Goal: Communication & Community: Answer question/provide support

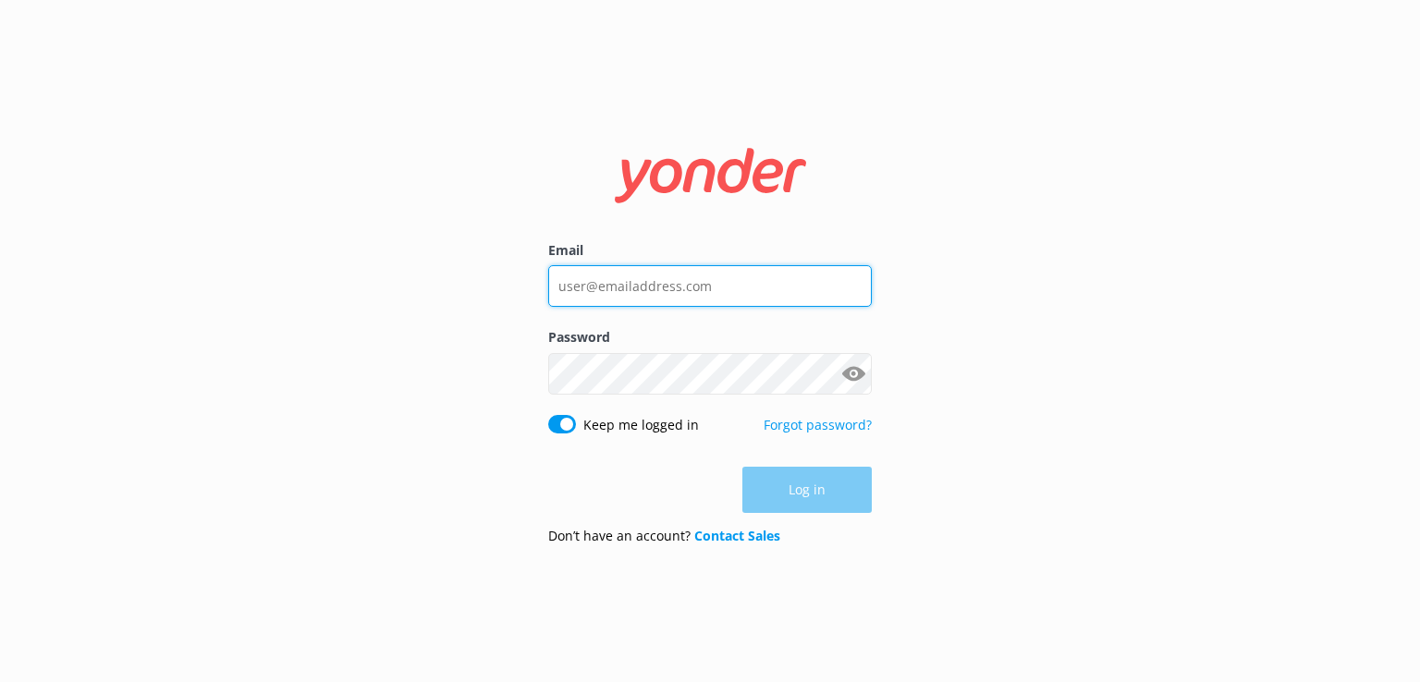
type input "[PERSON_NAME][EMAIL_ADDRESS][DOMAIN_NAME]"
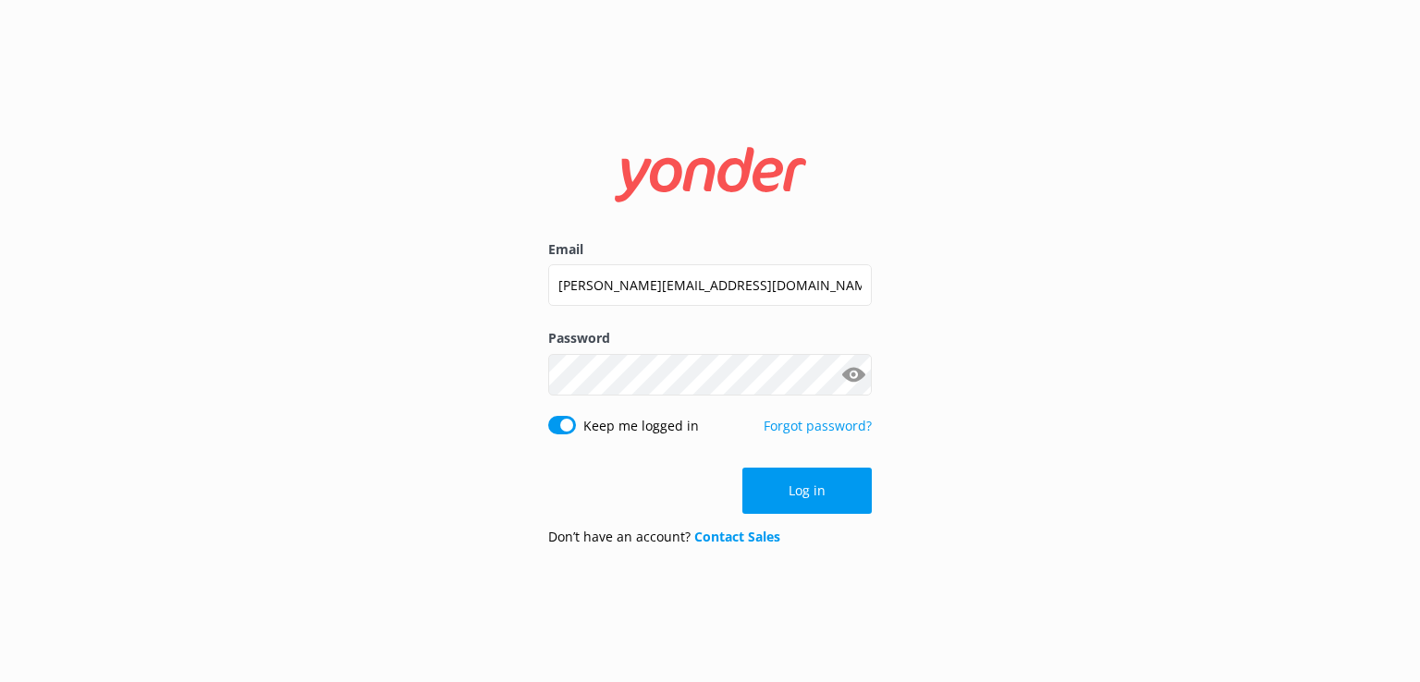
click at [768, 485] on div "Log in" at bounding box center [710, 491] width 324 height 46
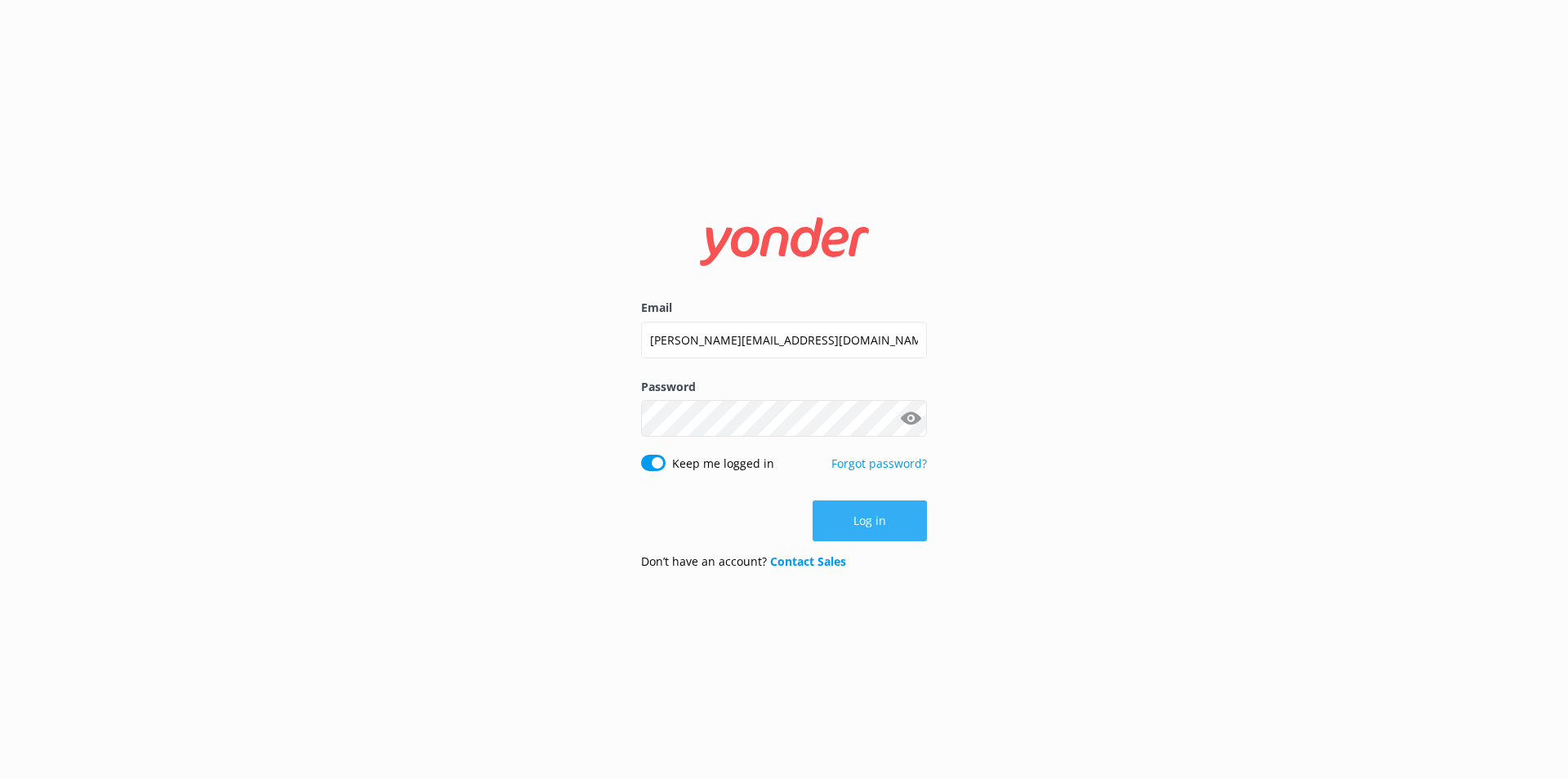
click at [850, 515] on button "Log in" at bounding box center [869, 521] width 114 height 41
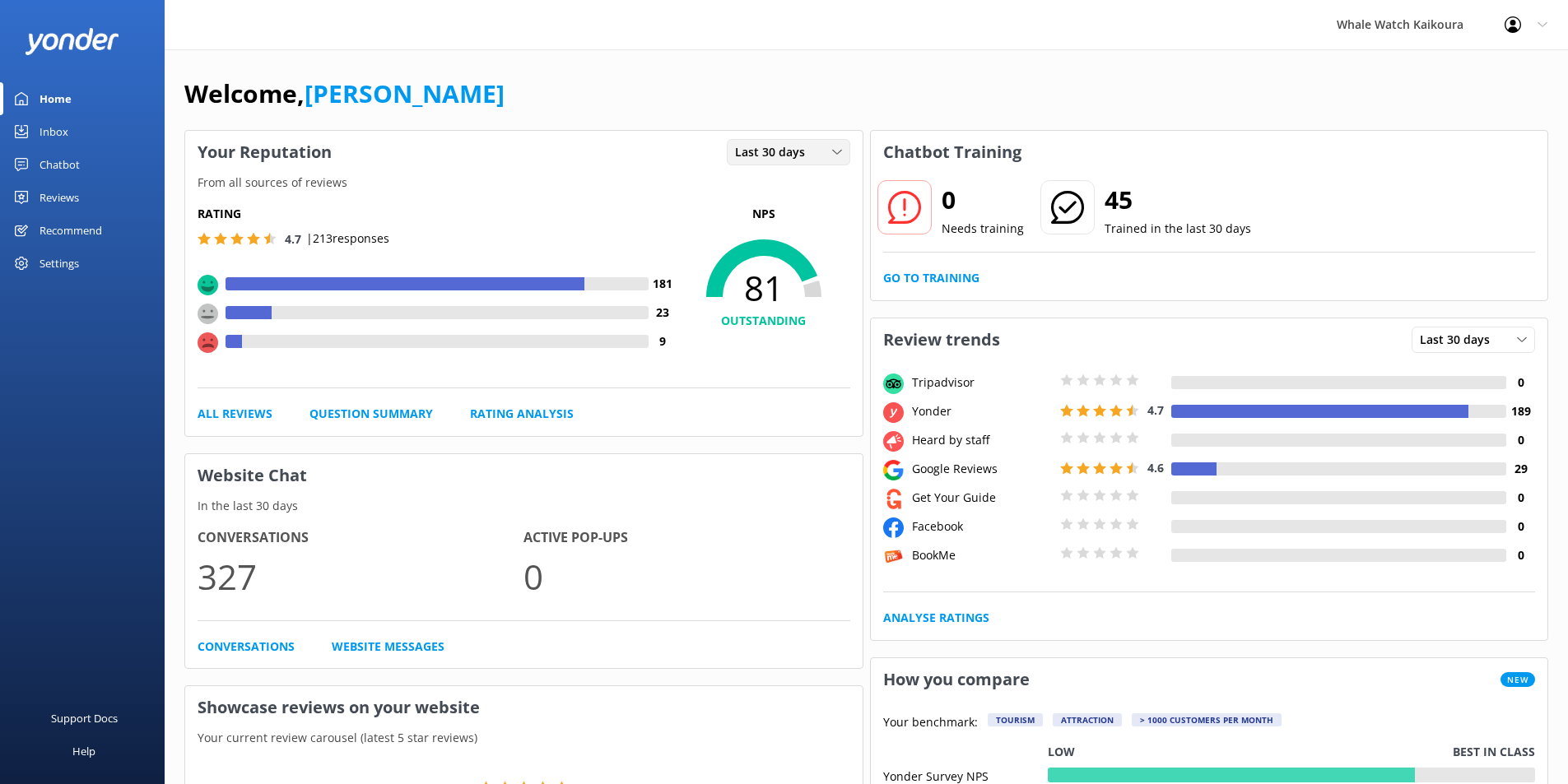
click at [835, 156] on icon at bounding box center [837, 152] width 10 height 10
click at [511, 409] on link "Rating Analysis" at bounding box center [522, 414] width 104 height 18
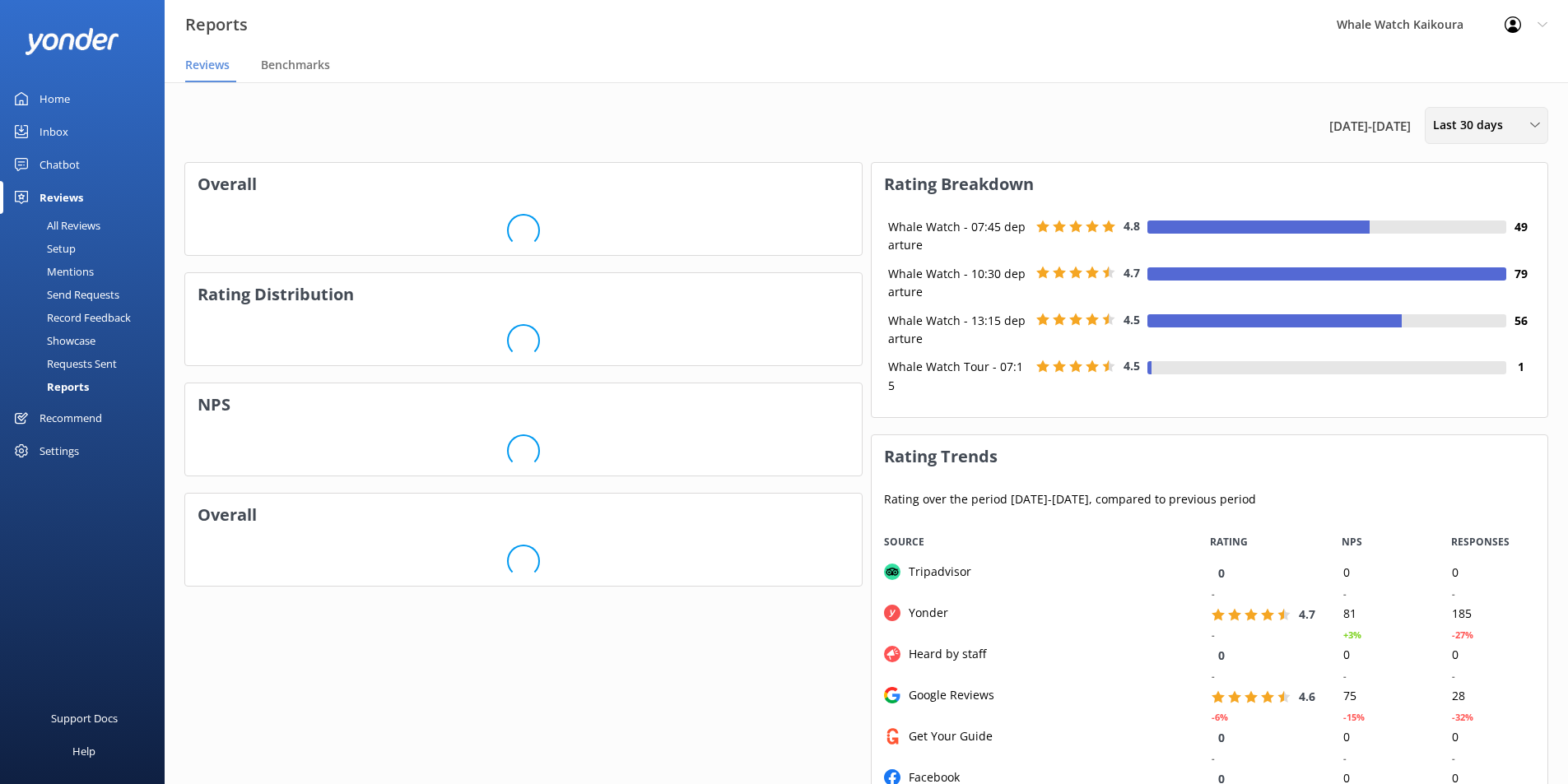
scroll to position [329, 663]
click at [1263, 125] on div "Last 30 days" at bounding box center [1486, 125] width 115 height 18
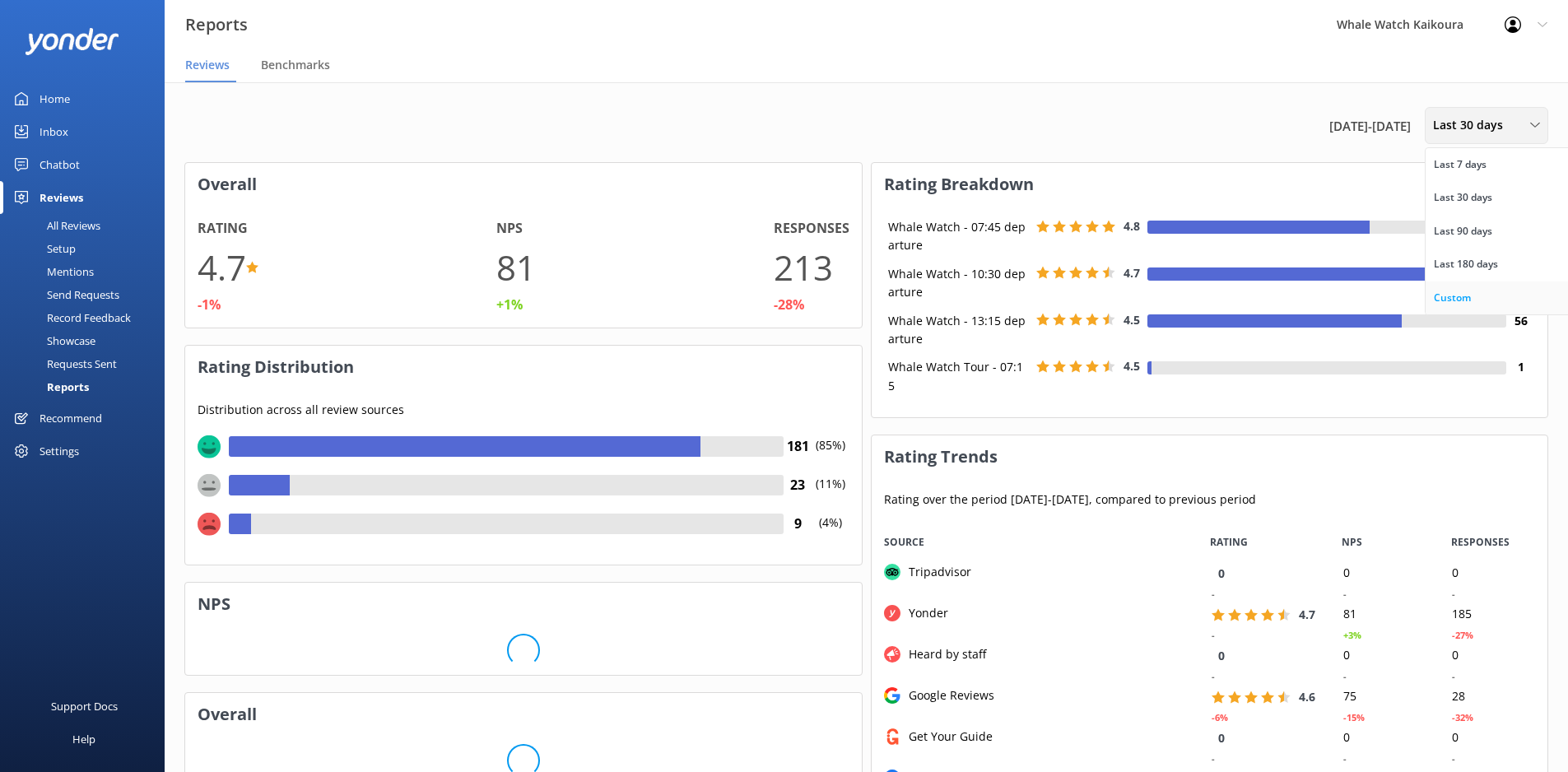
click at [1263, 292] on div "Custom" at bounding box center [1453, 297] width 37 height 16
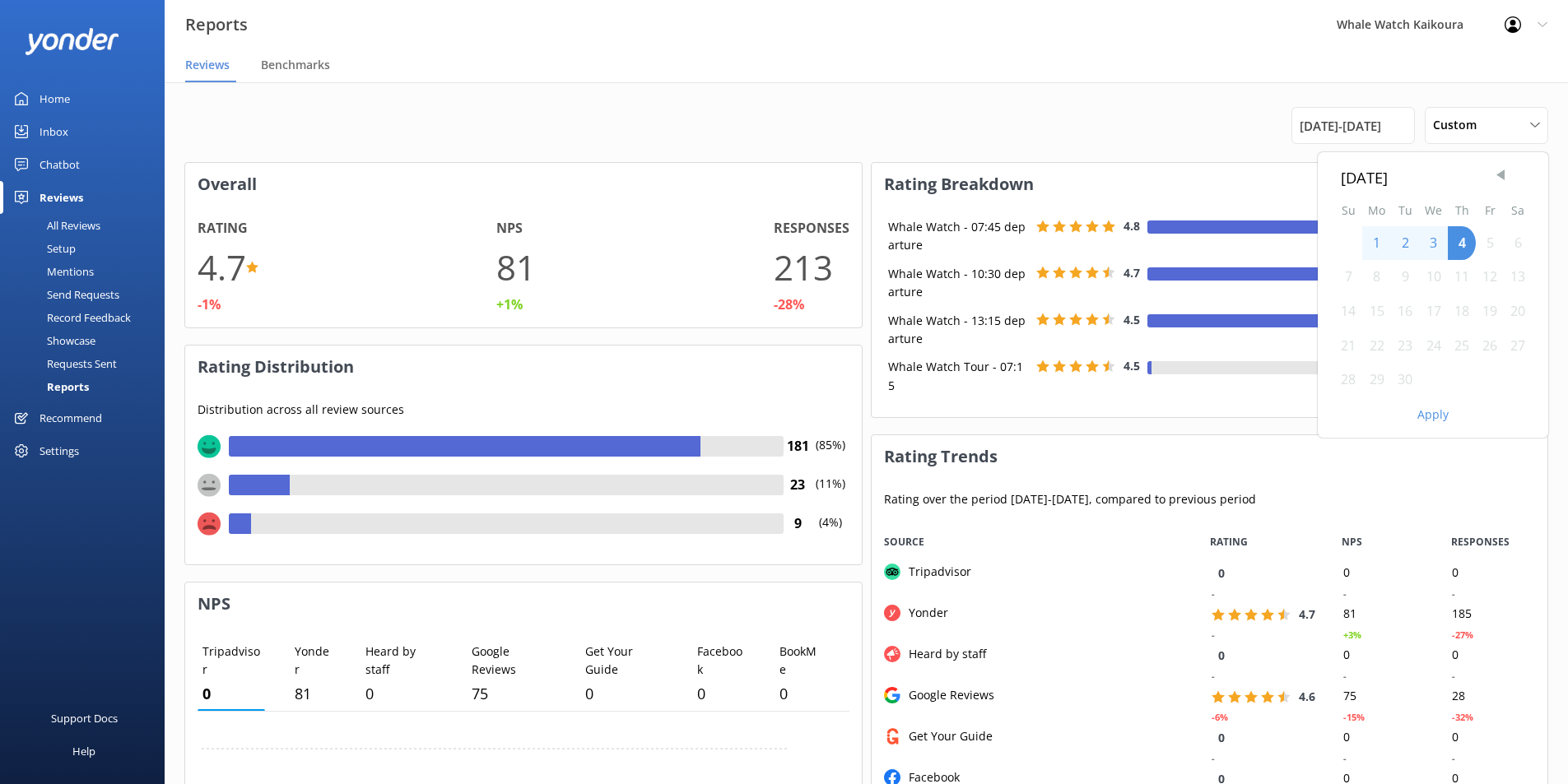
click at [1263, 167] on span "Previous Month" at bounding box center [1500, 175] width 16 height 16
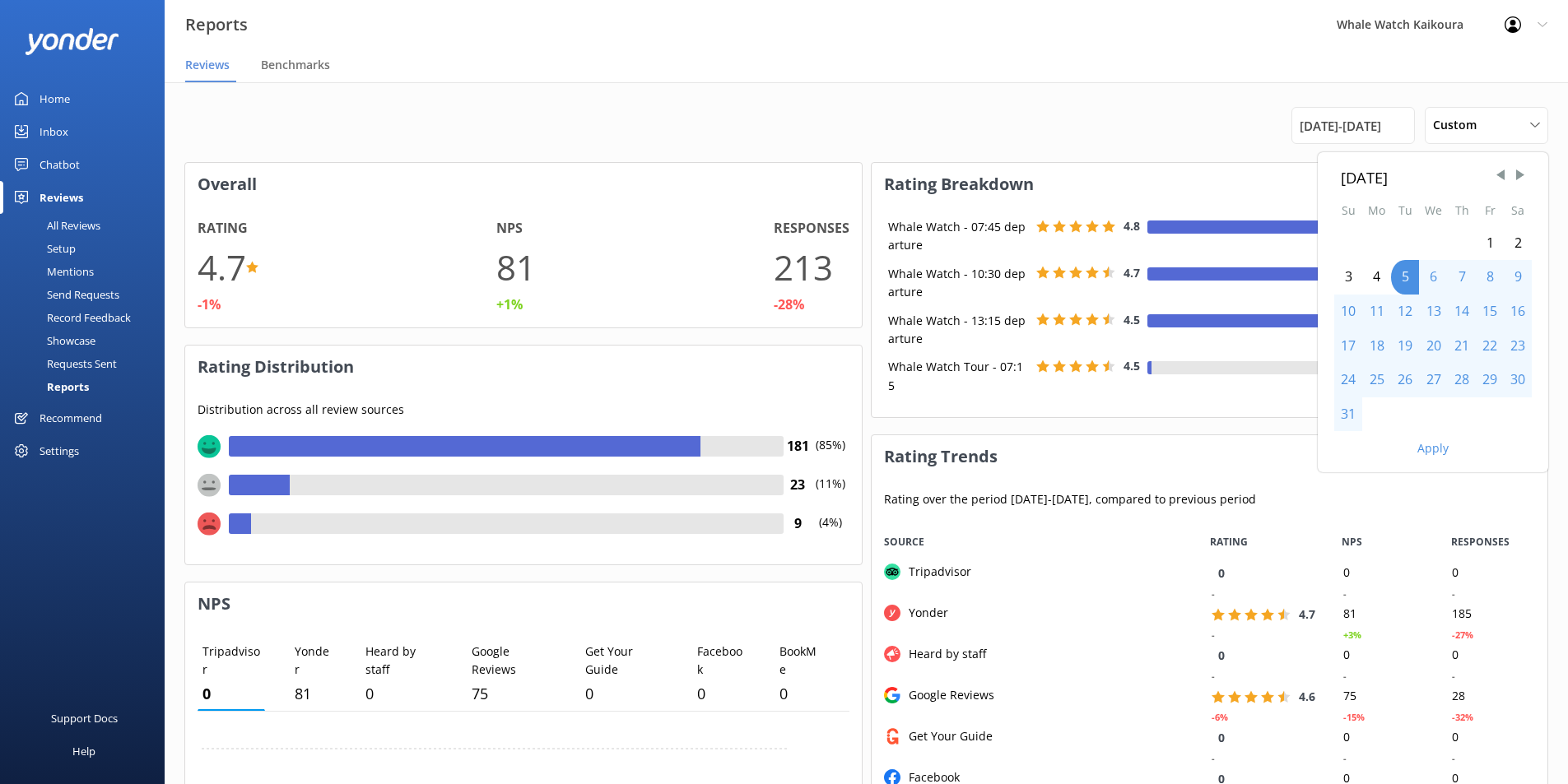
click at [1263, 240] on div "1" at bounding box center [1490, 243] width 28 height 35
click at [1263, 414] on div "31" at bounding box center [1348, 415] width 28 height 35
click at [1263, 451] on button "Apply" at bounding box center [1433, 448] width 31 height 12
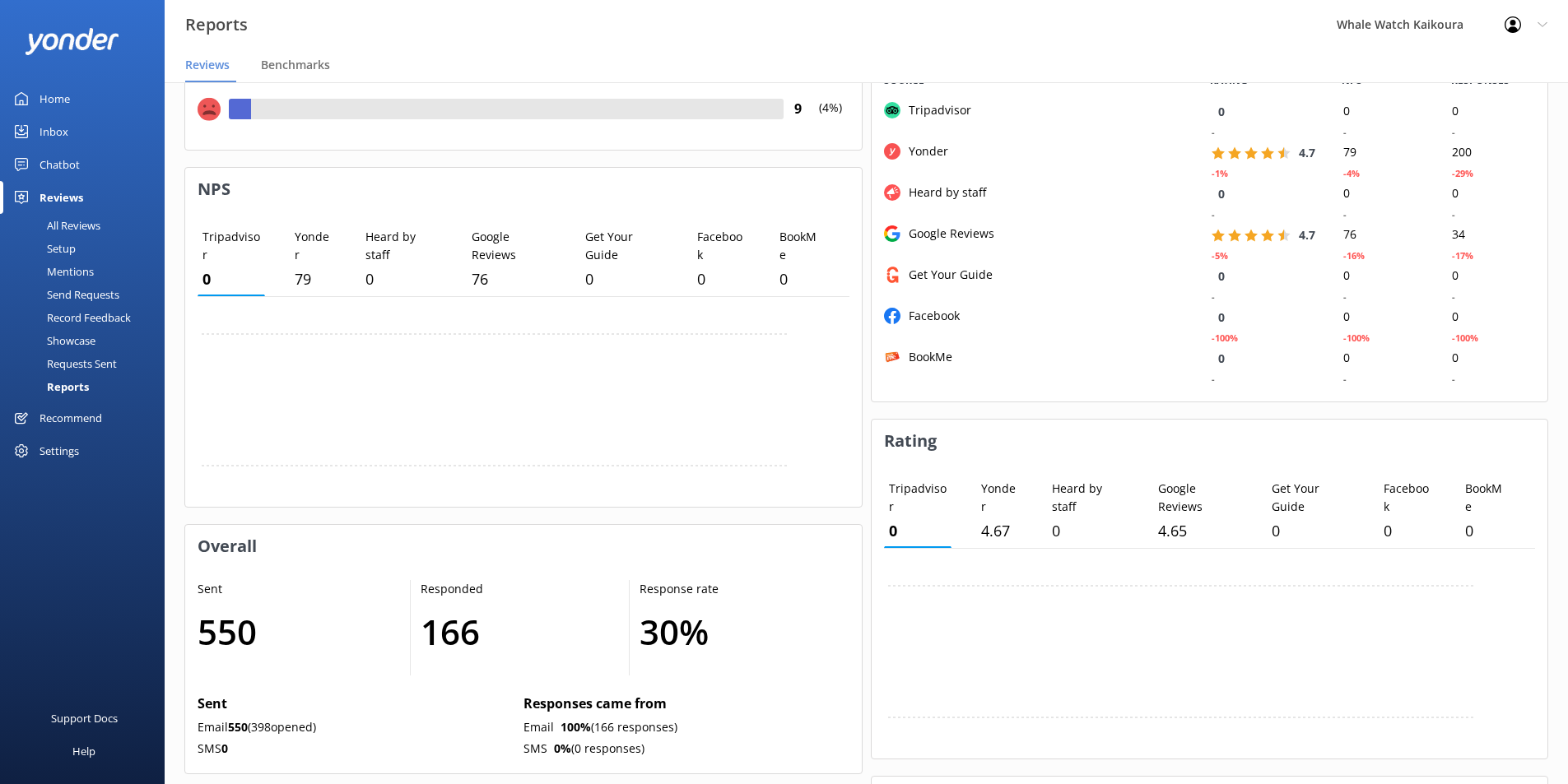
scroll to position [416, 0]
click at [71, 268] on div "Mentions" at bounding box center [52, 271] width 84 height 23
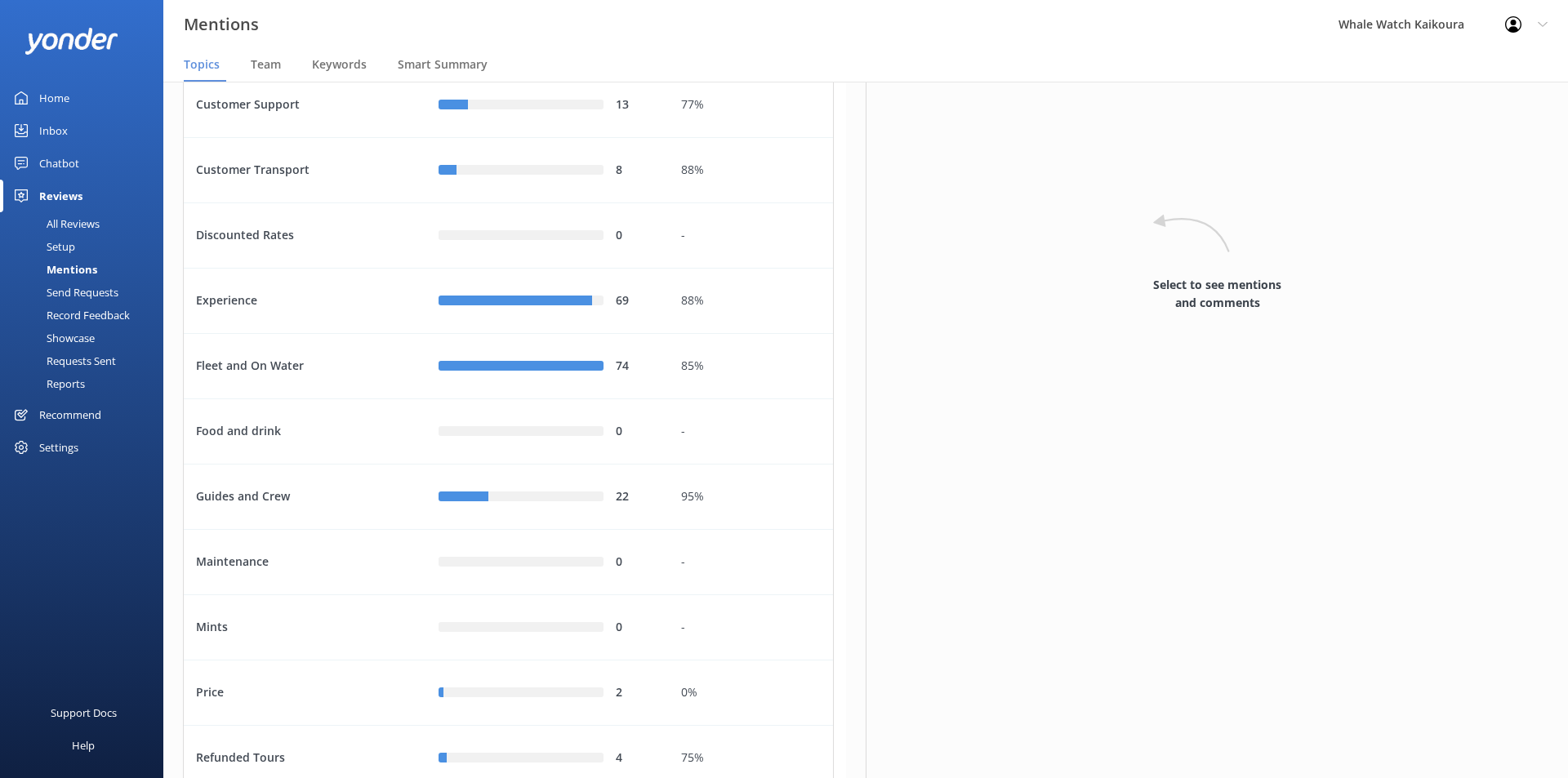
scroll to position [314, 0]
click at [269, 65] on span "Team" at bounding box center [266, 64] width 30 height 16
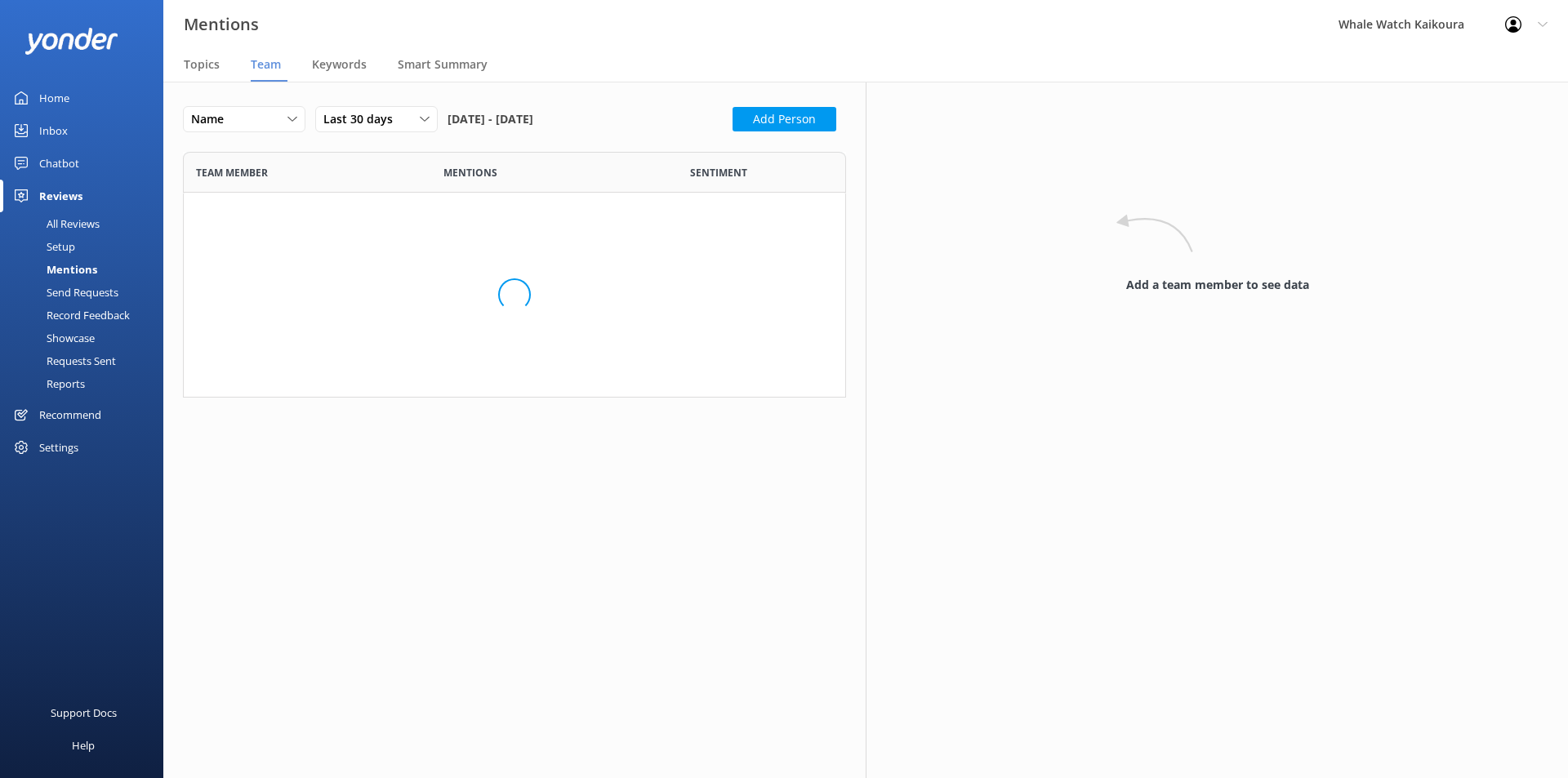
scroll to position [1923, 639]
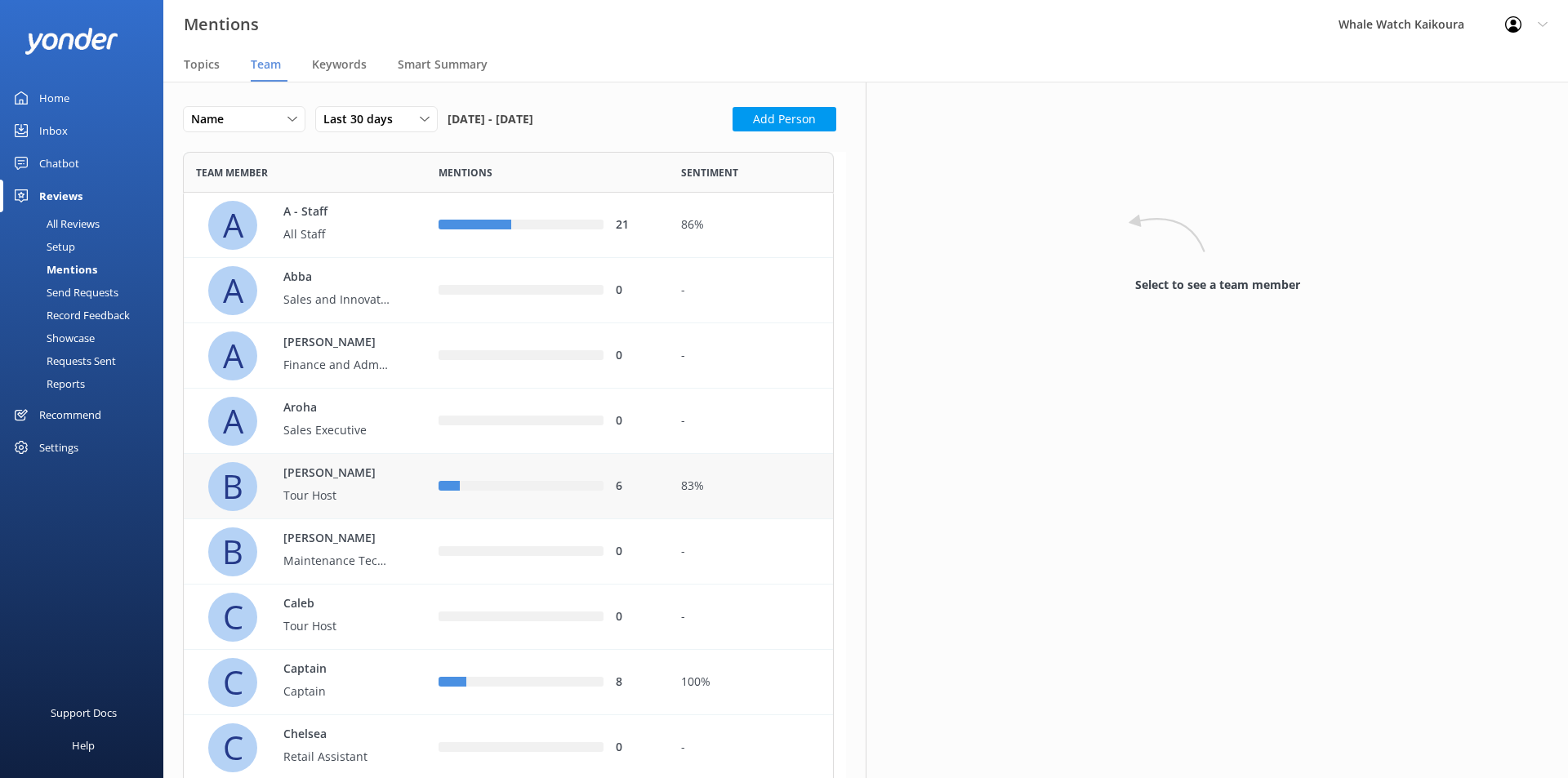
click at [505, 493] on div "6" at bounding box center [548, 487] width 218 height 18
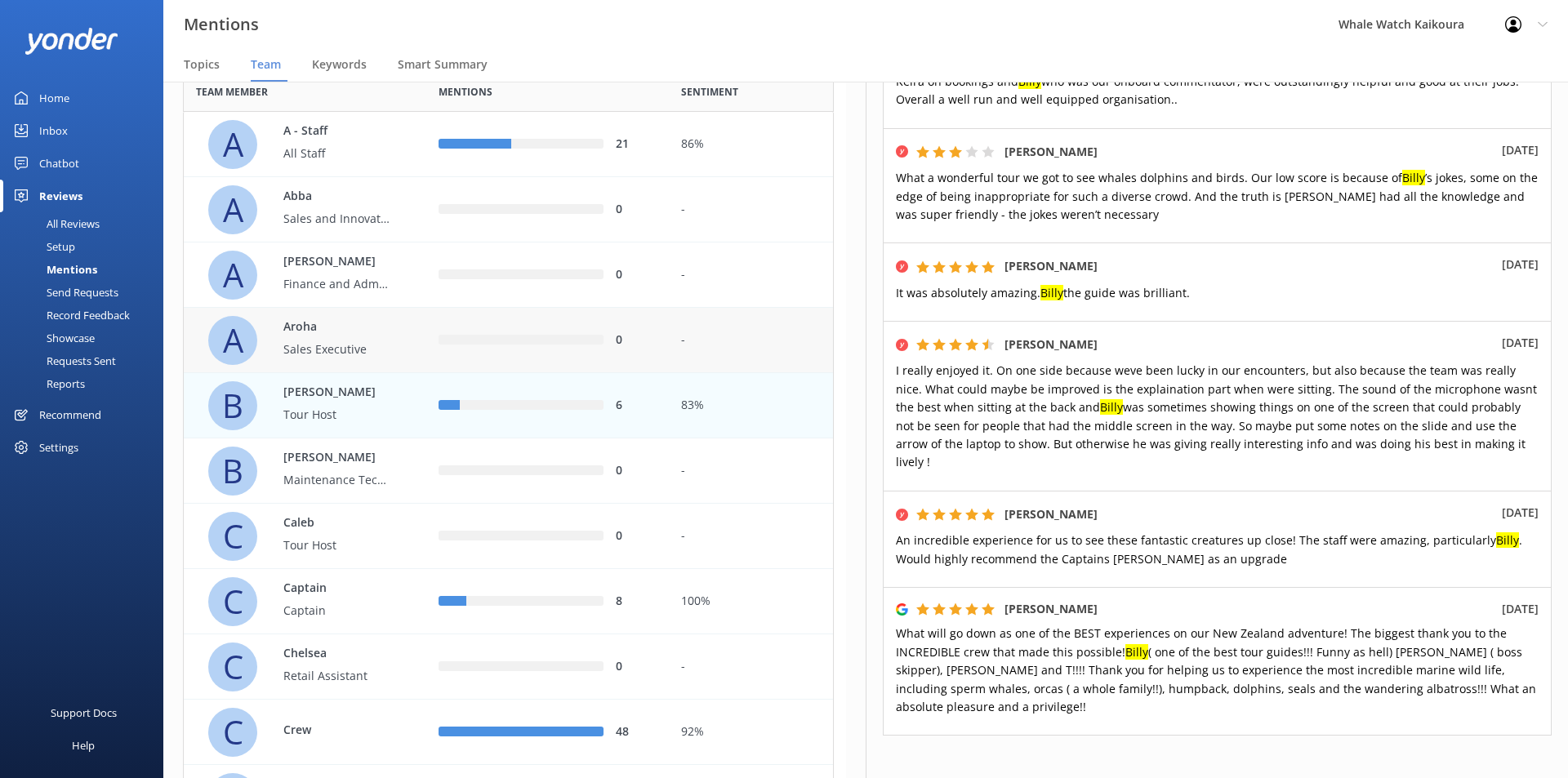
scroll to position [81, 0]
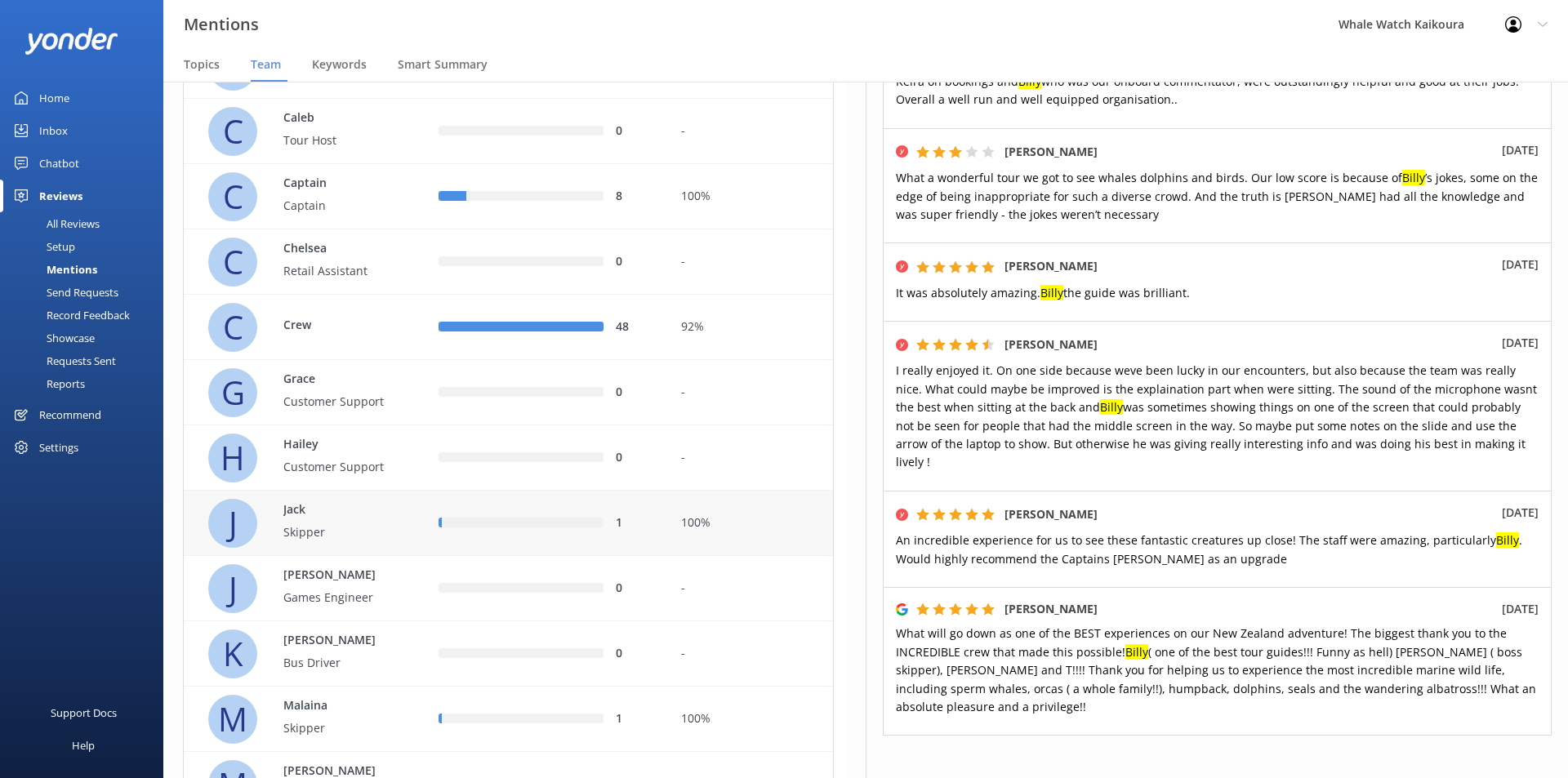
click at [518, 524] on div "row" at bounding box center [522, 523] width 162 height 10
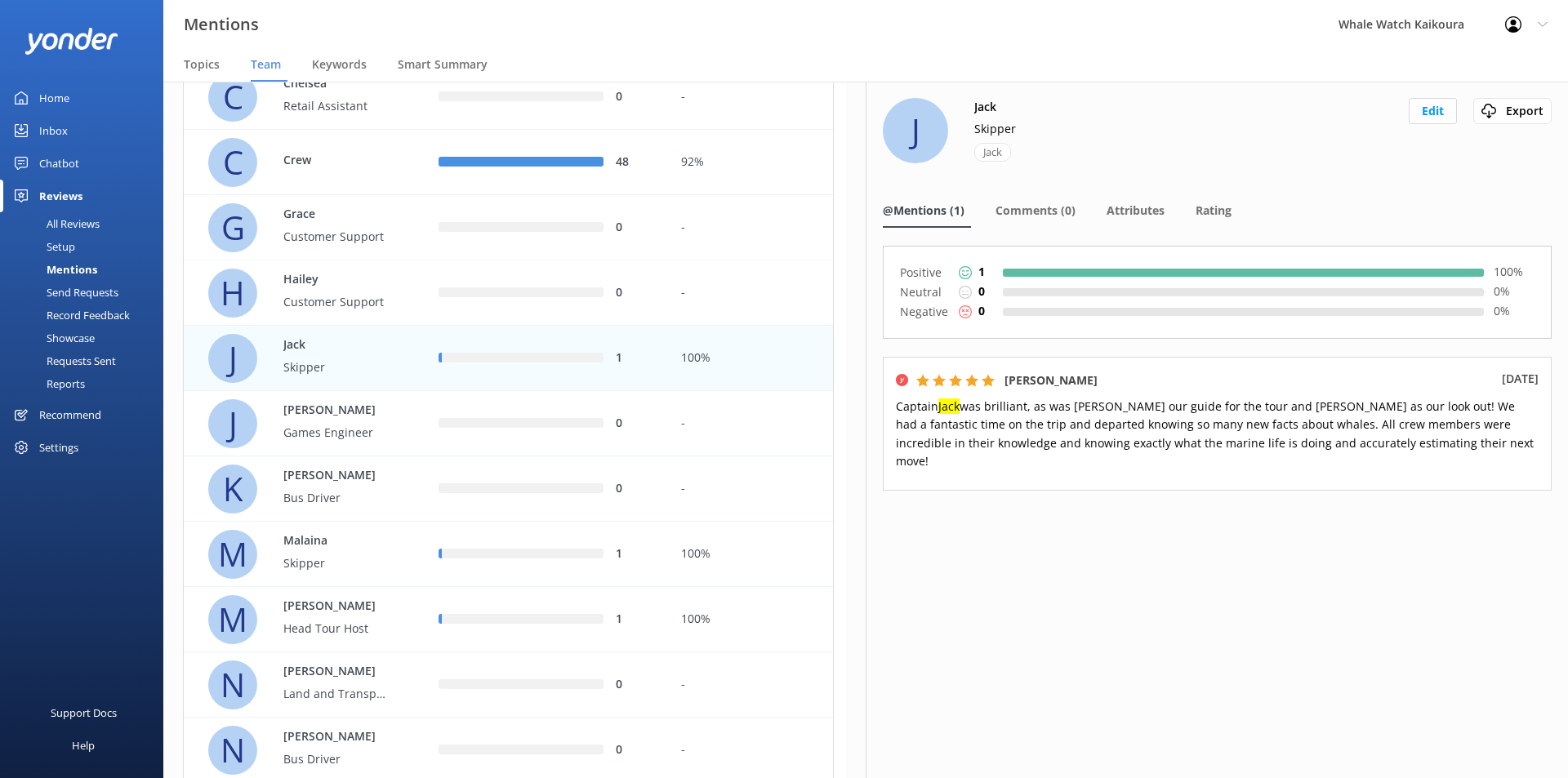
scroll to position [652, 0]
click at [504, 570] on div "1" at bounding box center [548, 554] width 243 height 65
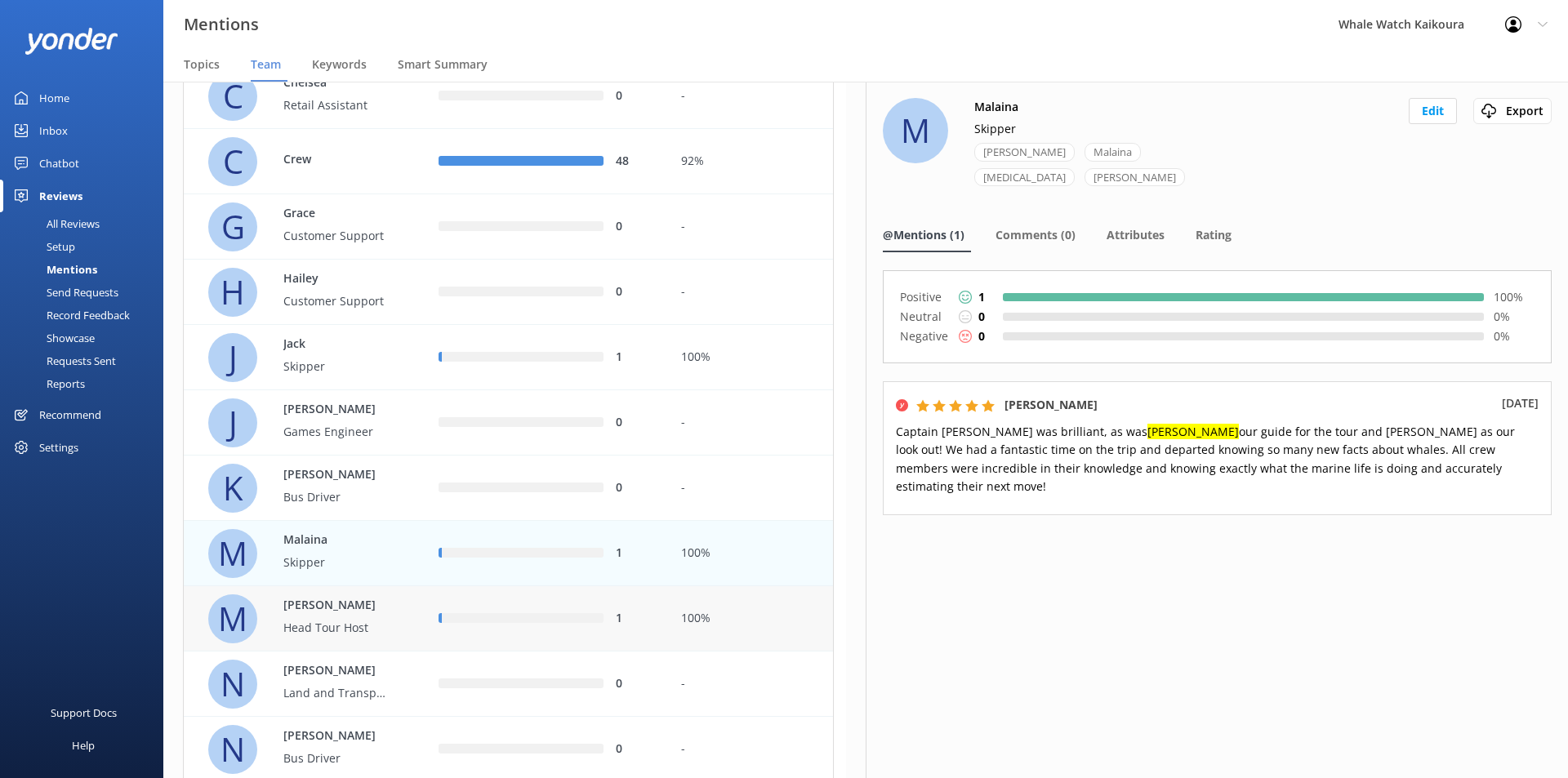
click at [498, 601] on div "row" at bounding box center [522, 618] width 162 height 10
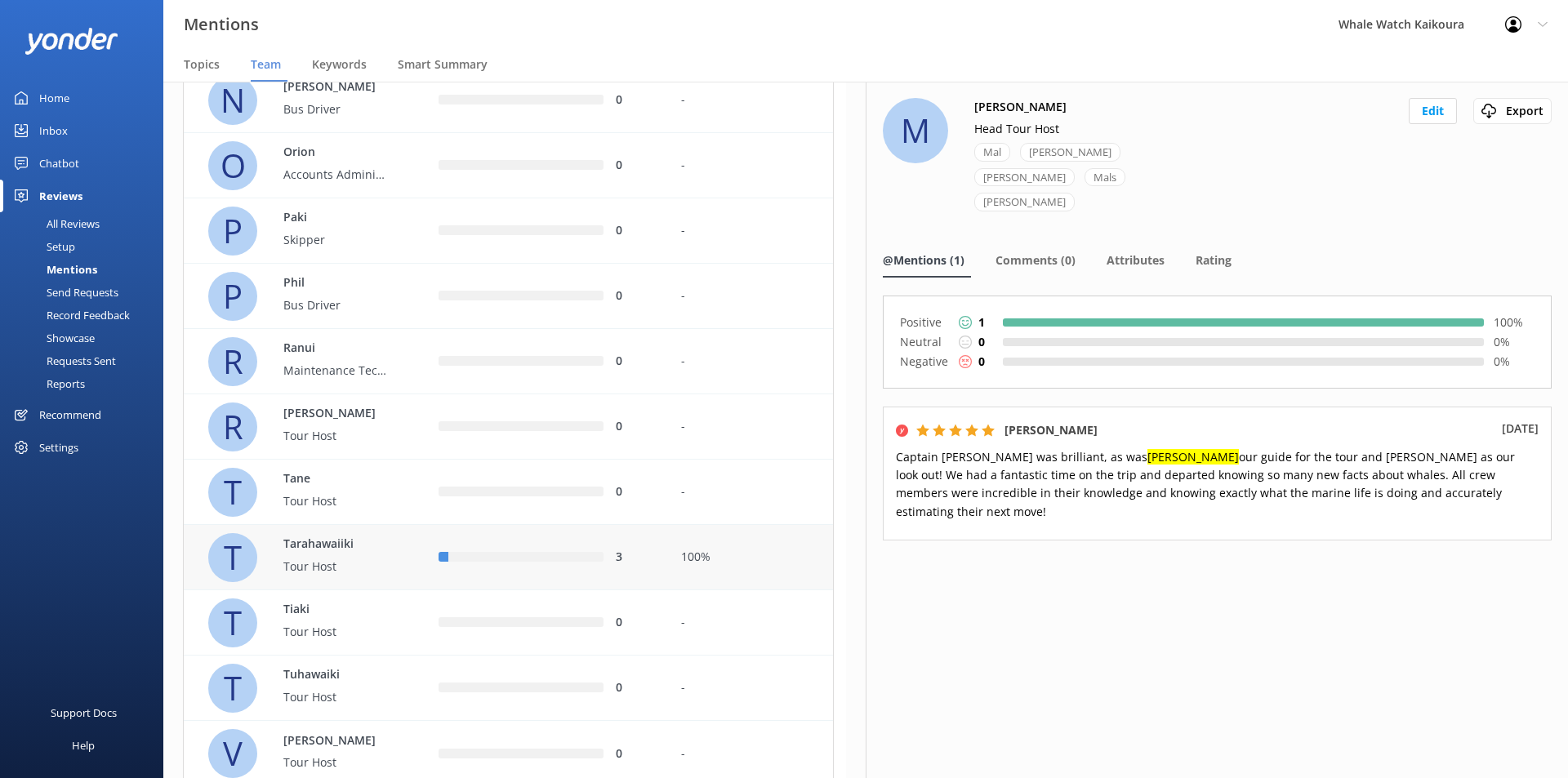
scroll to position [1302, 0]
click at [478, 558] on div "row" at bounding box center [526, 556] width 155 height 10
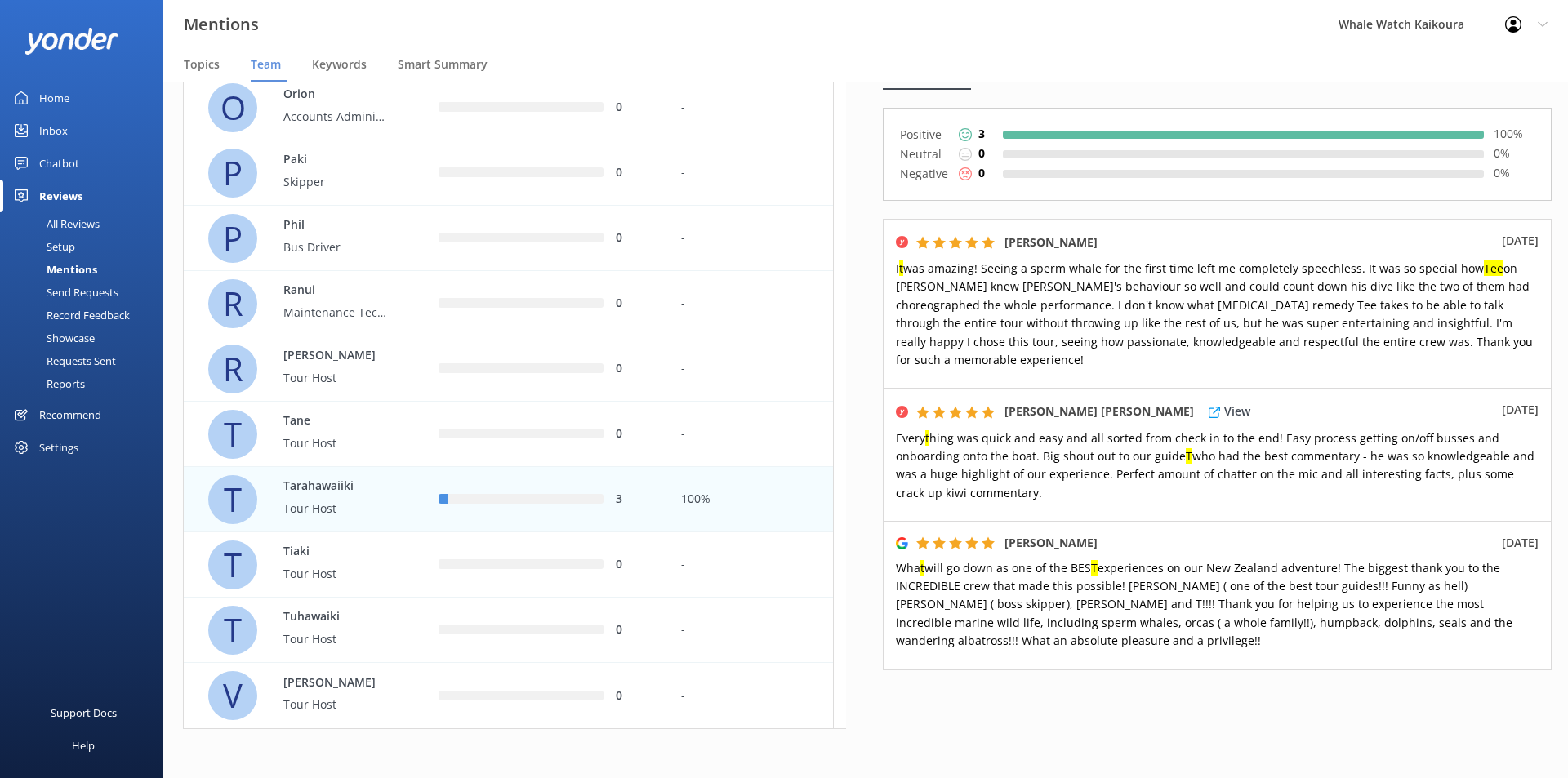
scroll to position [152, 0]
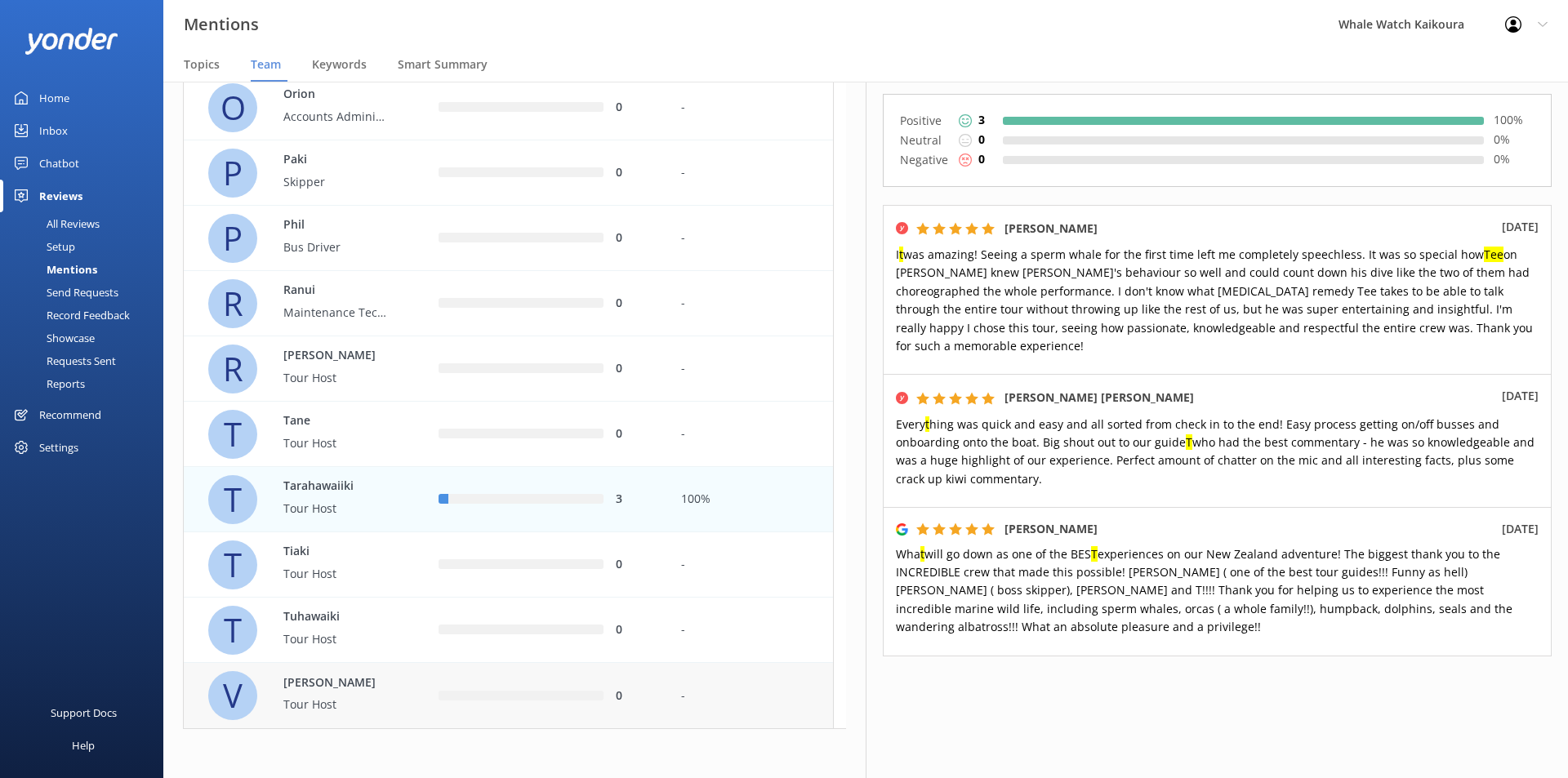
click at [437, 601] on div "0" at bounding box center [548, 696] width 243 height 65
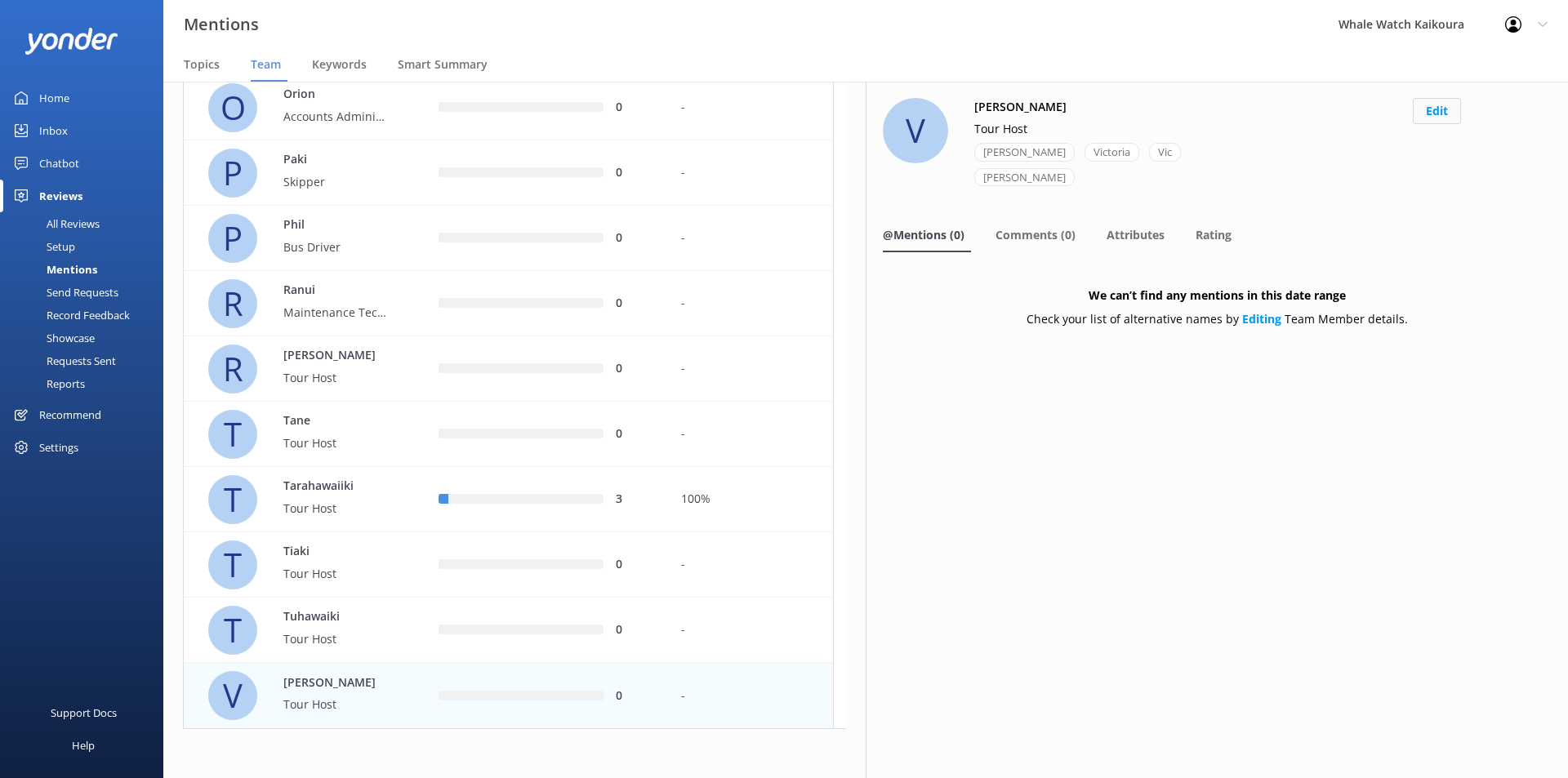
click at [1254, 112] on button "Edit" at bounding box center [1437, 111] width 49 height 26
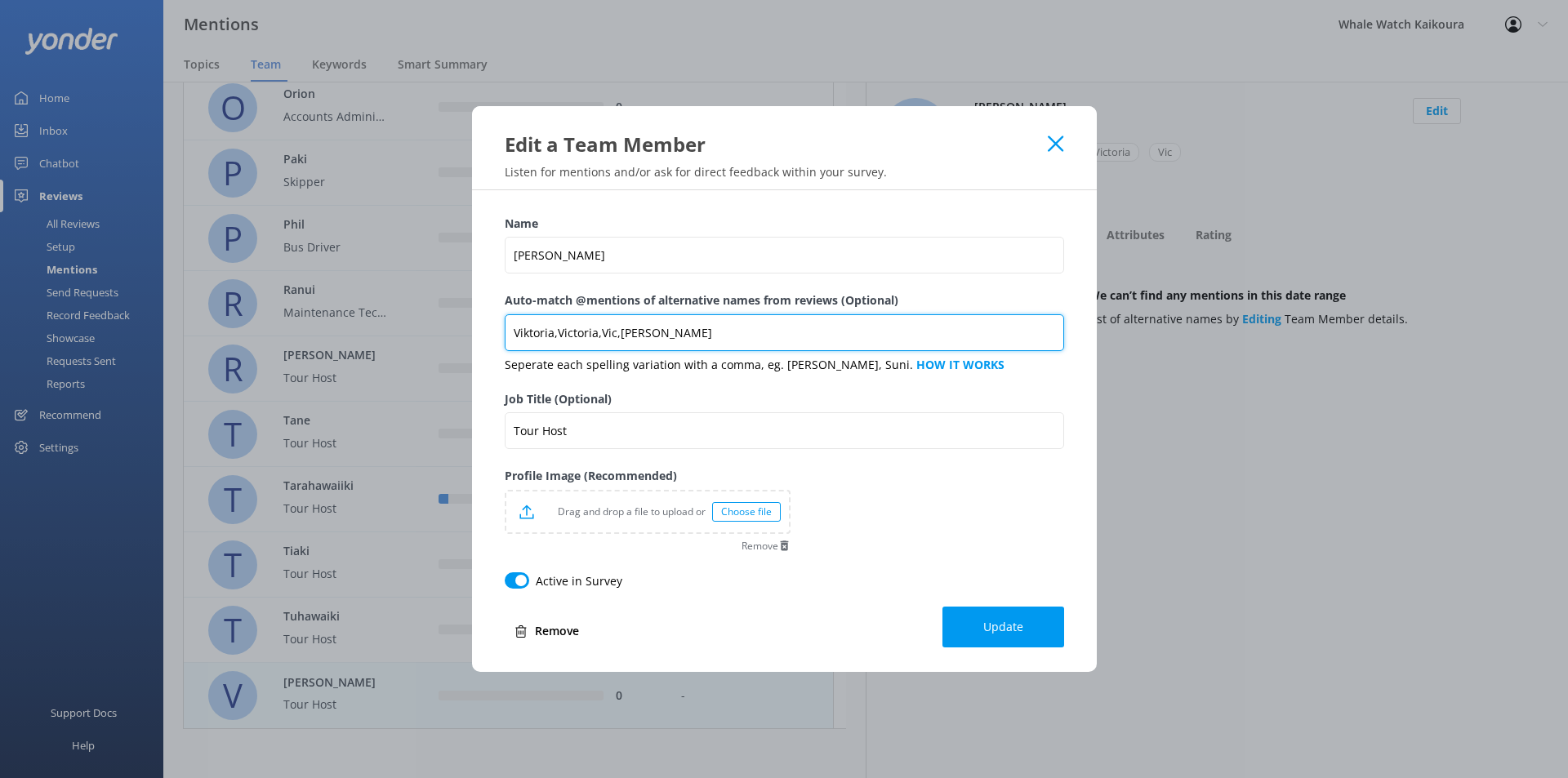
click at [648, 340] on input "Viktoria,Victoria,Vic,[PERSON_NAME]" at bounding box center [784, 333] width 559 height 37
type input "[PERSON_NAME],Victoria,[PERSON_NAME],Vicky,Viki"
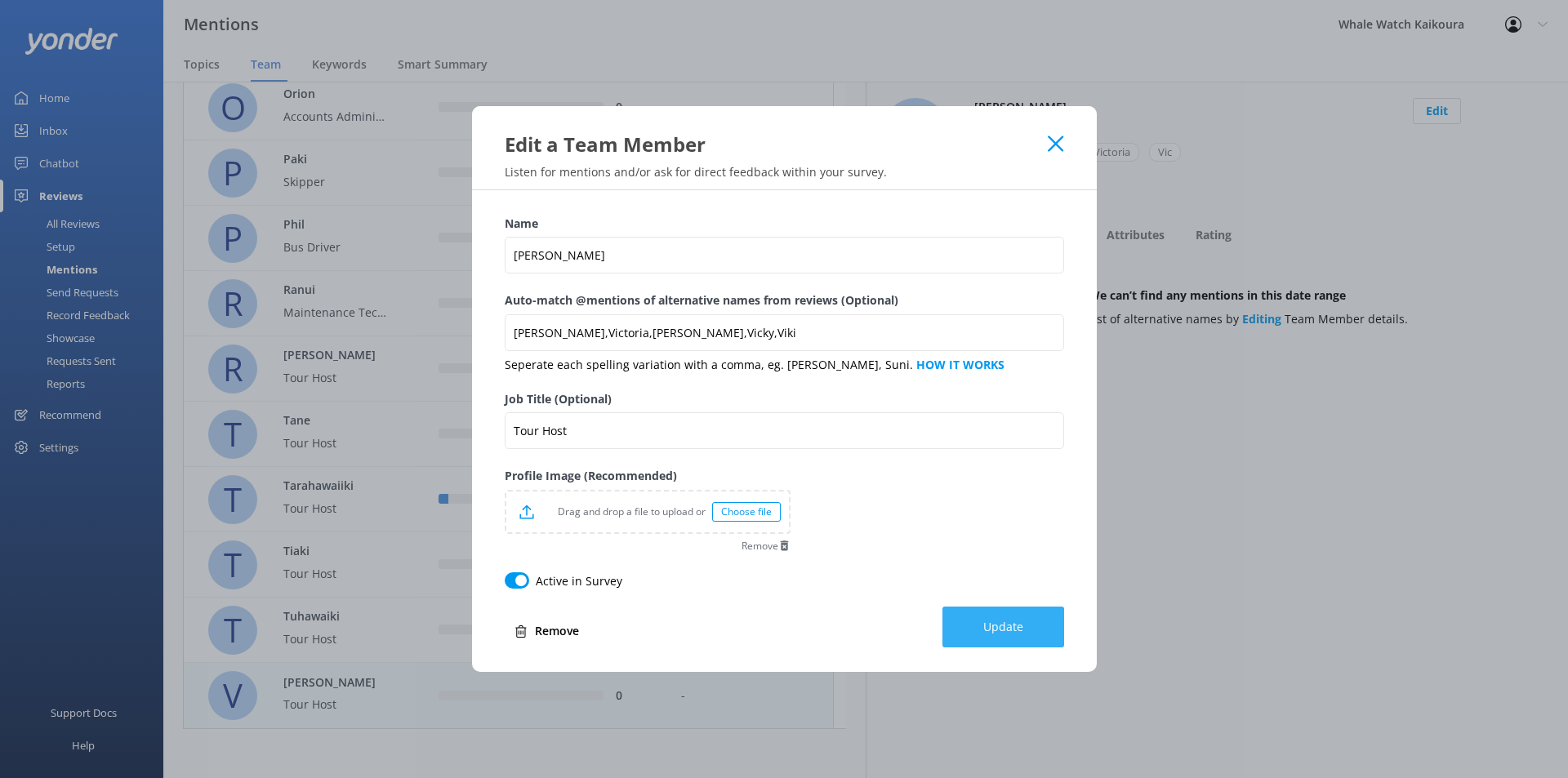
click at [1008, 601] on button "Update" at bounding box center [1004, 627] width 122 height 41
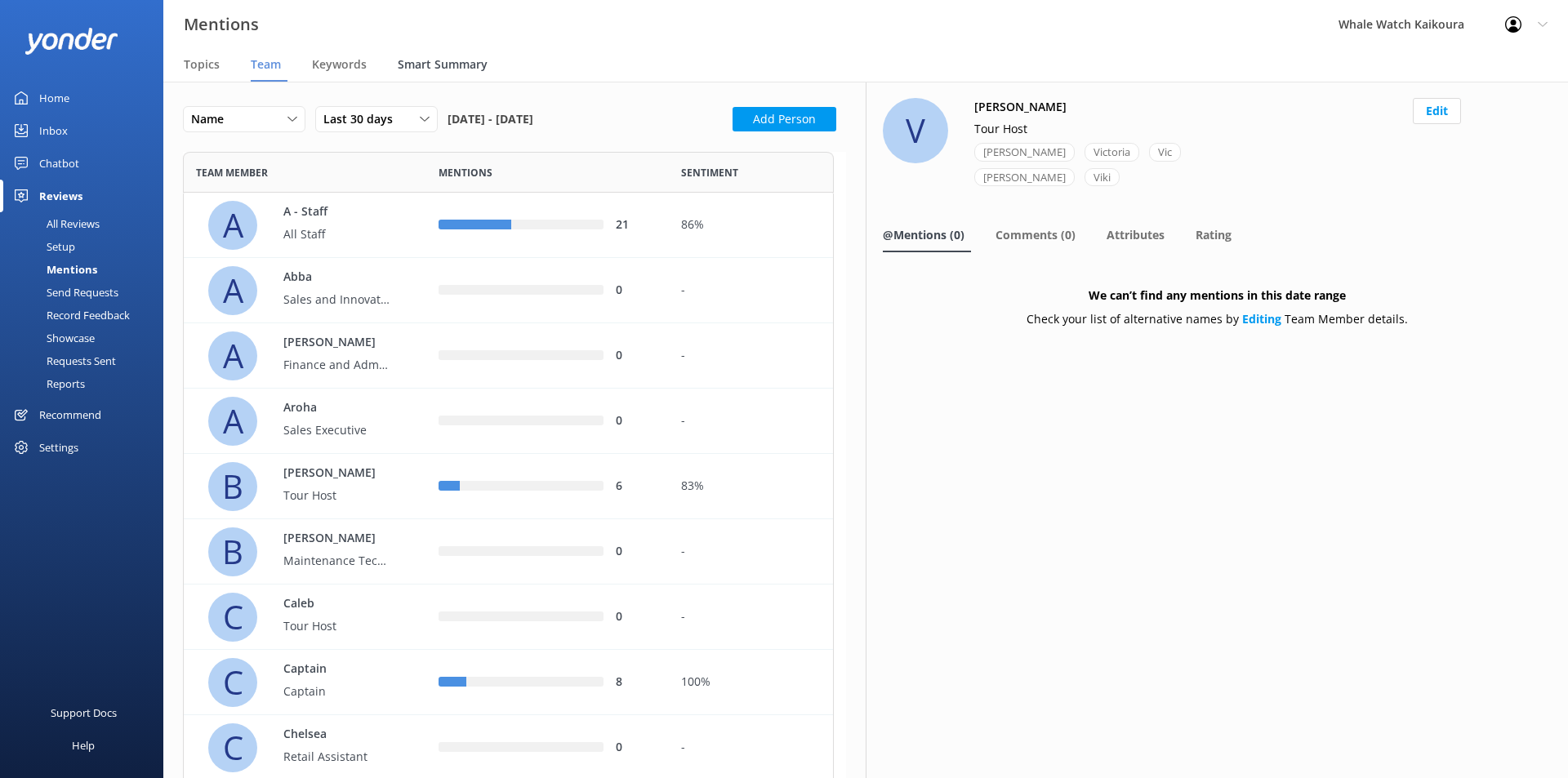
click at [435, 64] on span "Smart Summary" at bounding box center [443, 64] width 90 height 16
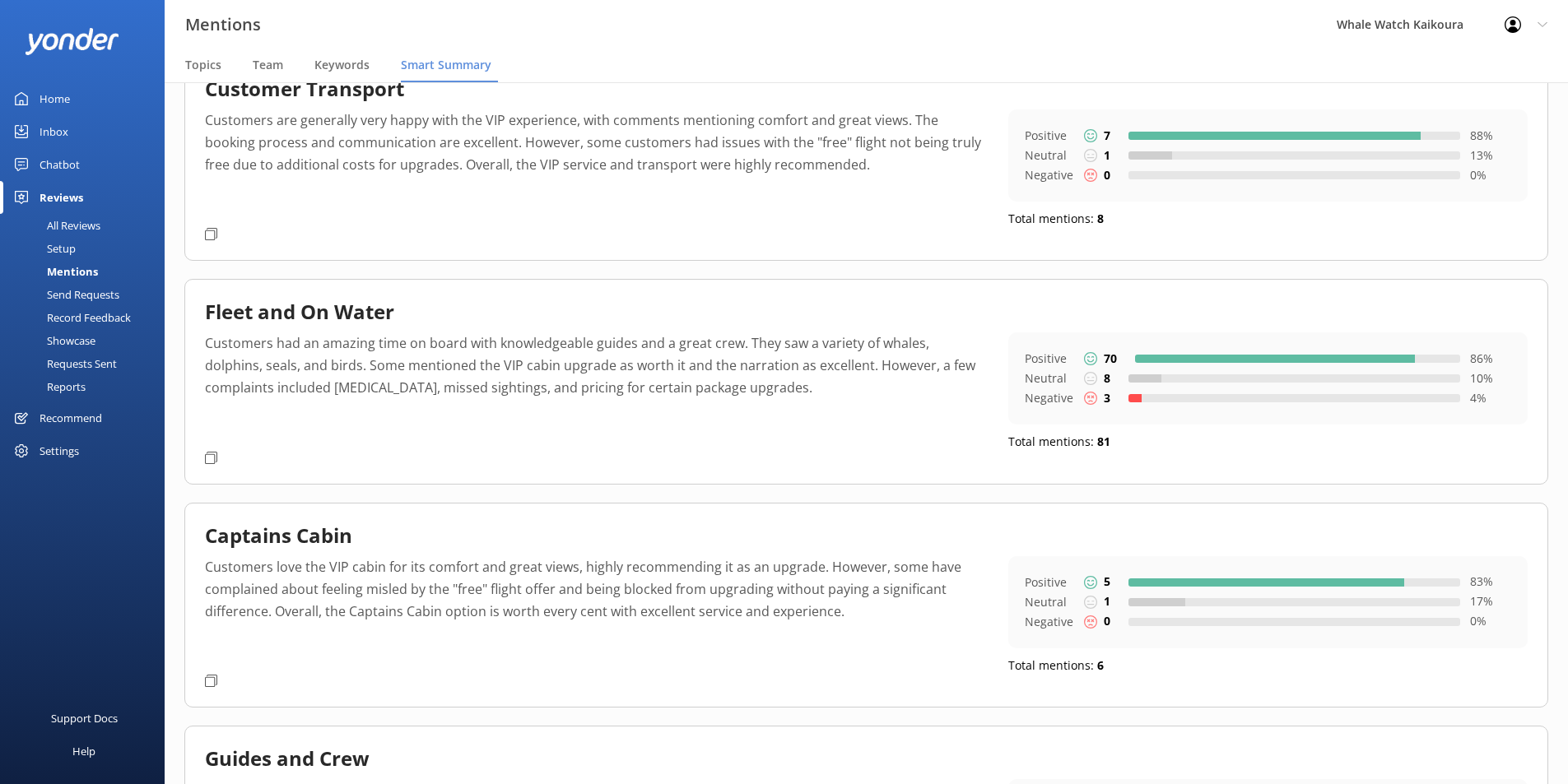
scroll to position [328, 0]
click at [212, 459] on icon at bounding box center [211, 457] width 12 height 12
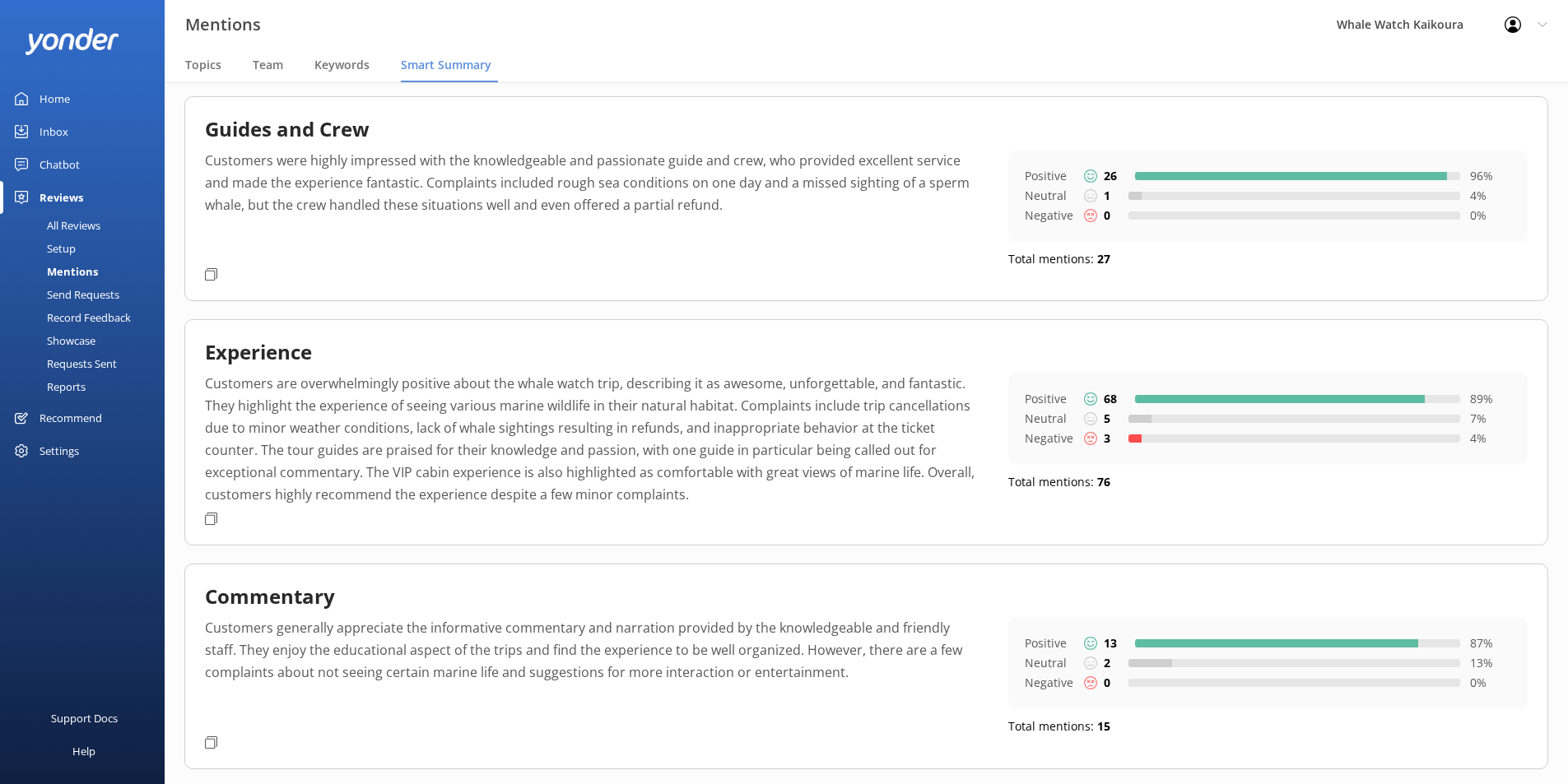
scroll to position [993, 0]
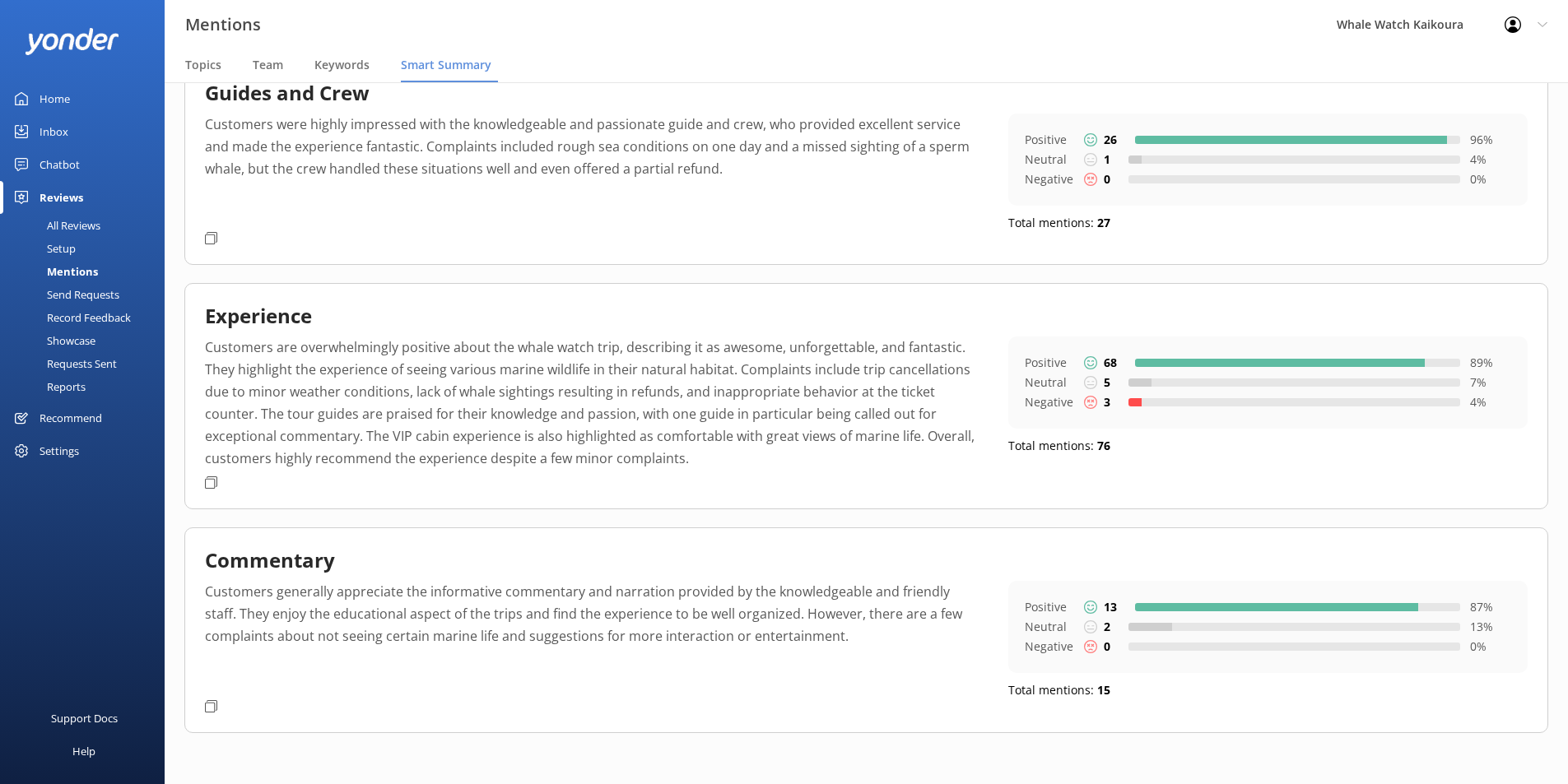
click at [207, 481] on icon at bounding box center [211, 482] width 12 height 12
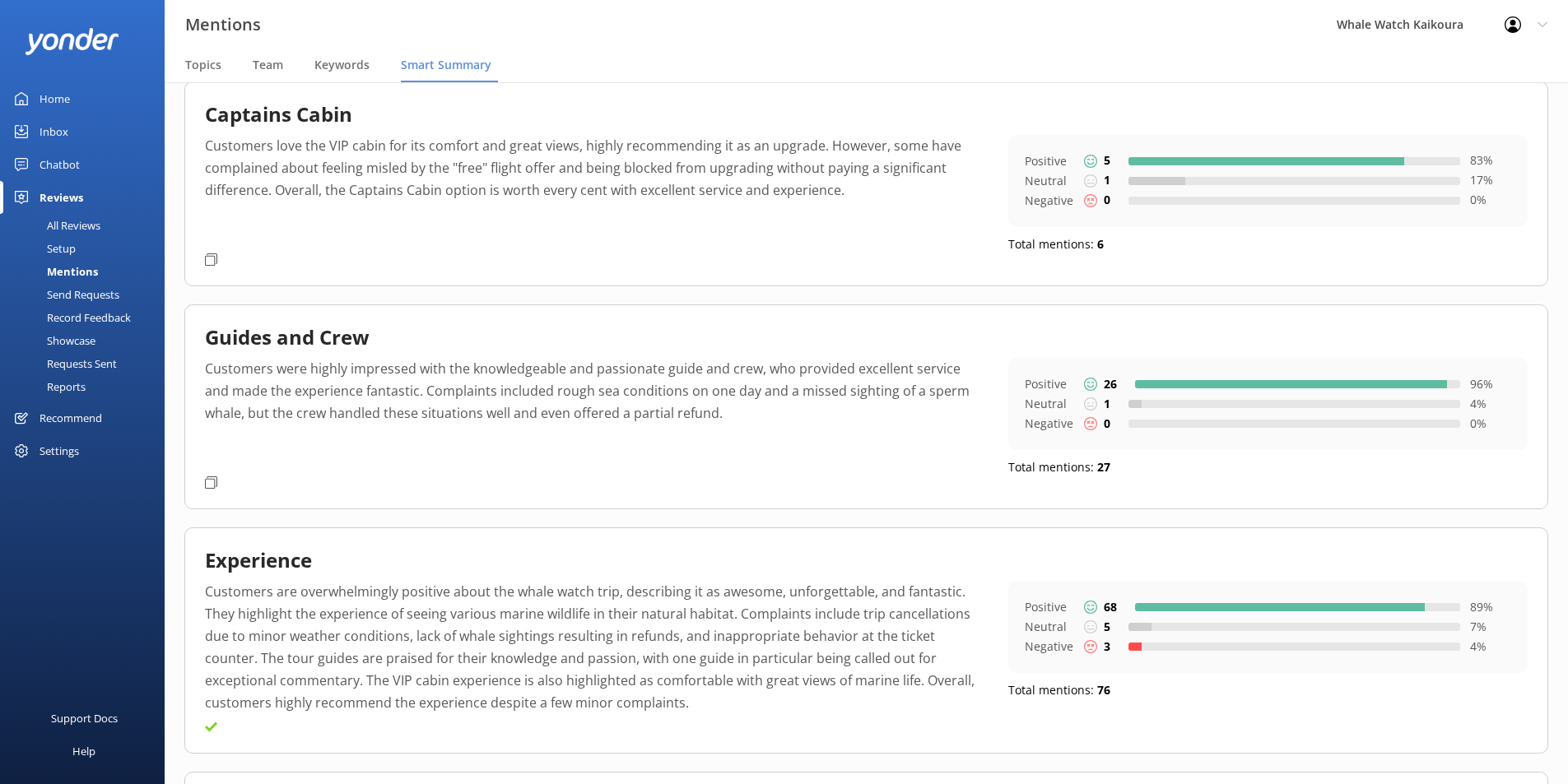
scroll to position [748, 0]
click at [213, 482] on icon at bounding box center [211, 483] width 12 height 12
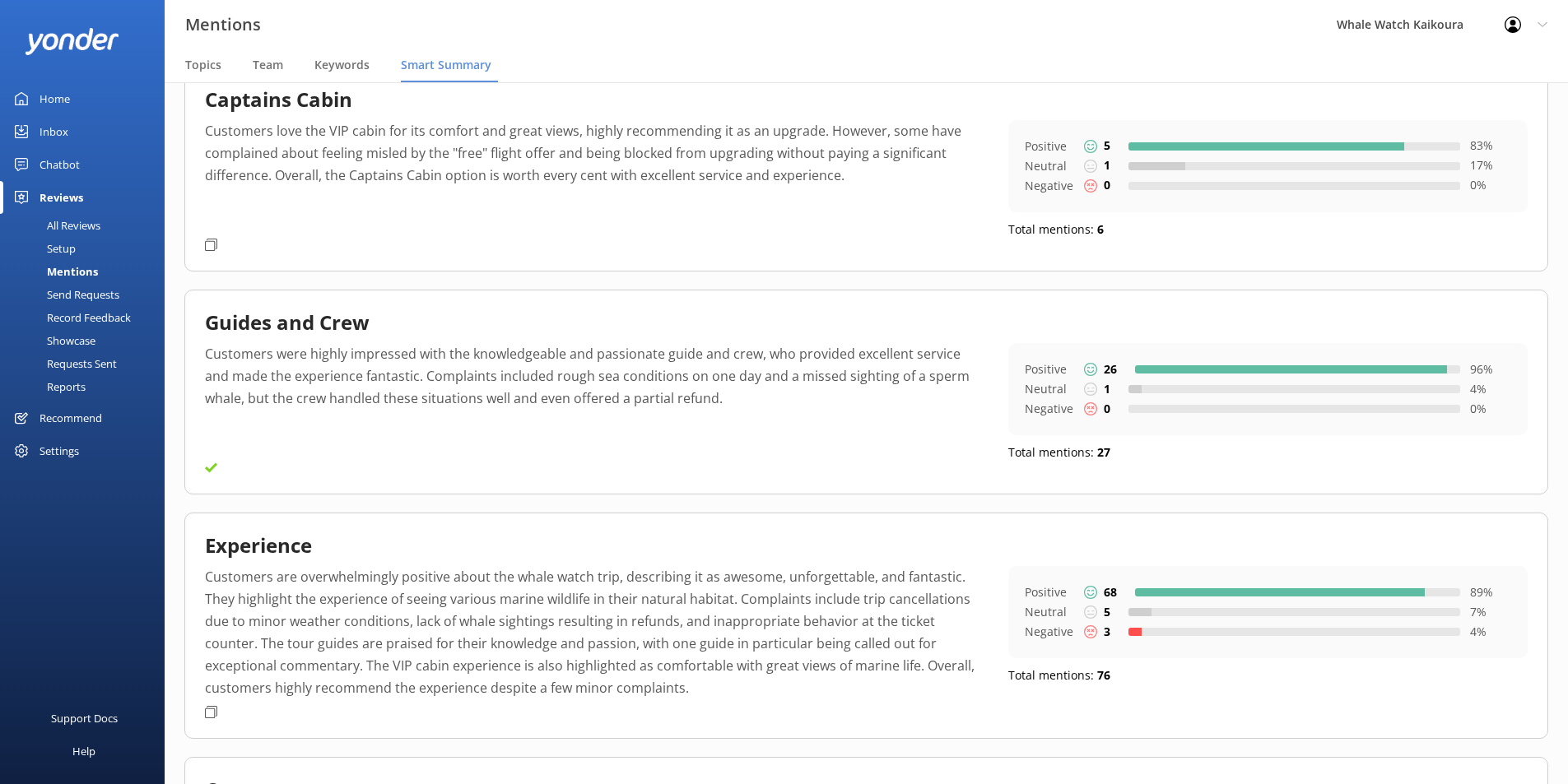
scroll to position [993, 0]
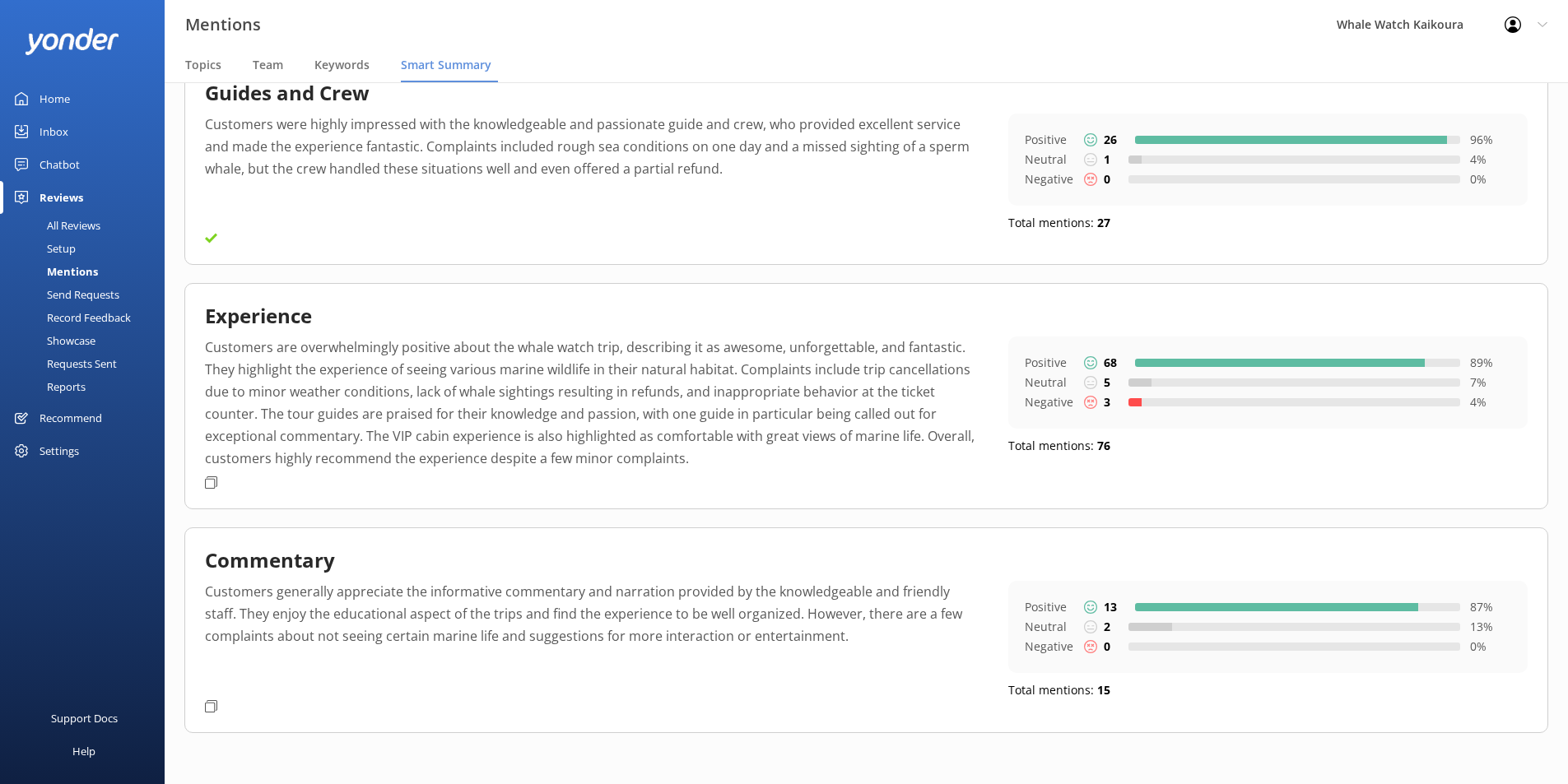
click at [209, 606] on icon at bounding box center [211, 707] width 12 height 12
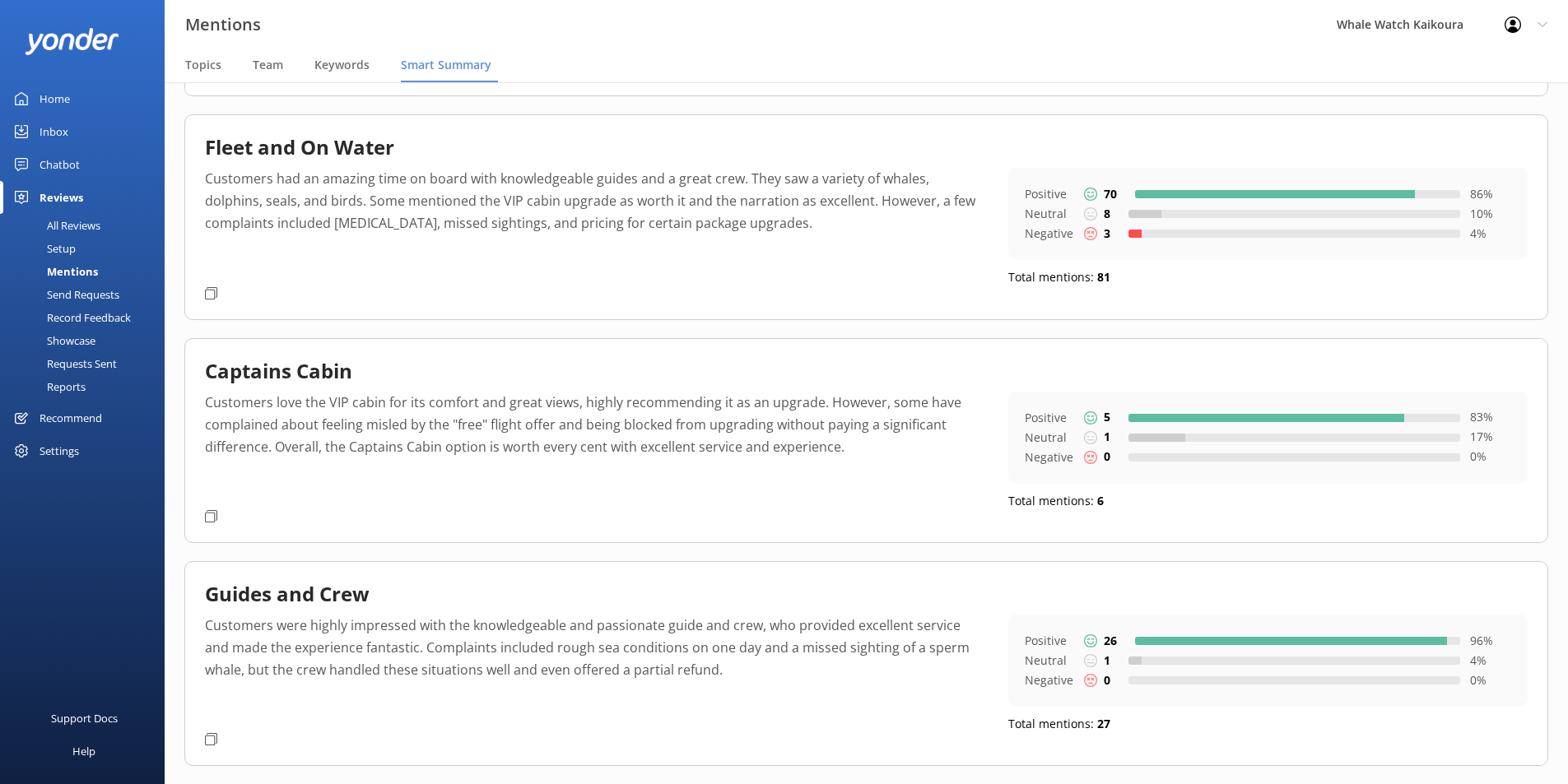
scroll to position [493, 0]
click at [206, 513] on use at bounding box center [211, 515] width 12 height 12
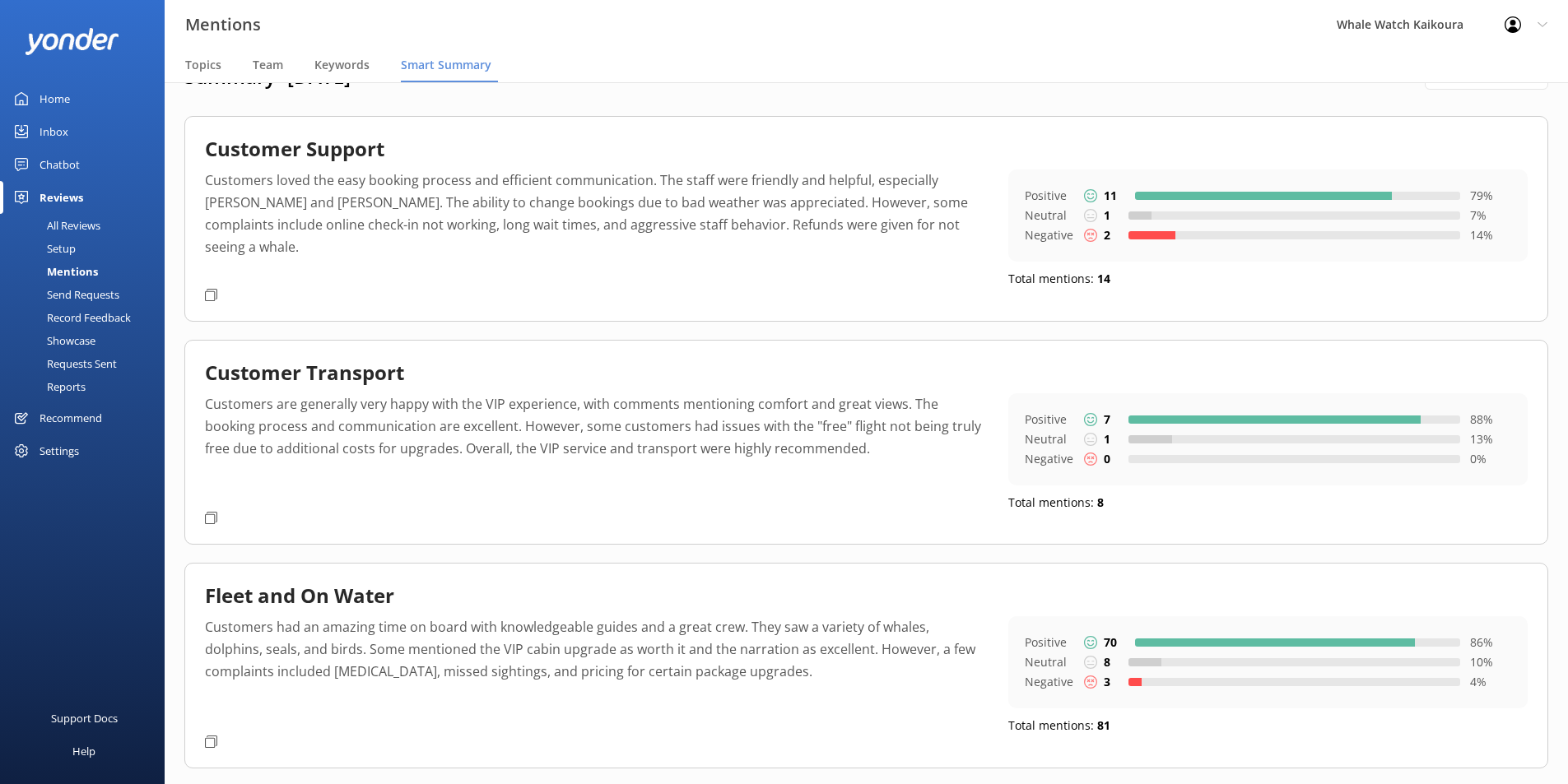
scroll to position [0, 0]
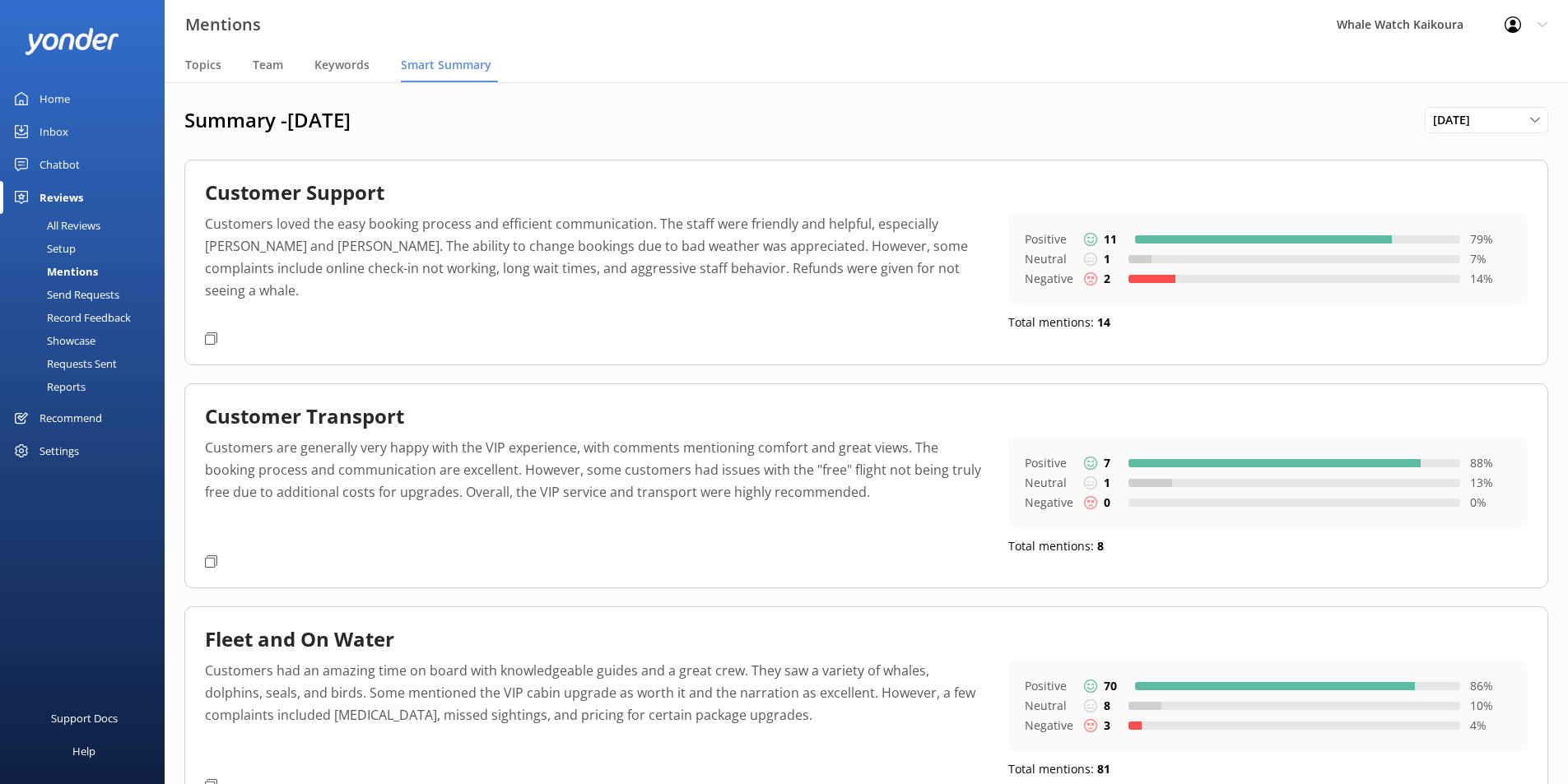
click at [442, 229] on p "Customers loved the easy booking process and efficient communication. The staff…" at bounding box center [594, 269] width 779 height 112
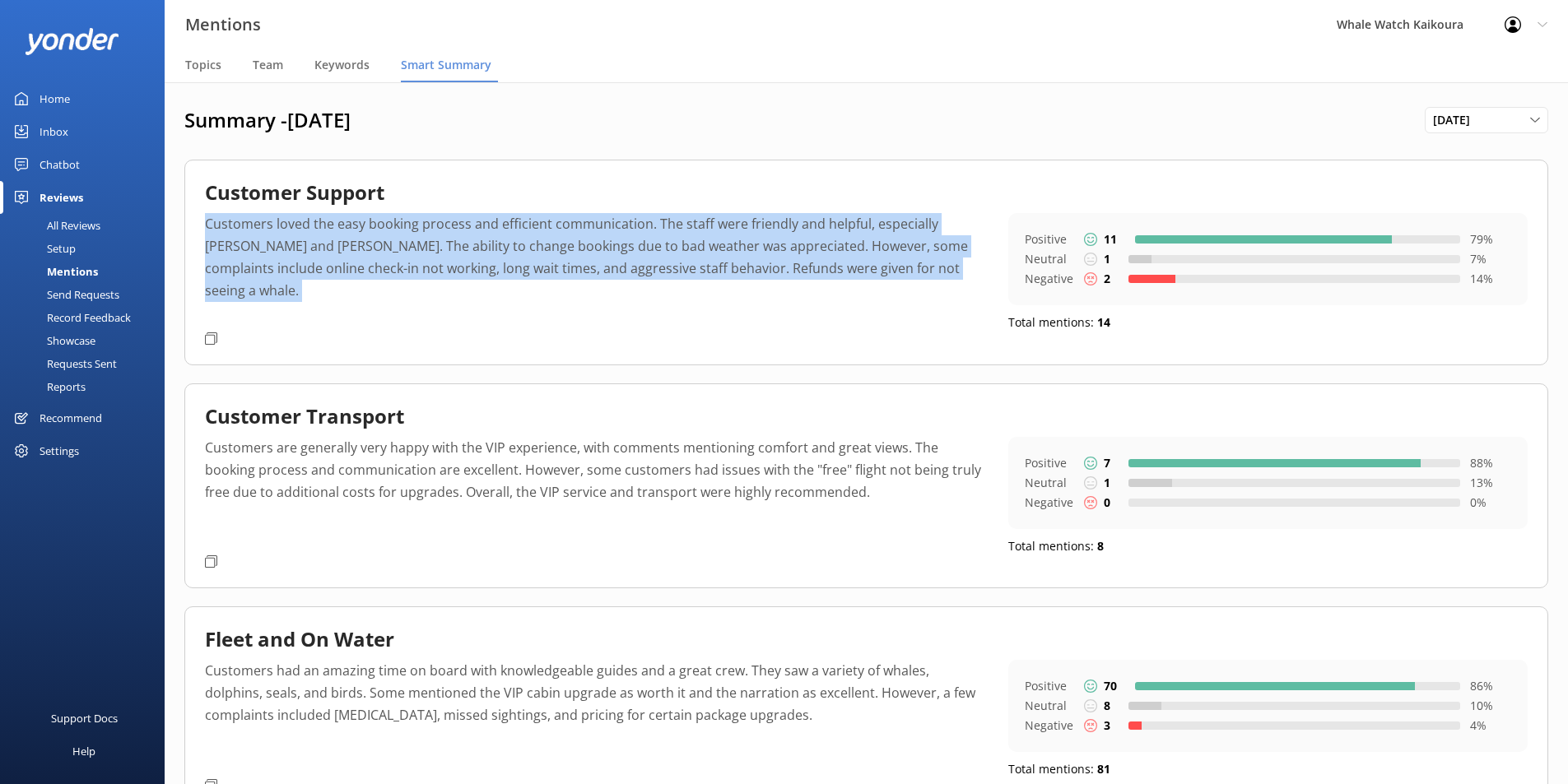
click at [442, 229] on p "Customers loved the easy booking process and efficient communication. The staff…" at bounding box center [594, 269] width 779 height 112
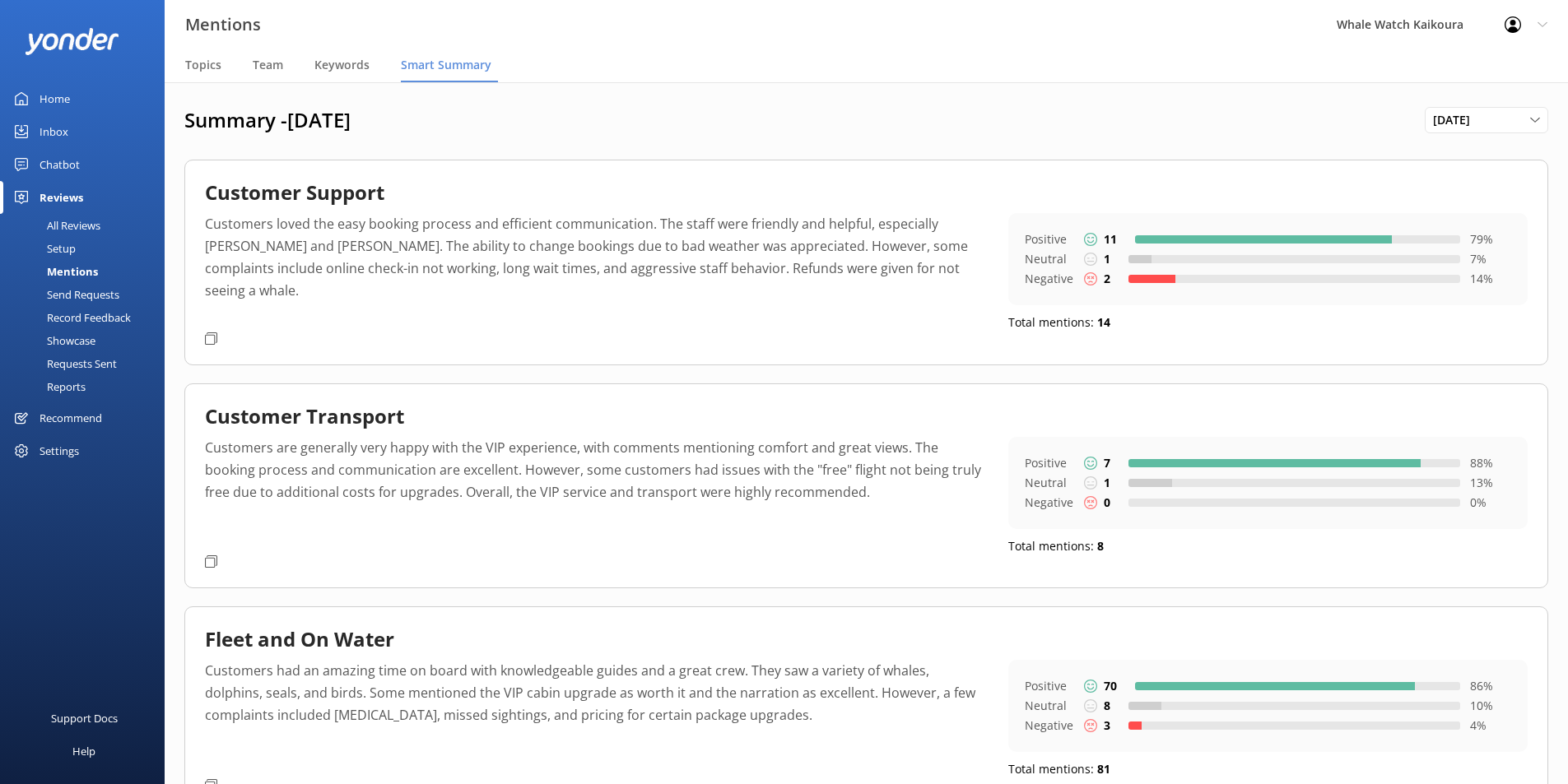
click at [207, 338] on icon at bounding box center [211, 339] width 12 height 12
click at [209, 560] on icon at bounding box center [211, 561] width 12 height 12
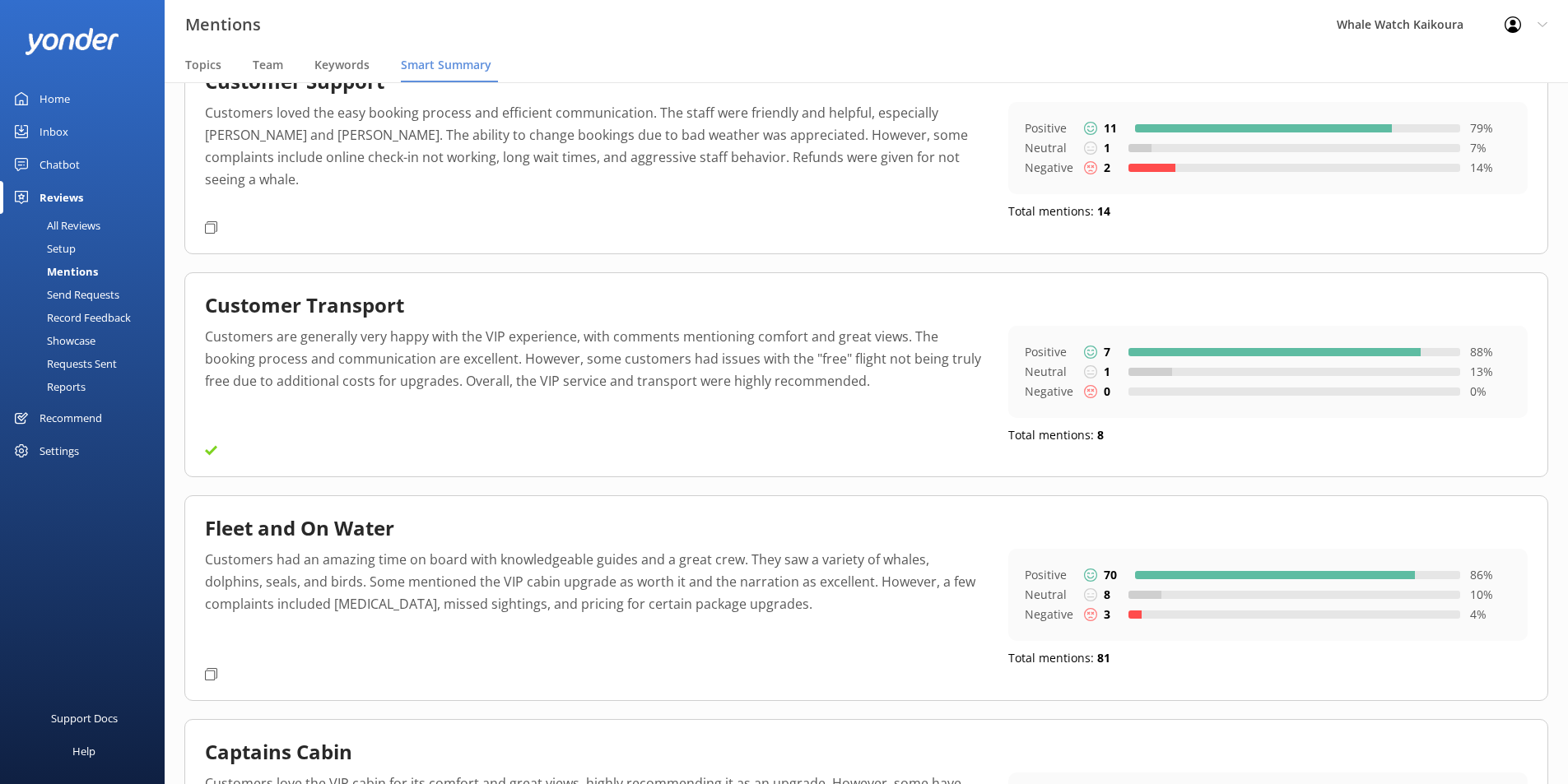
scroll to position [112, 0]
click at [66, 104] on div "Home" at bounding box center [54, 98] width 30 height 33
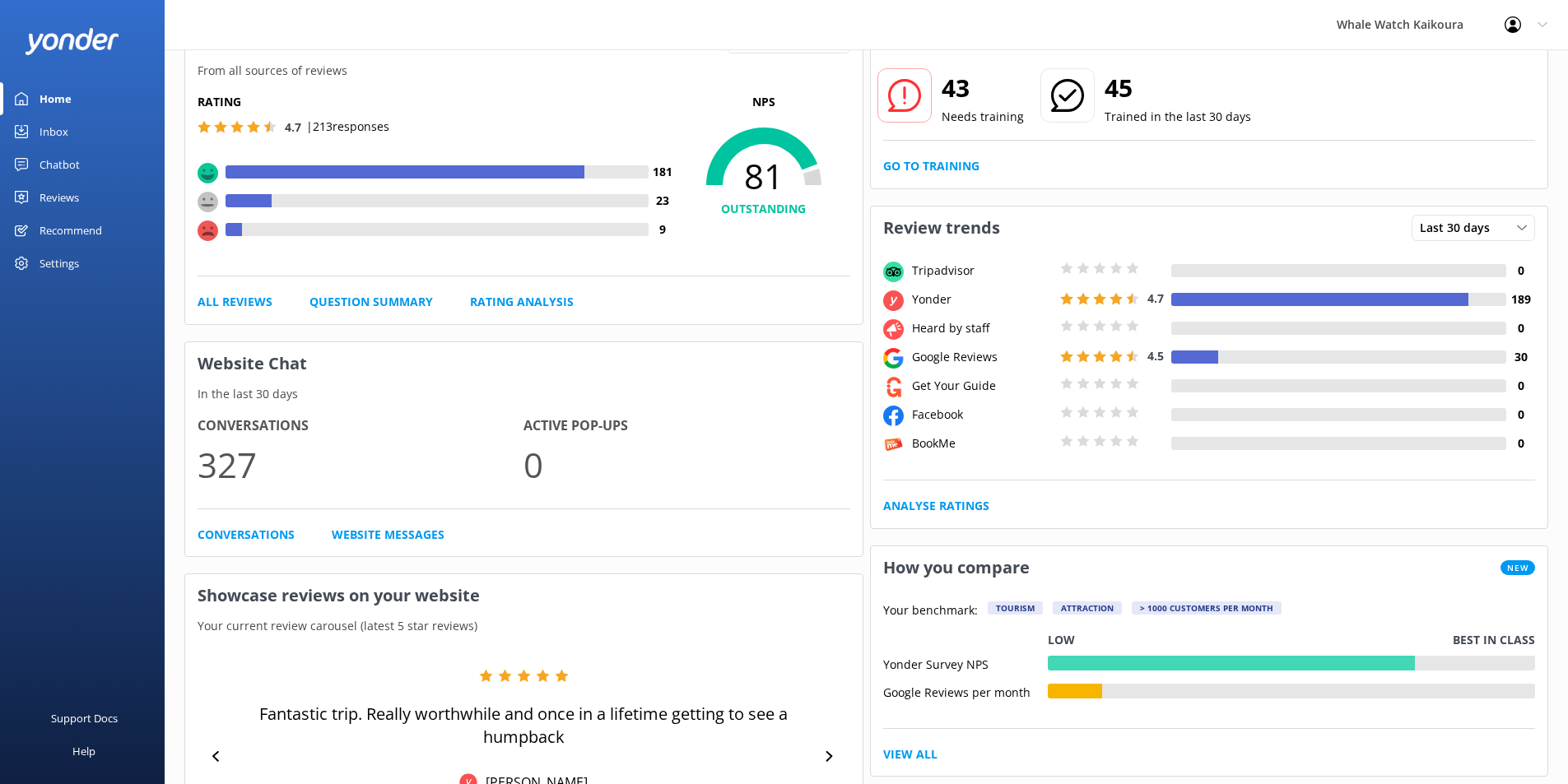
click at [77, 198] on div "Reviews" at bounding box center [59, 197] width 39 height 33
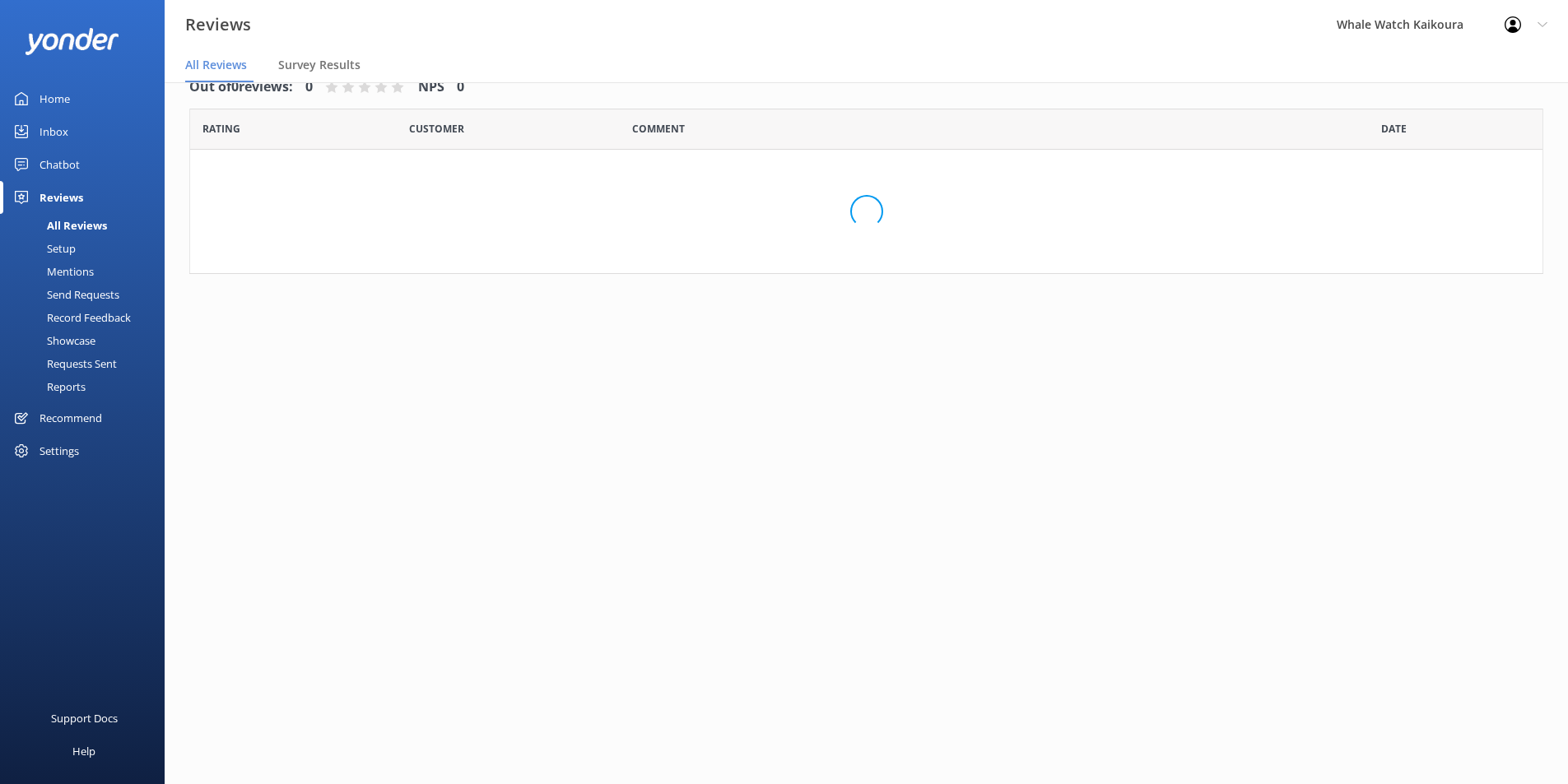
scroll to position [33, 0]
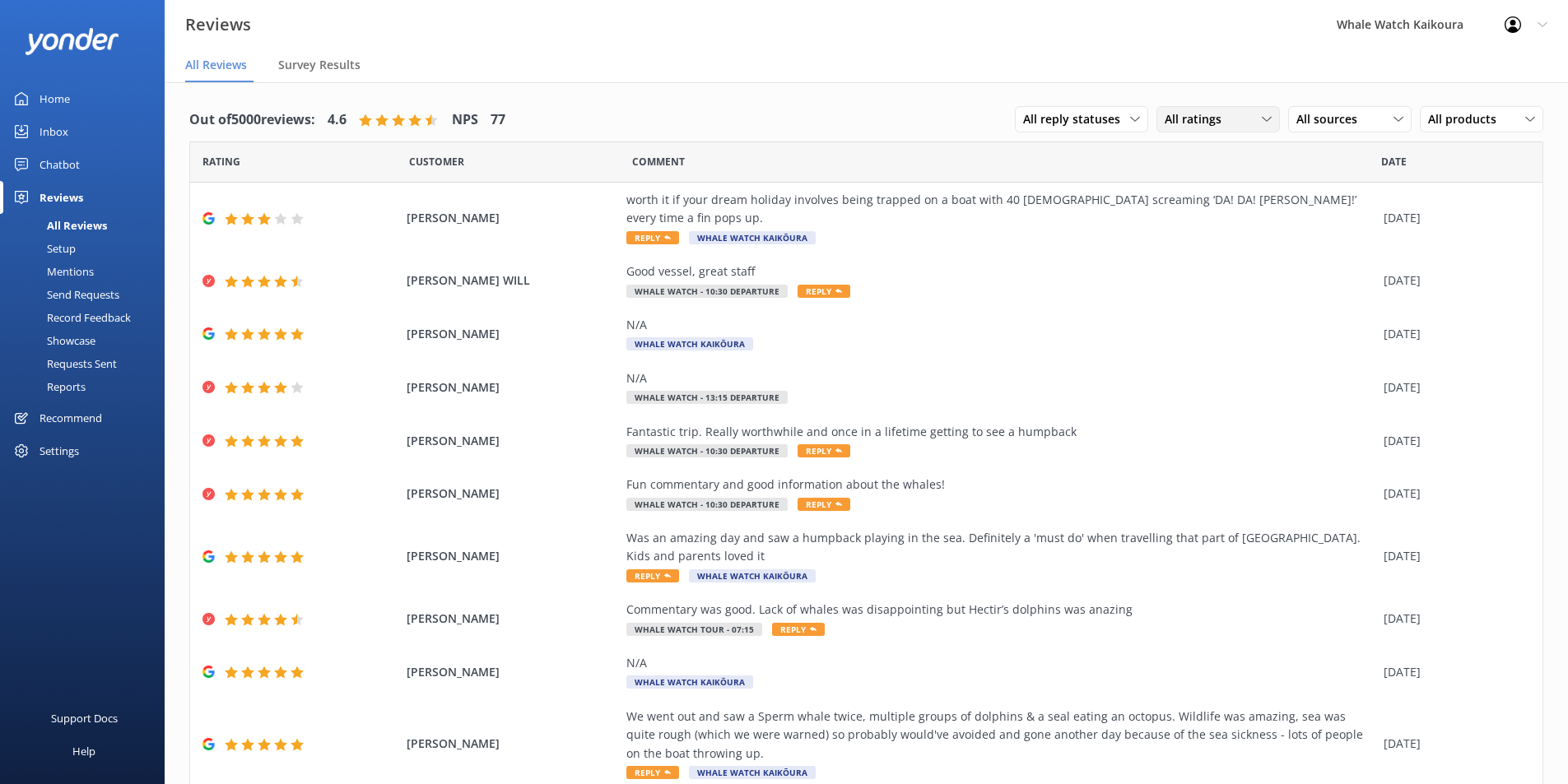
click at [1262, 123] on icon at bounding box center [1266, 119] width 10 height 10
click at [1224, 255] on div "Detractors" at bounding box center [1218, 254] width 76 height 16
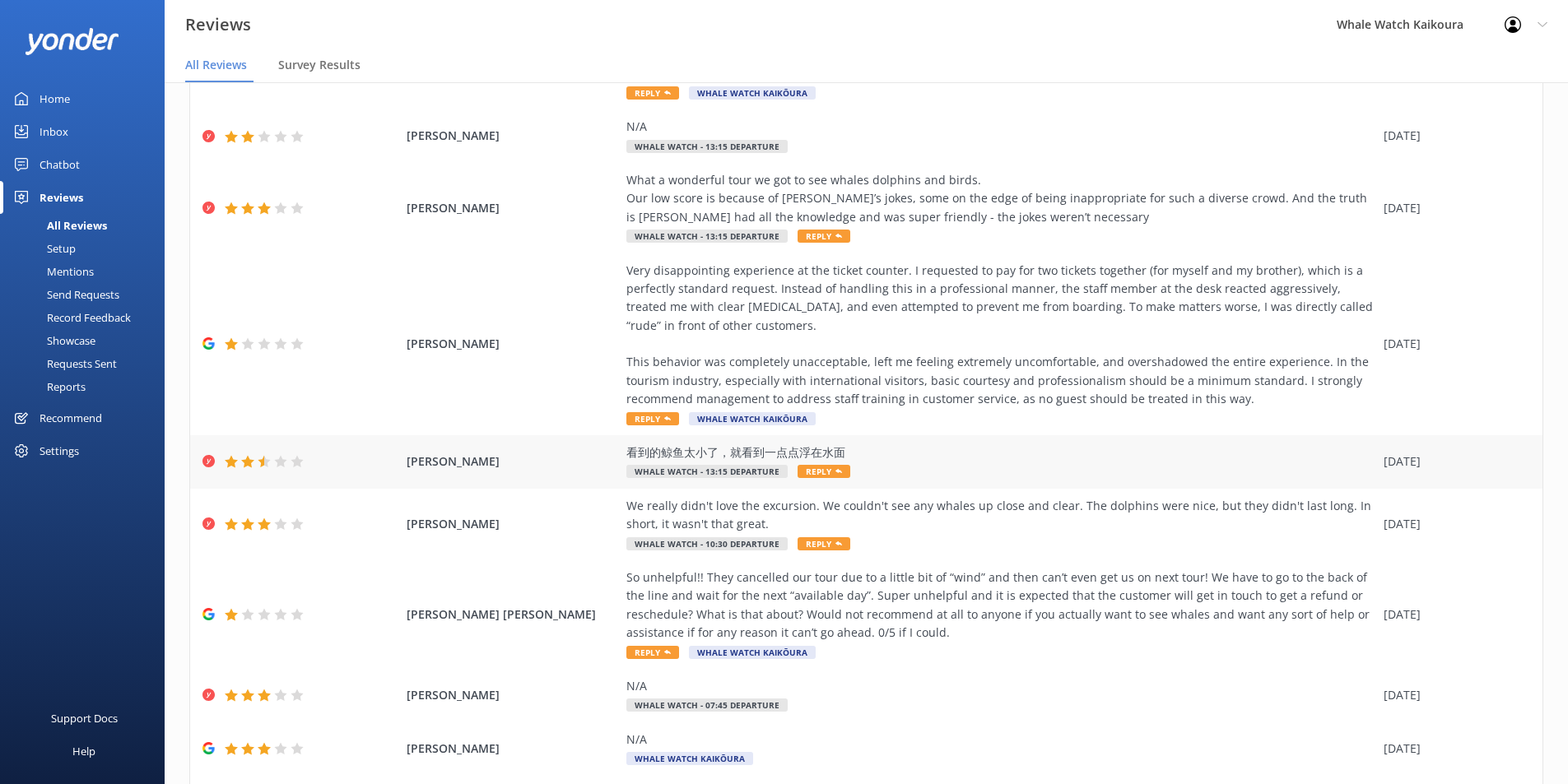
scroll to position [144, 0]
click at [671, 263] on div "Very disappointing experience at the ticket counter. I requested to pay for two…" at bounding box center [1001, 336] width 749 height 148
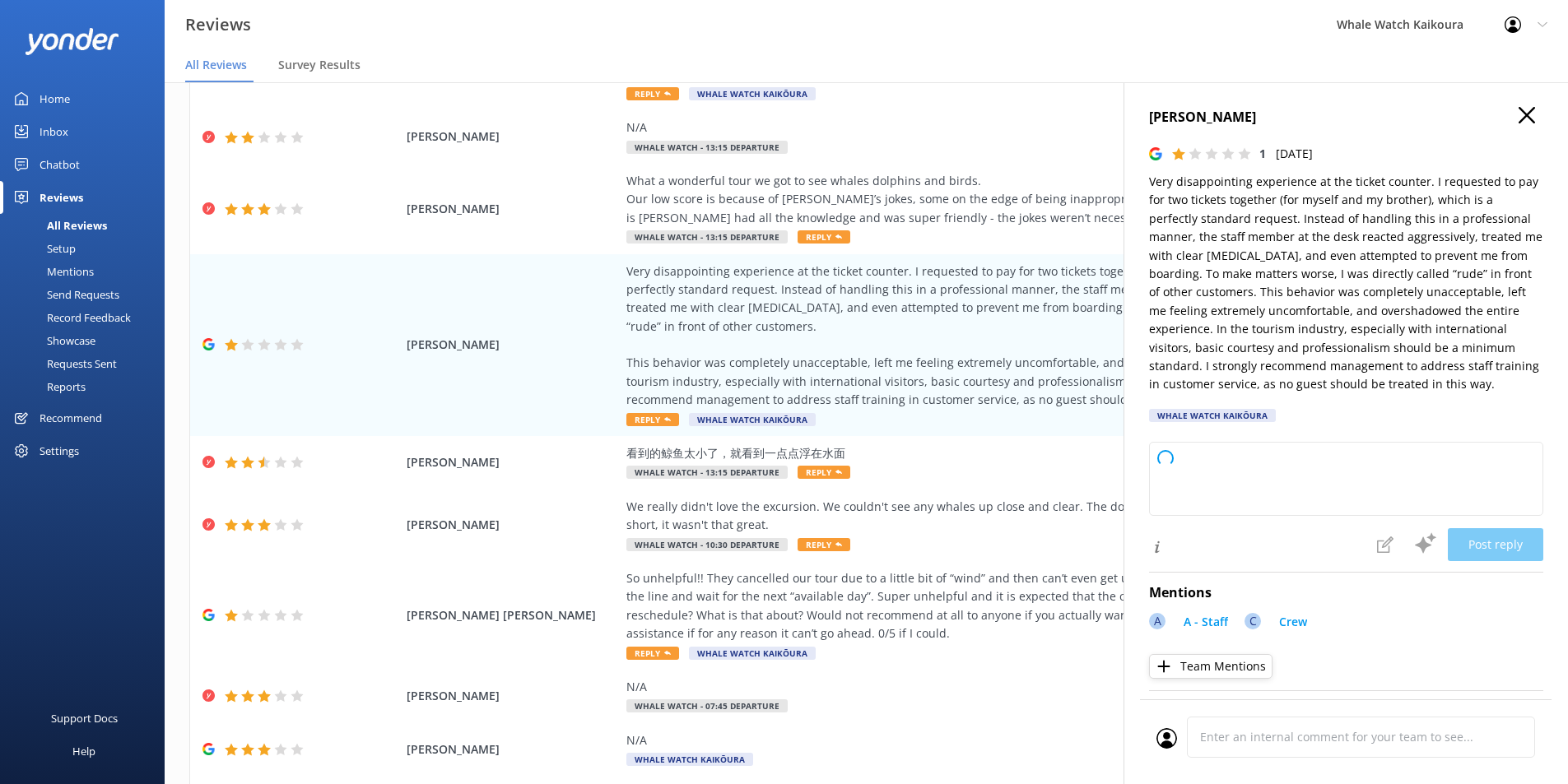
type textarea "Thank you for taking the time to share your feedback. We are truly sorry to hea…"
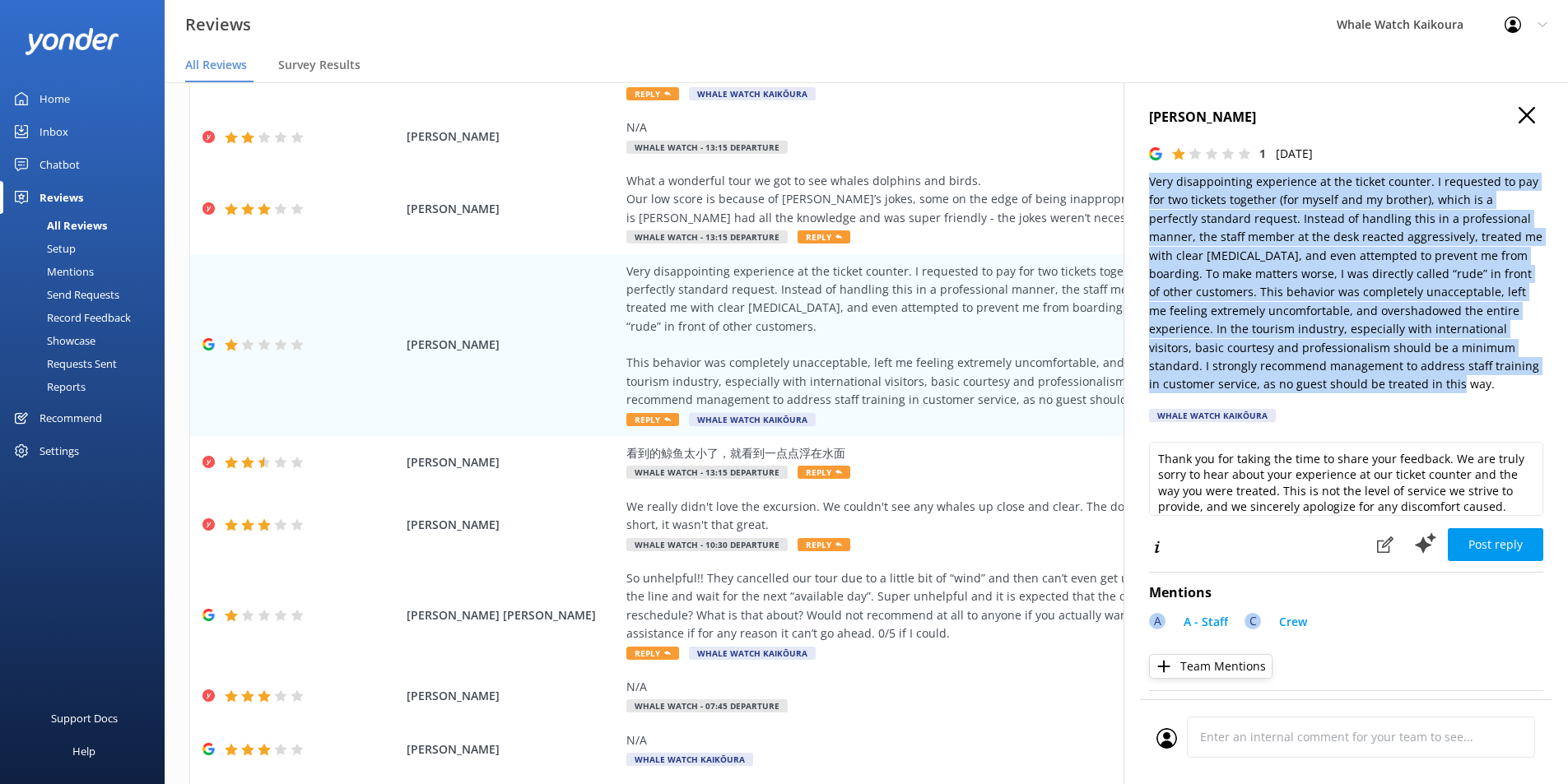
drag, startPoint x: 1151, startPoint y: 182, endPoint x: 1475, endPoint y: 381, distance: 380.2
click at [1263, 381] on p "Very disappointing experience at the ticket counter. I requested to pay for two…" at bounding box center [1346, 283] width 394 height 222
copy p "Very disappointing experience at the ticket counter. I requested to pay for two…"
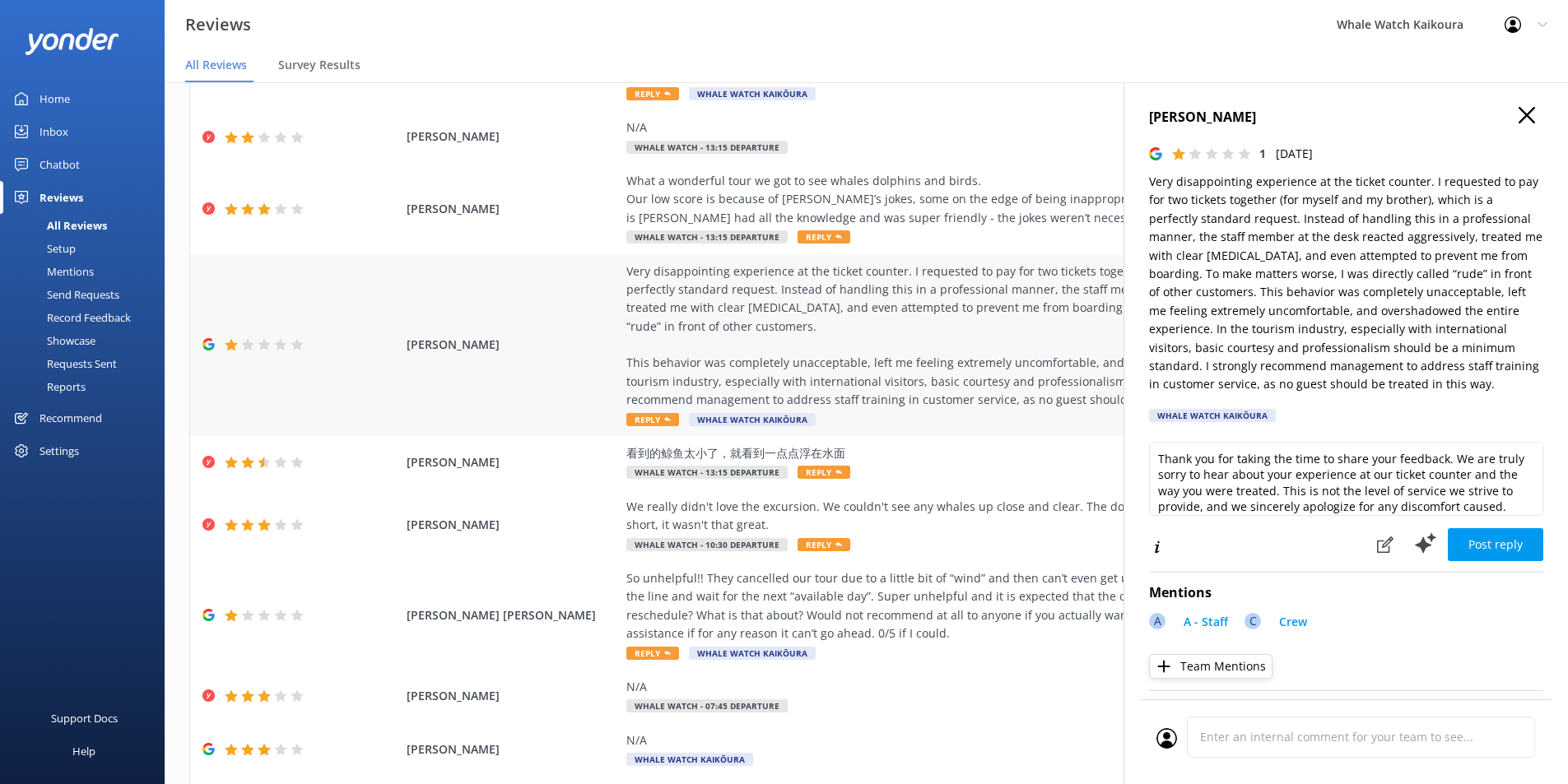
click at [470, 300] on div "[PERSON_NAME] Very disappointing experience at the ticket counter. I requested …" at bounding box center [866, 345] width 1353 height 182
click at [1263, 117] on icon "button" at bounding box center [1527, 115] width 16 height 16
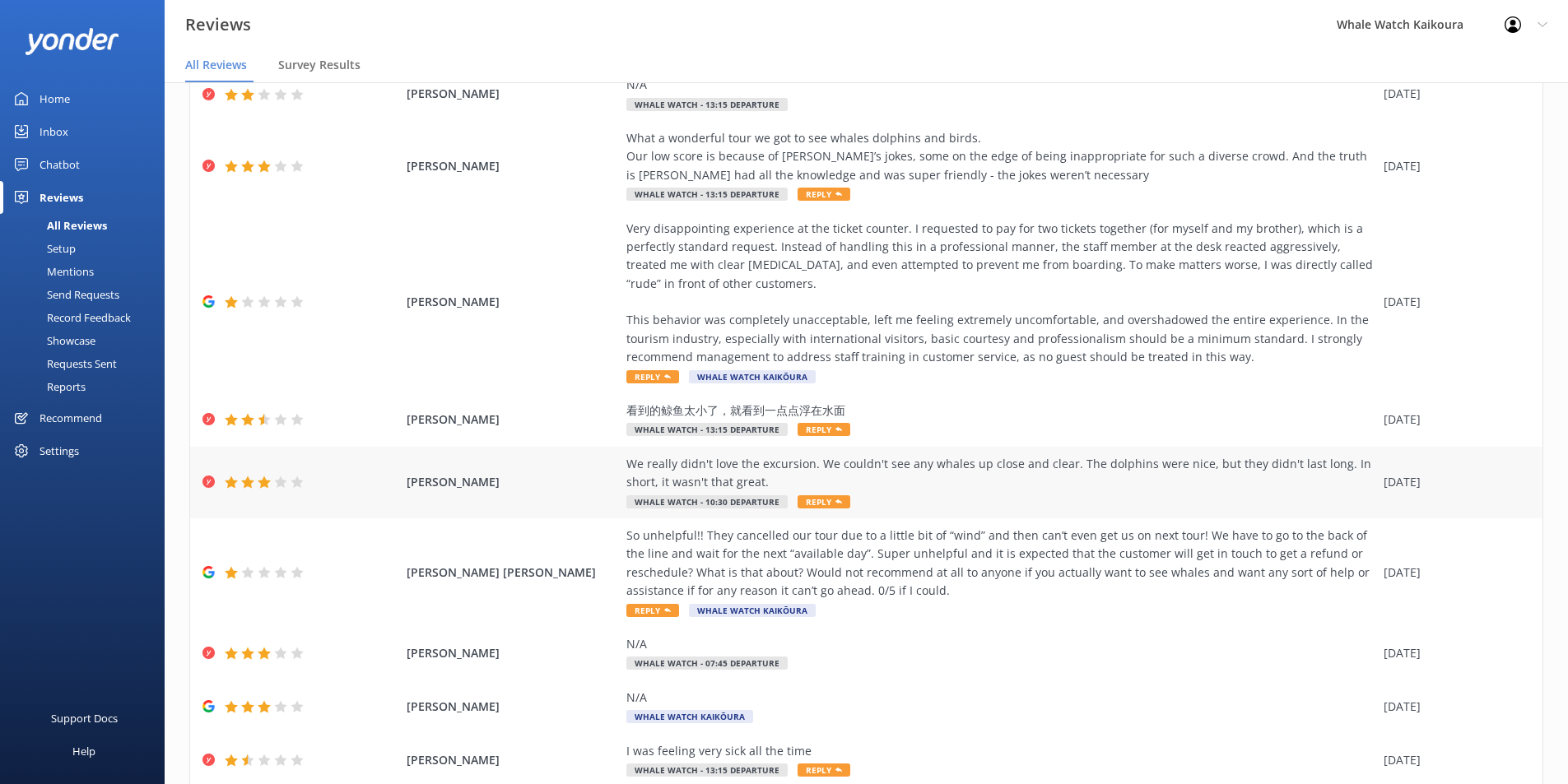
scroll to position [225, 0]
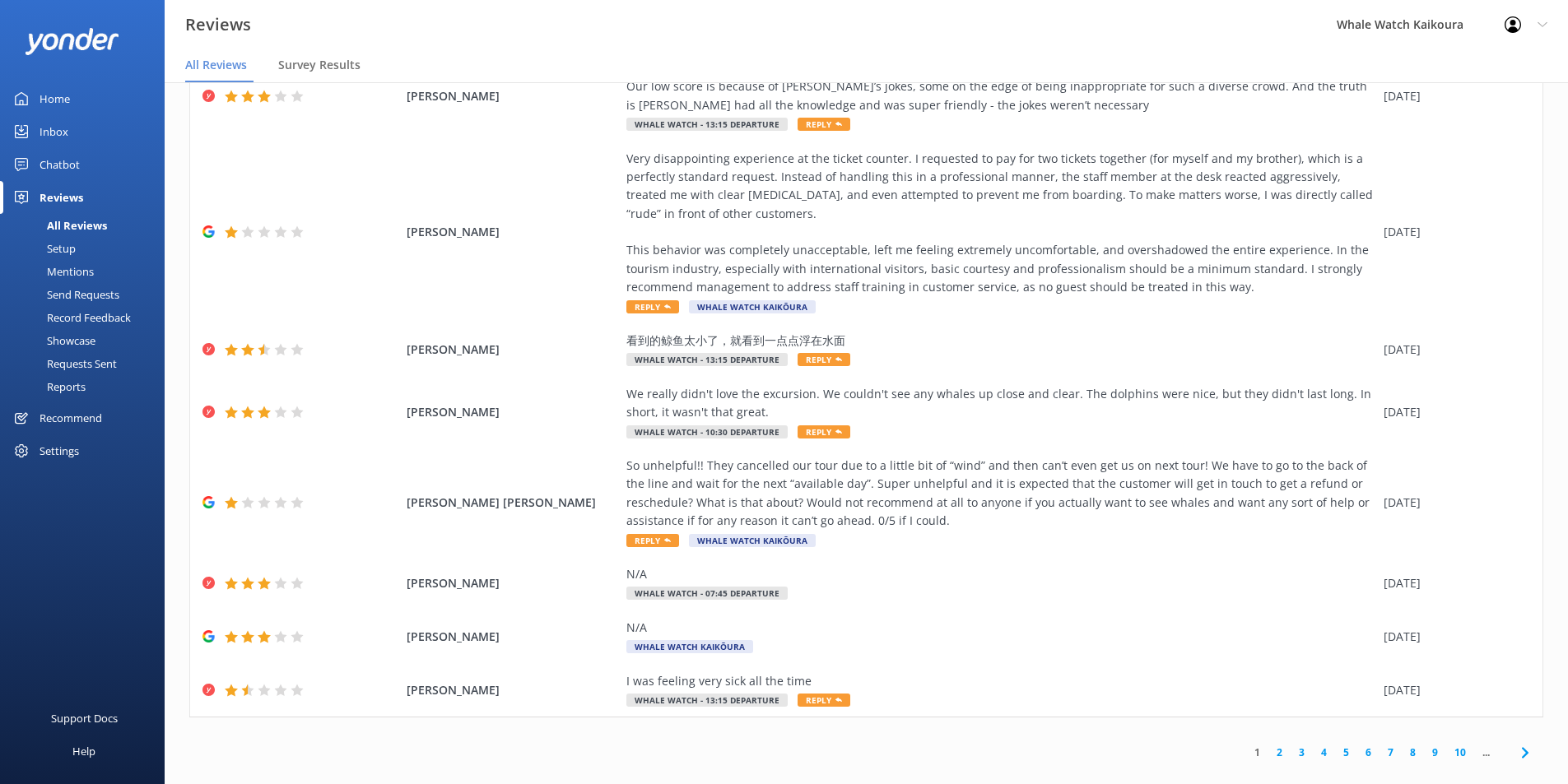
click at [1263, 606] on icon at bounding box center [1525, 753] width 20 height 20
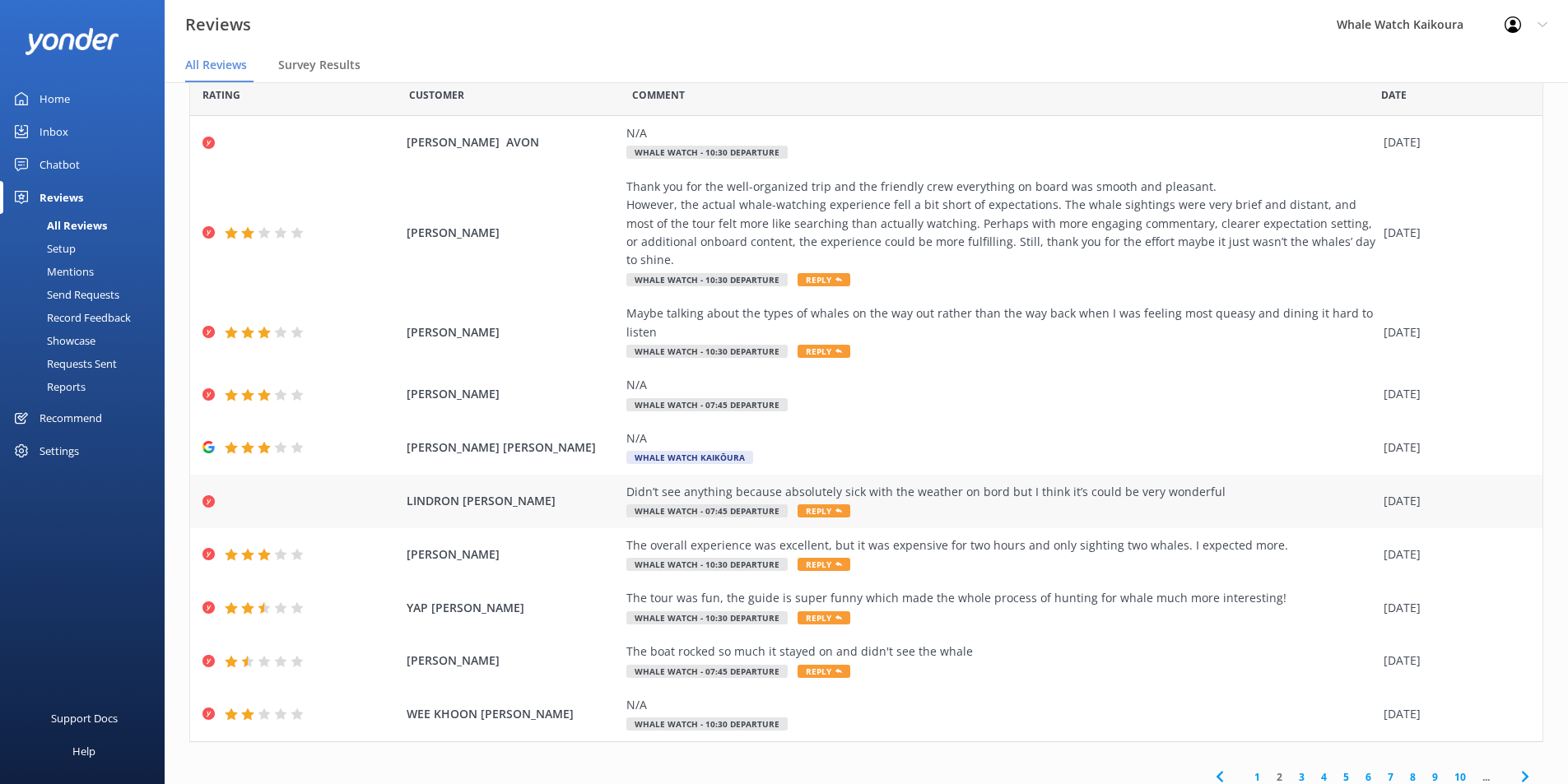
scroll to position [60, 0]
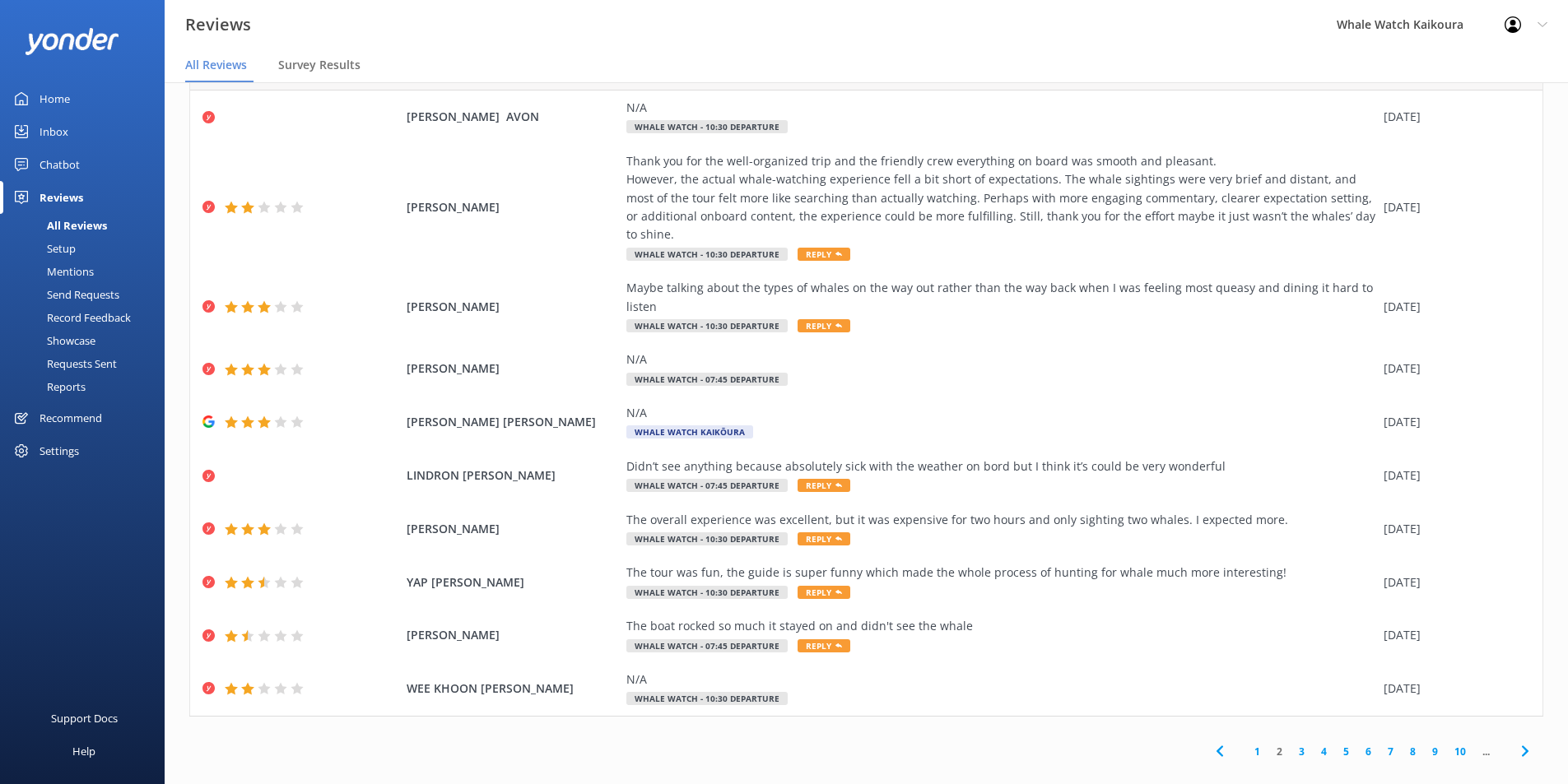
click at [1263, 606] on icon at bounding box center [1525, 751] width 20 height 20
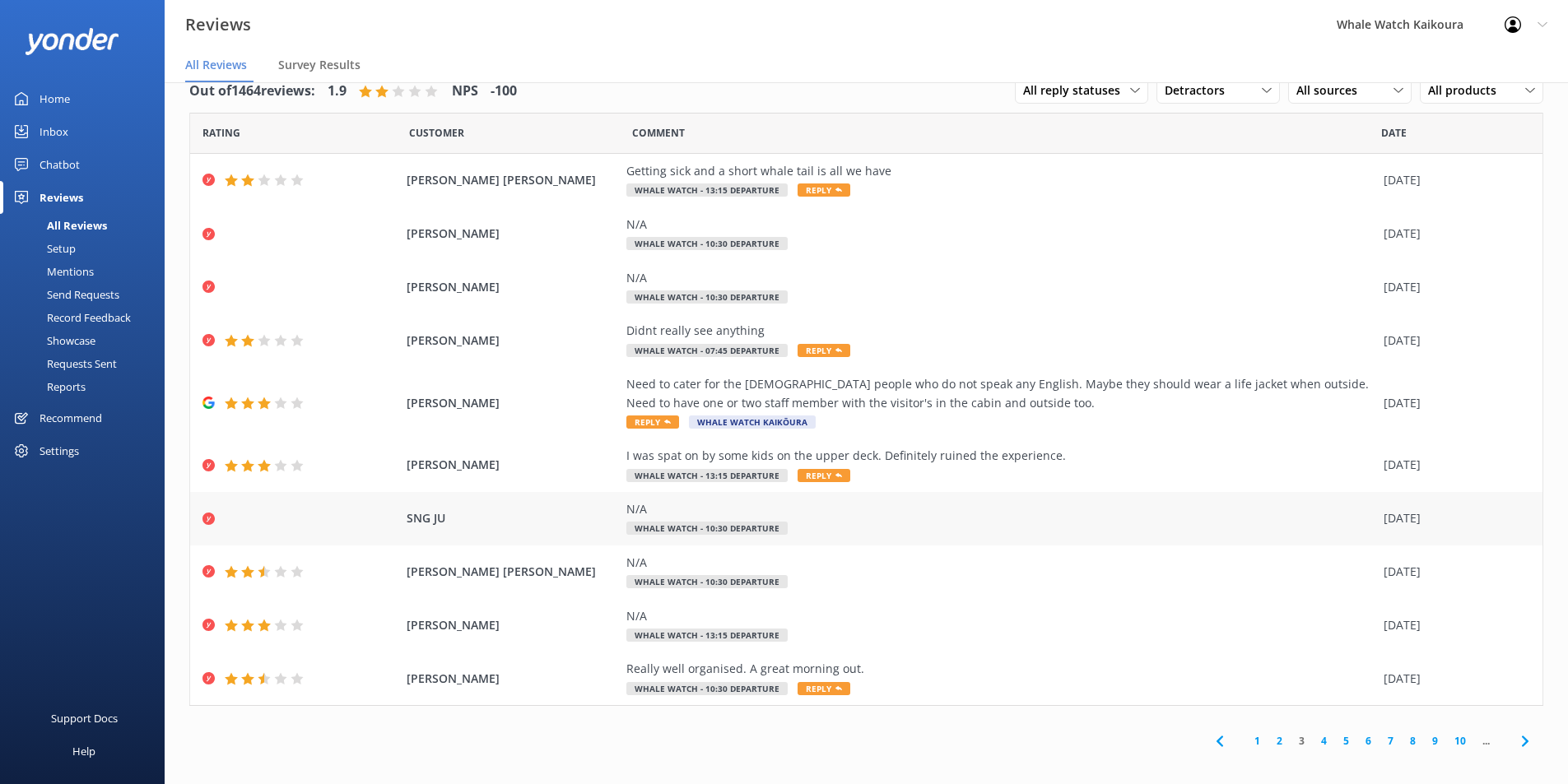
scroll to position [33, 0]
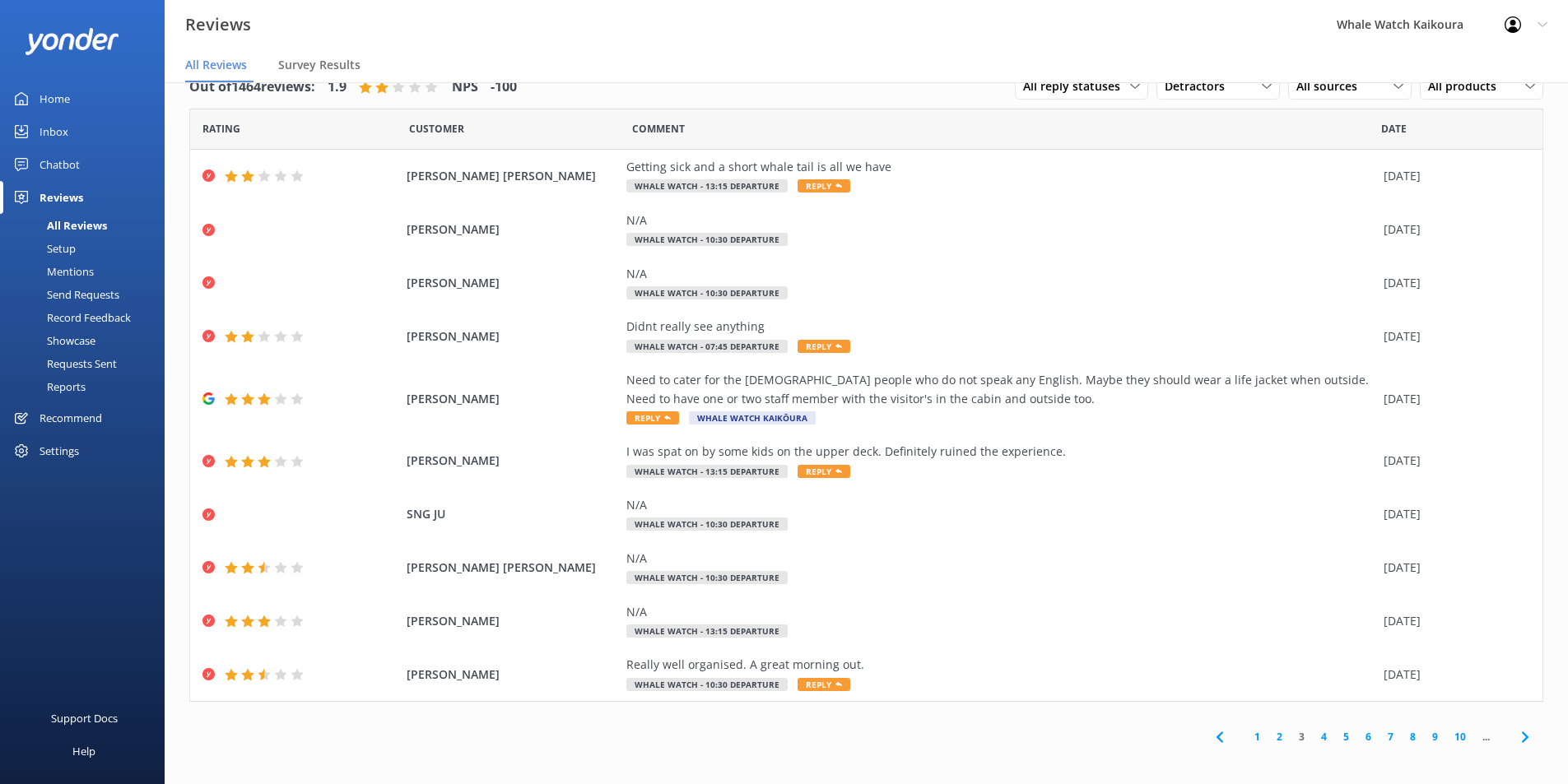
click at [1263, 606] on use at bounding box center [1524, 737] width 6 height 11
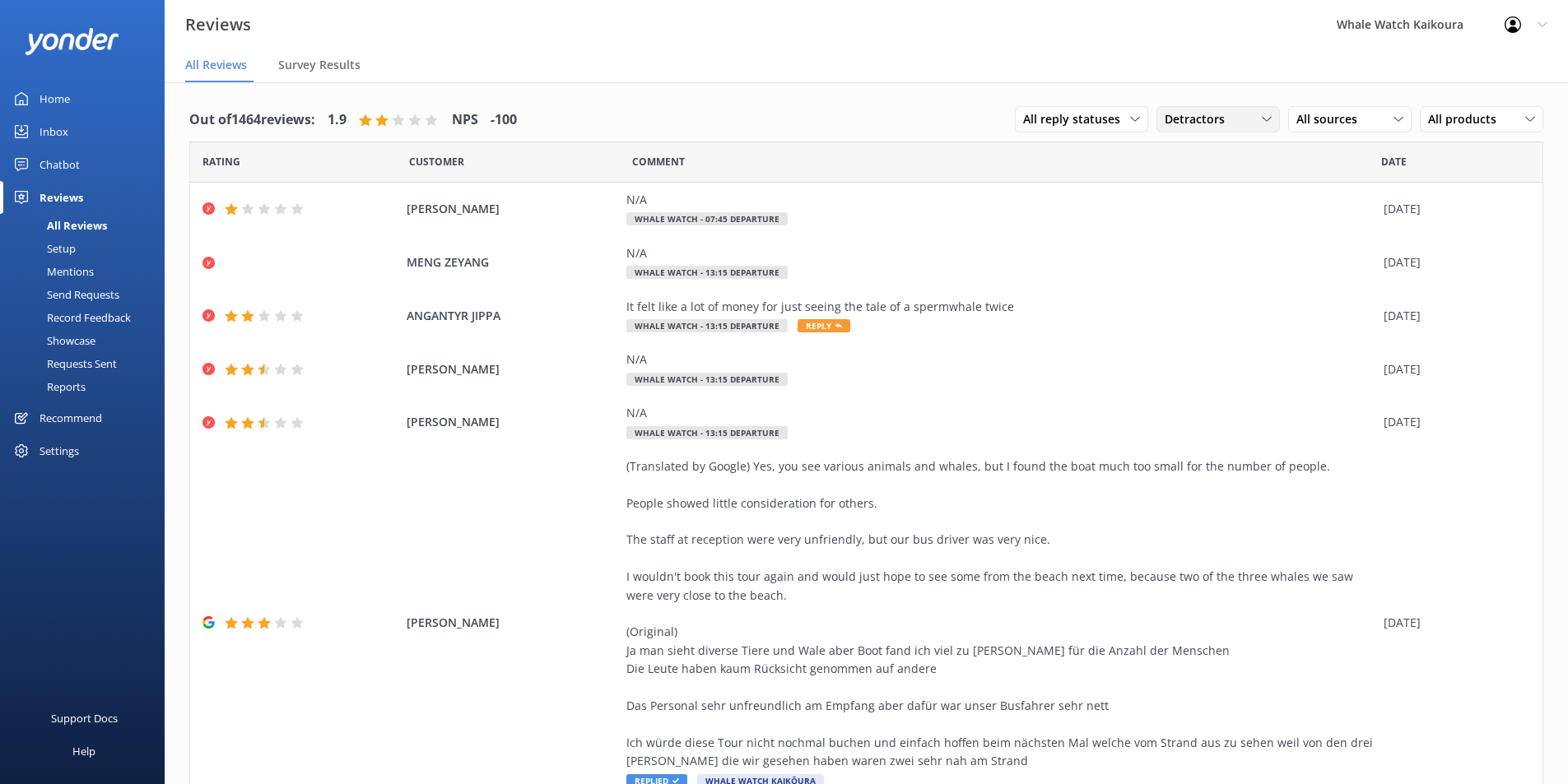
click at [1262, 119] on use at bounding box center [1266, 119] width 9 height 5
click at [1209, 188] on div "Promoters" at bounding box center [1217, 187] width 74 height 16
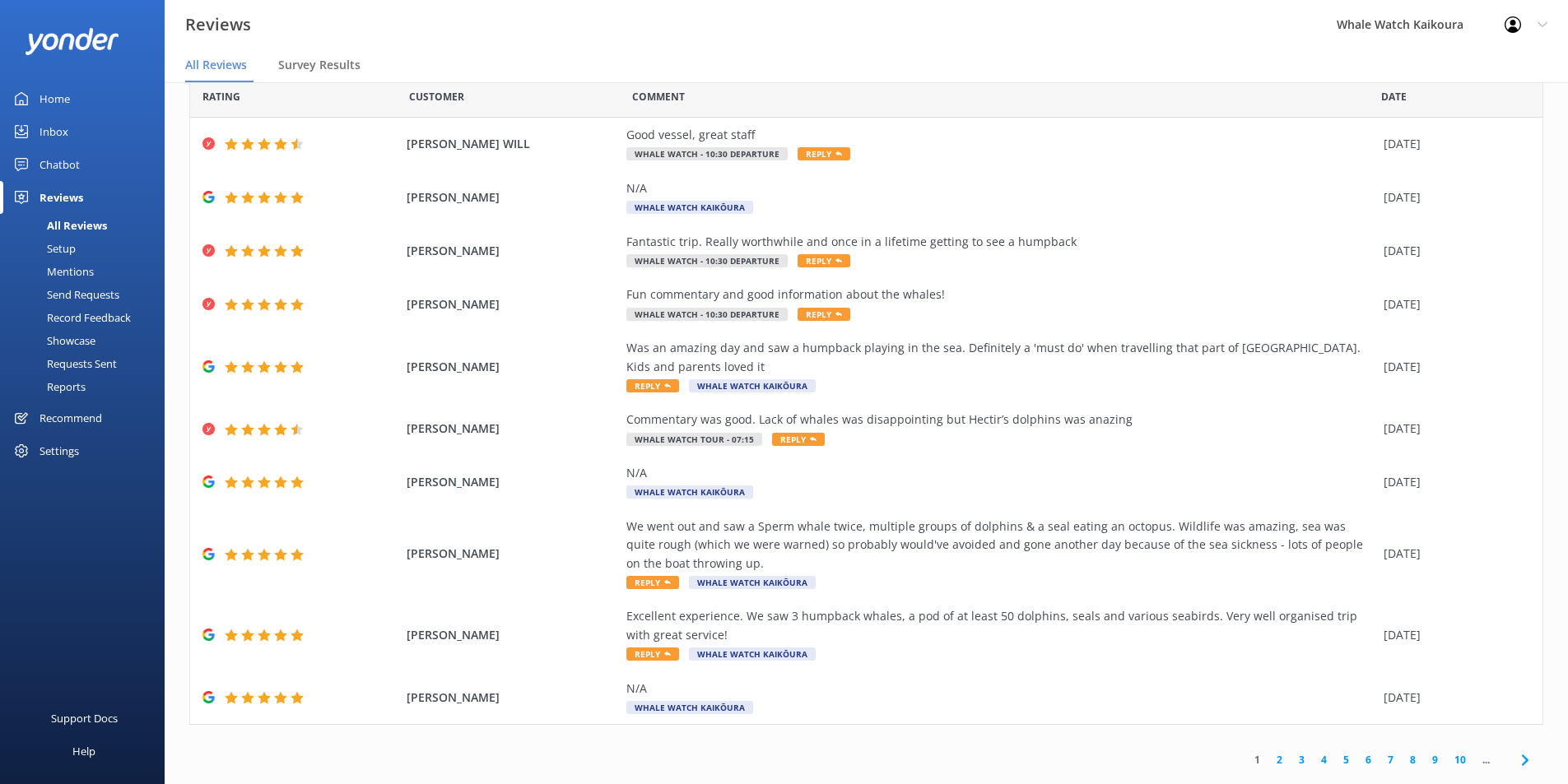
scroll to position [6, 0]
click at [1263, 606] on use at bounding box center [1524, 759] width 6 height 11
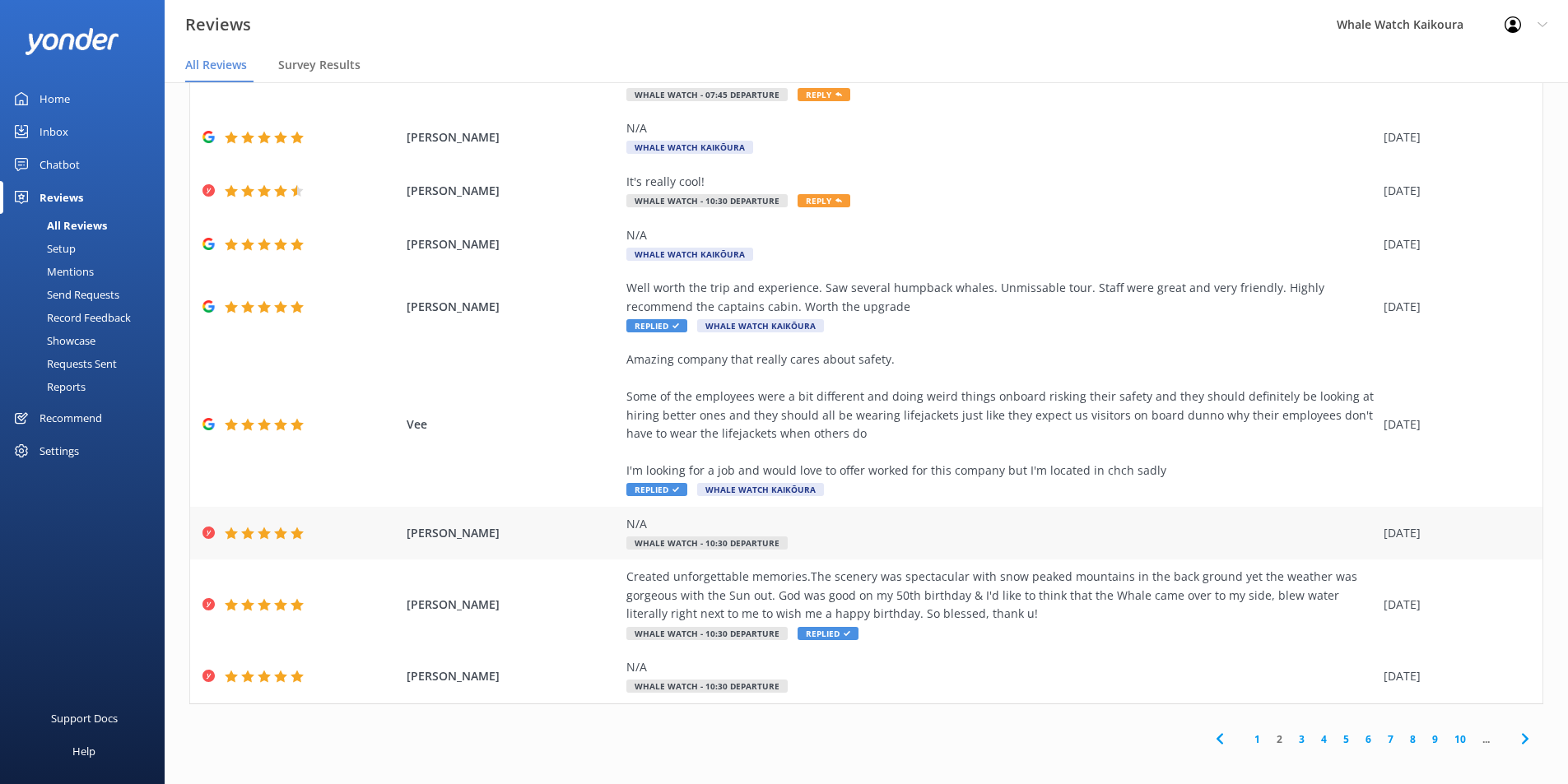
scroll to position [170, 0]
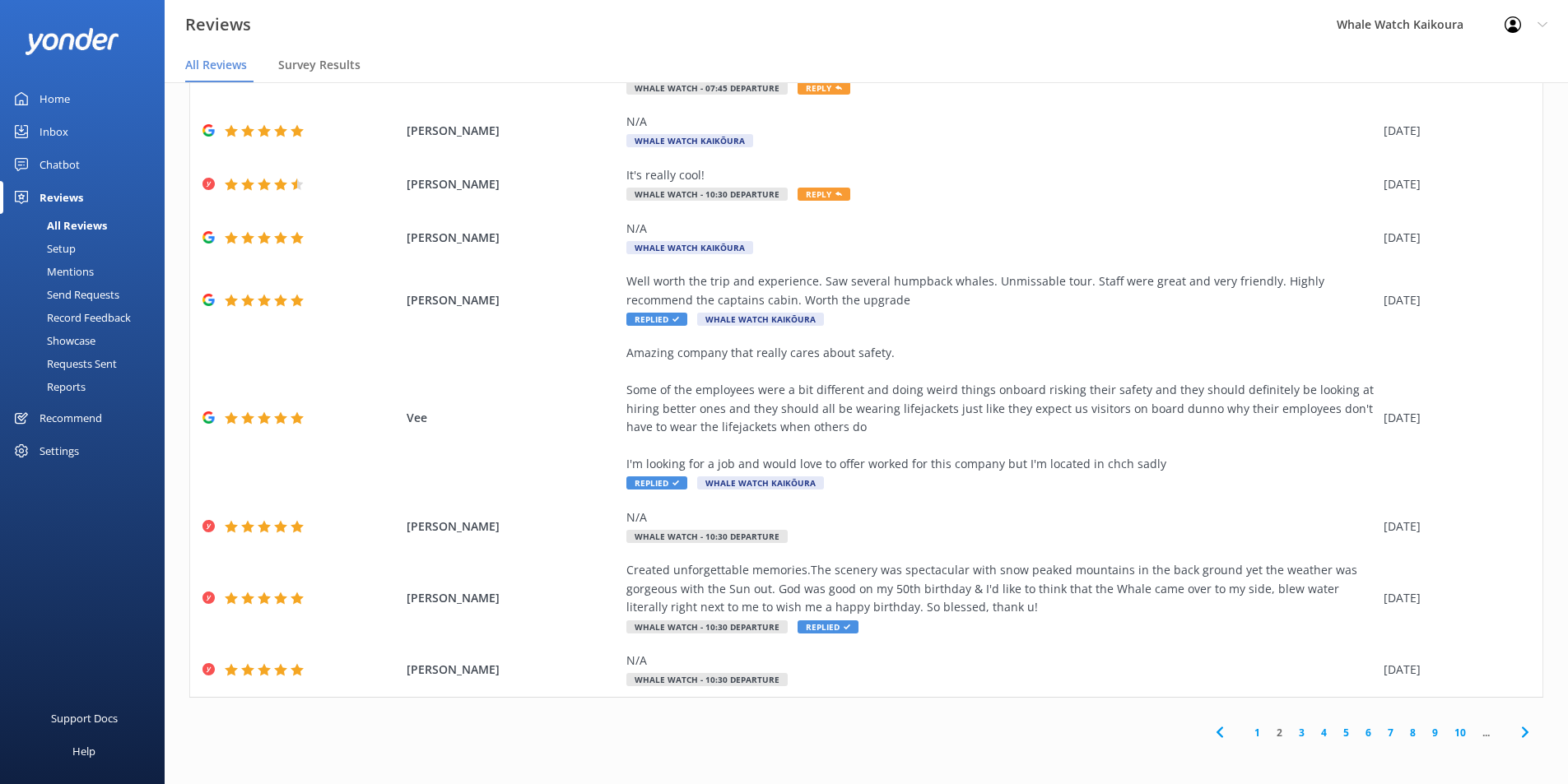
click at [1263, 606] on use at bounding box center [1524, 732] width 6 height 11
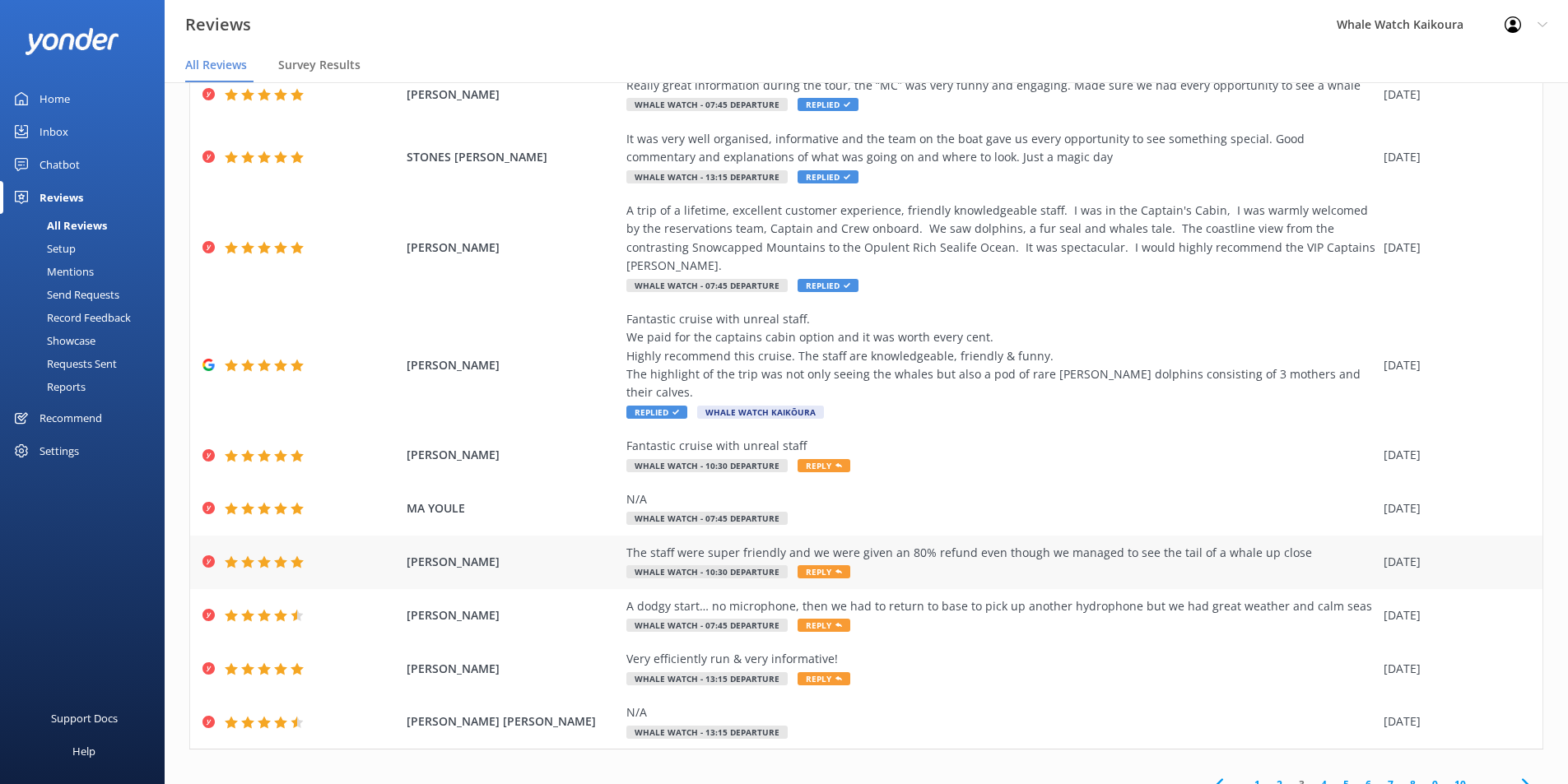
scroll to position [82, 0]
click at [1263, 606] on use at bounding box center [1524, 784] width 6 height 11
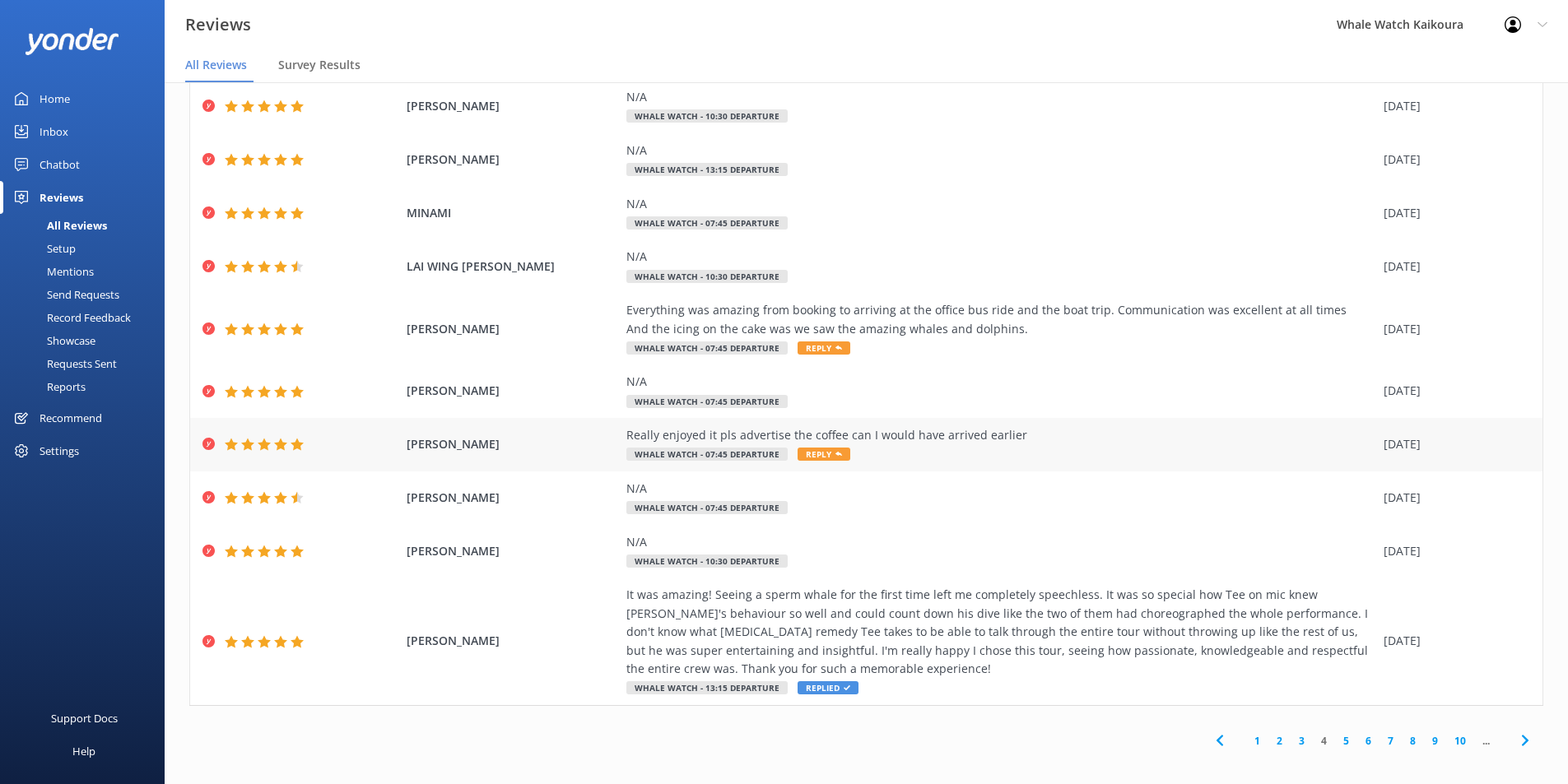
scroll to position [78, 0]
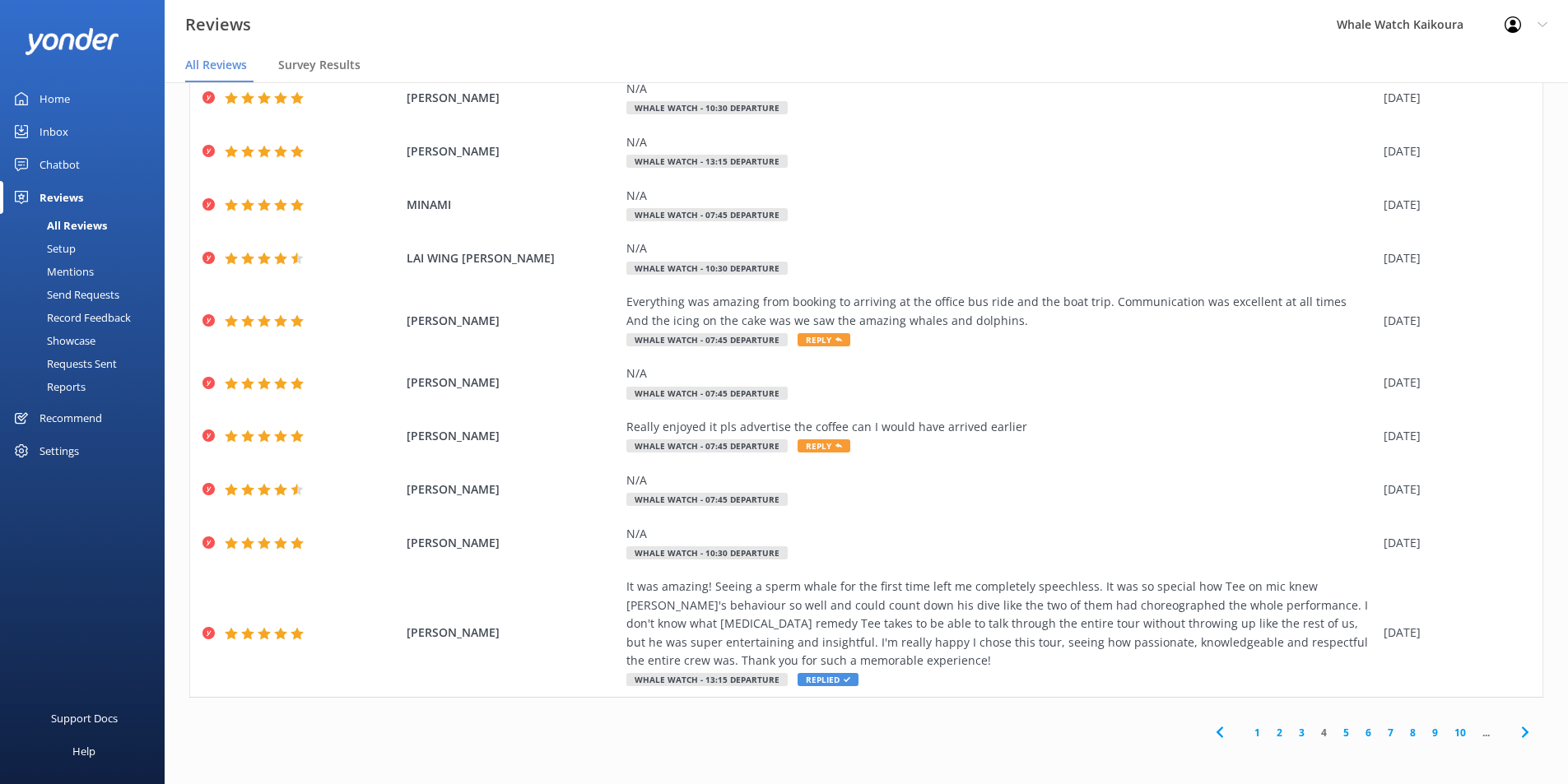
click at [1263, 606] on icon at bounding box center [1525, 732] width 20 height 20
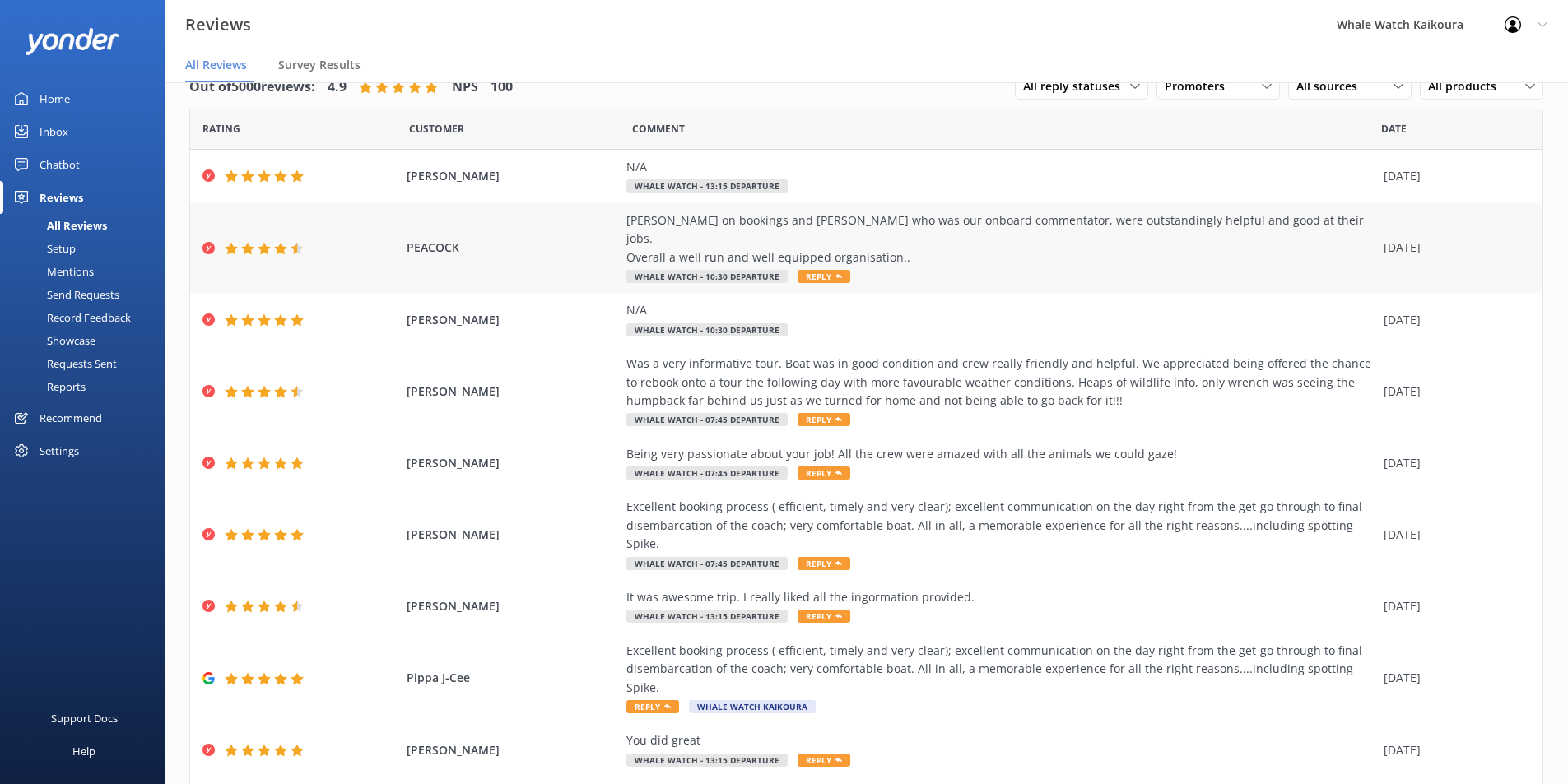
click at [687, 229] on div "[PERSON_NAME] on bookings and [PERSON_NAME] who was our onboard commentator, we…" at bounding box center [1001, 239] width 749 height 55
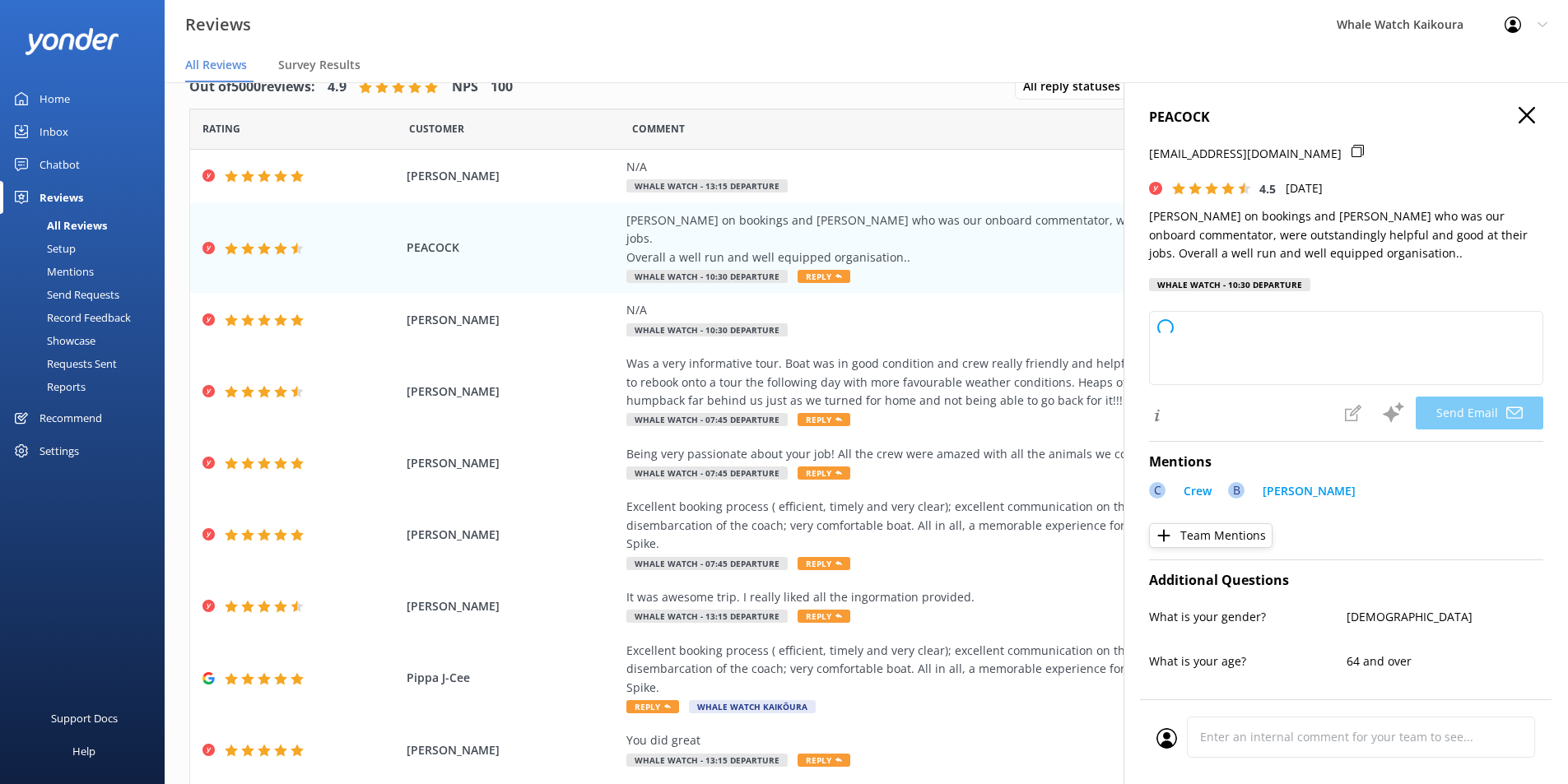
type textarea "Thank you so much, PEACOCK, for your wonderful feedback! We're delighted to hea…"
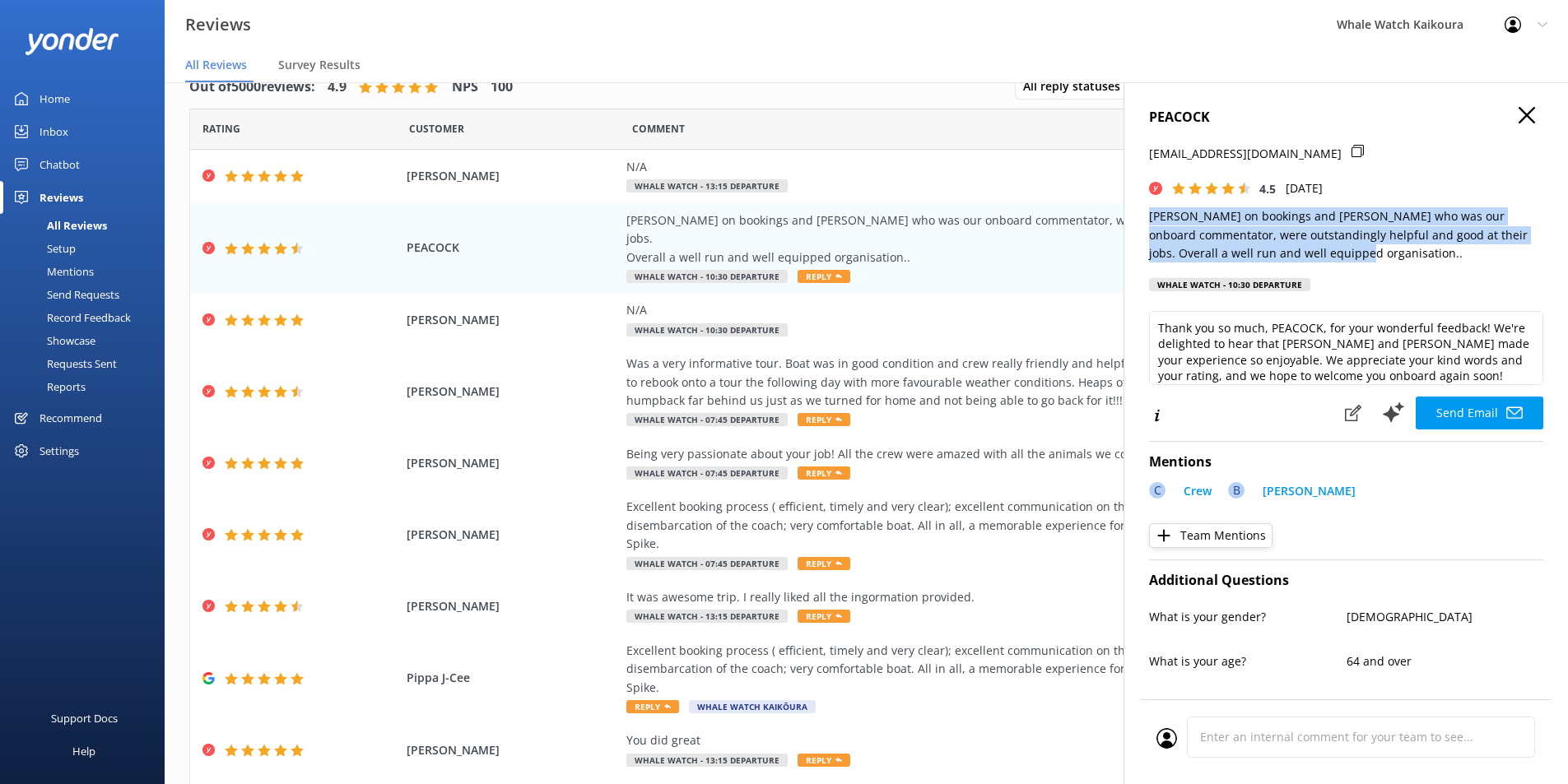
drag, startPoint x: 1150, startPoint y: 214, endPoint x: 1280, endPoint y: 258, distance: 137.2
click at [1263, 258] on p "[PERSON_NAME] on bookings and [PERSON_NAME] who was our onboard commentator, we…" at bounding box center [1346, 235] width 394 height 55
copy p "[PERSON_NAME] on bookings and [PERSON_NAME] who was our onboard commentator, we…"
click at [1263, 115] on icon "button" at bounding box center [1527, 115] width 16 height 16
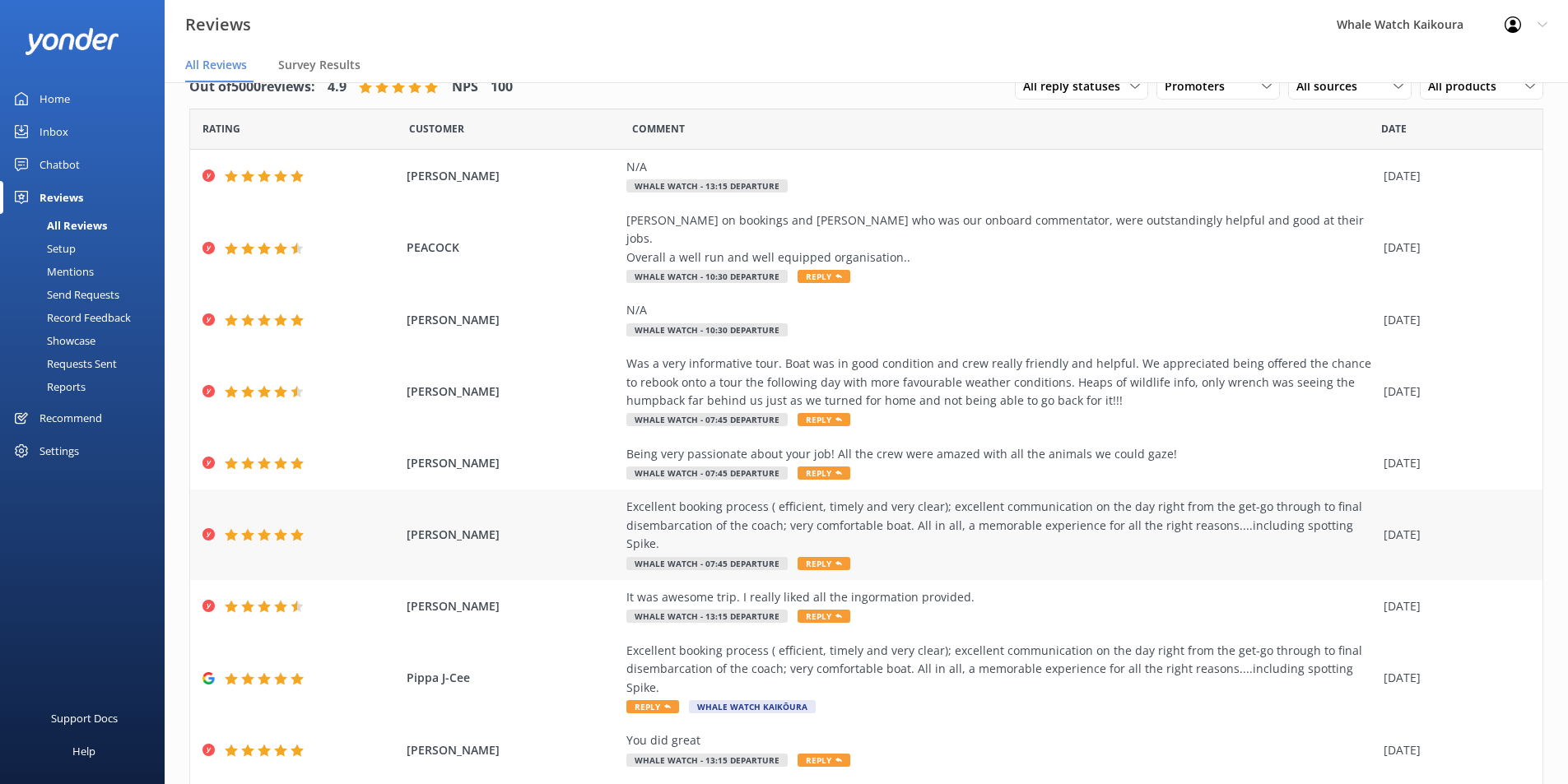
click at [888, 500] on div "Excellent booking process ( efficient, timely and very clear); excellent commun…" at bounding box center [1001, 525] width 749 height 55
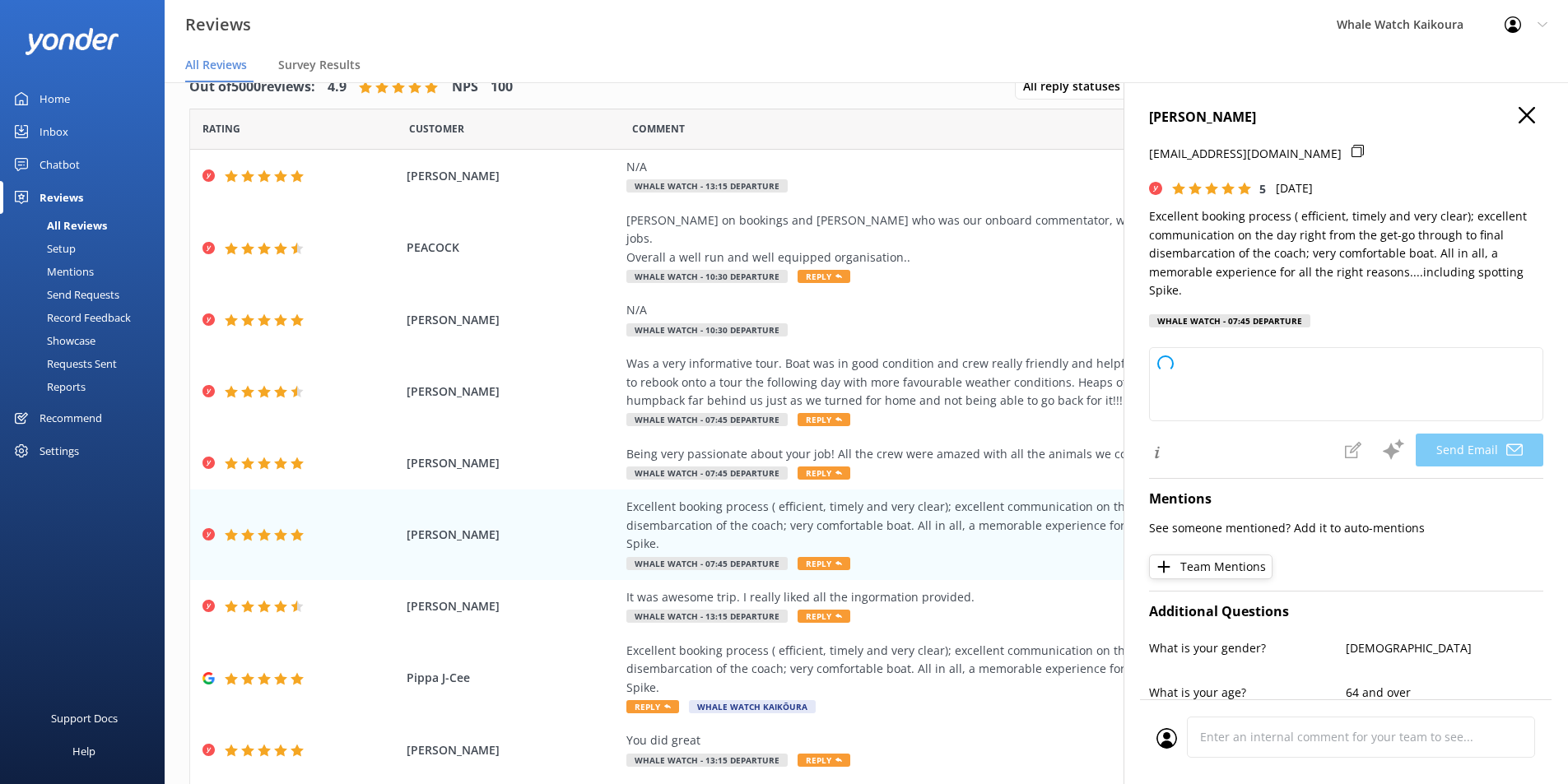
type textarea "Thank you so much for your wonderful review, [PERSON_NAME]! We're delighted to …"
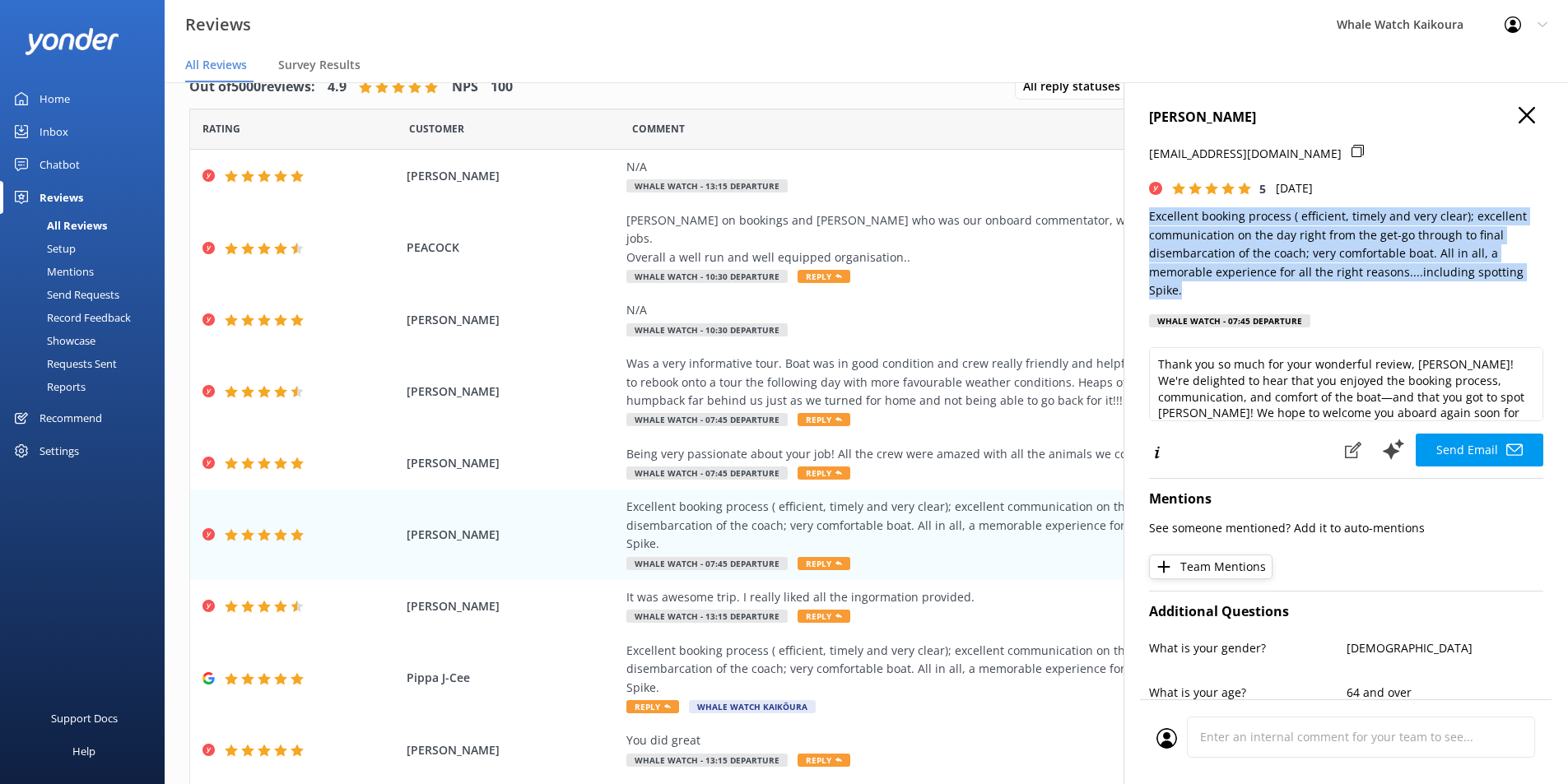
drag, startPoint x: 1150, startPoint y: 213, endPoint x: 1223, endPoint y: 287, distance: 103.9
click at [1223, 287] on p "Excellent booking process ( efficient, timely and very clear); excellent commun…" at bounding box center [1346, 254] width 394 height 93
copy p "Excellent booking process ( efficient, timely and very clear); excellent commun…"
click at [1263, 118] on icon "button" at bounding box center [1527, 115] width 16 height 16
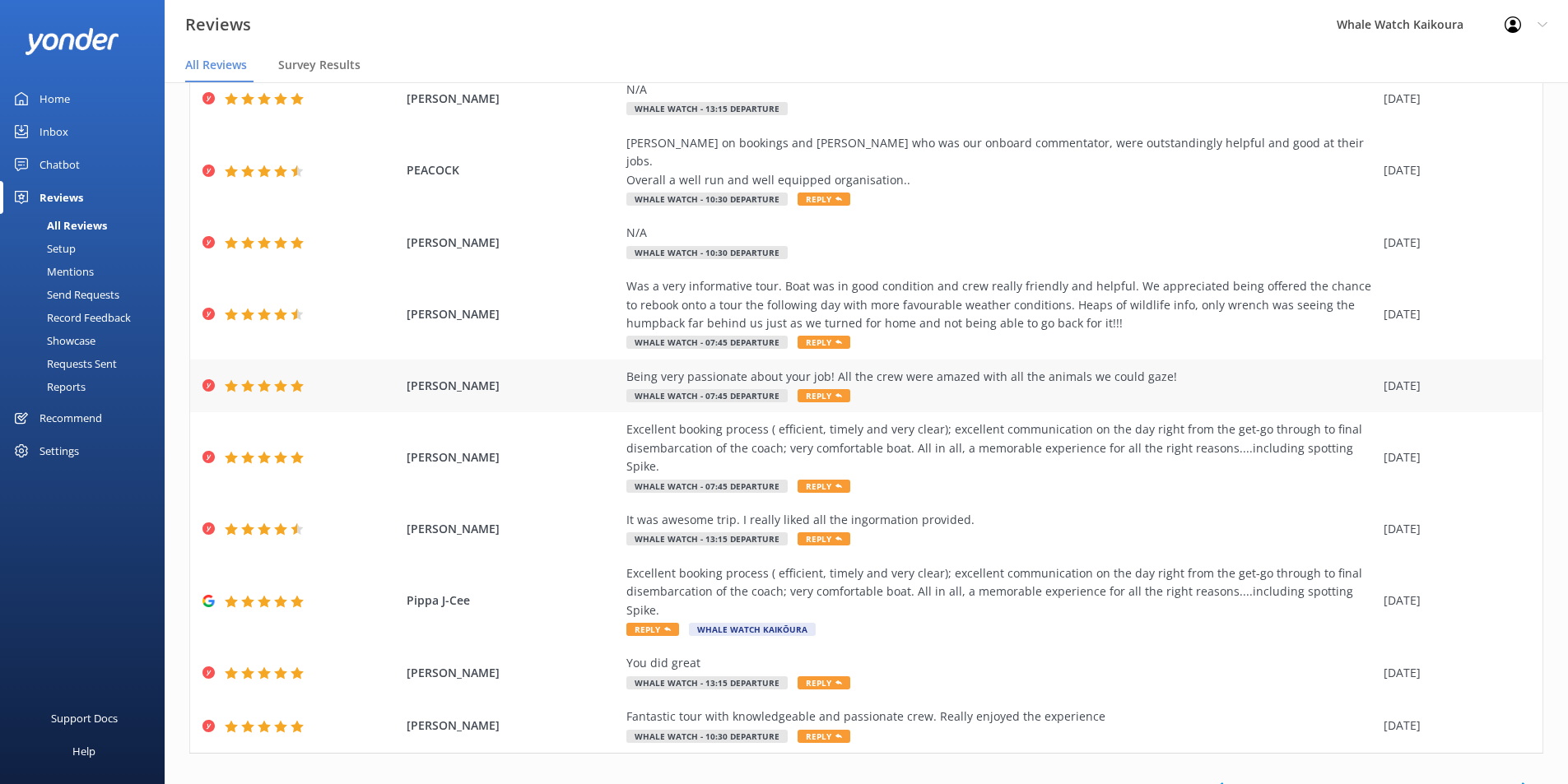
scroll to position [78, 0]
click at [1263, 606] on icon at bounding box center [1525, 788] width 20 height 20
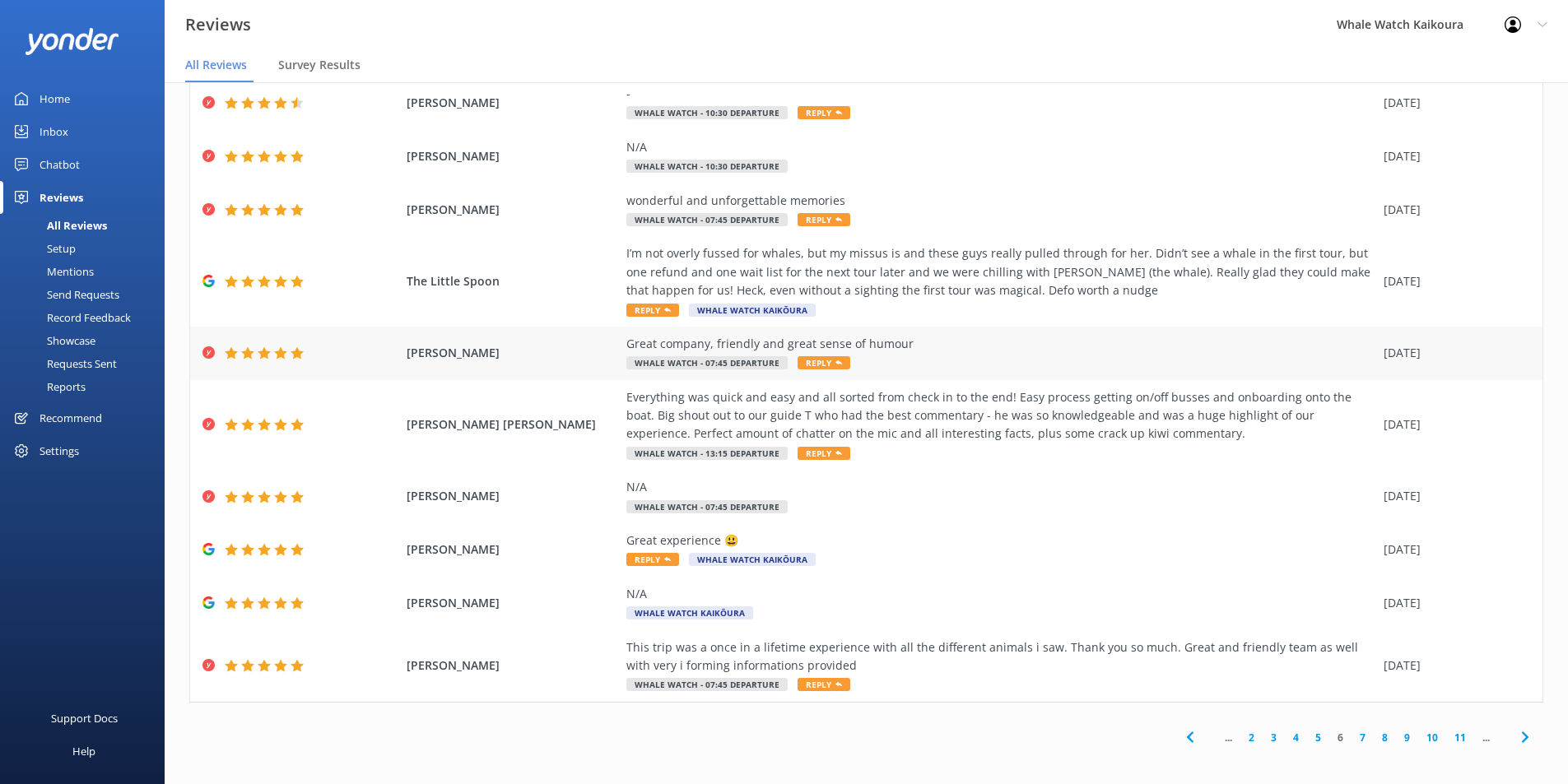
scroll to position [78, 0]
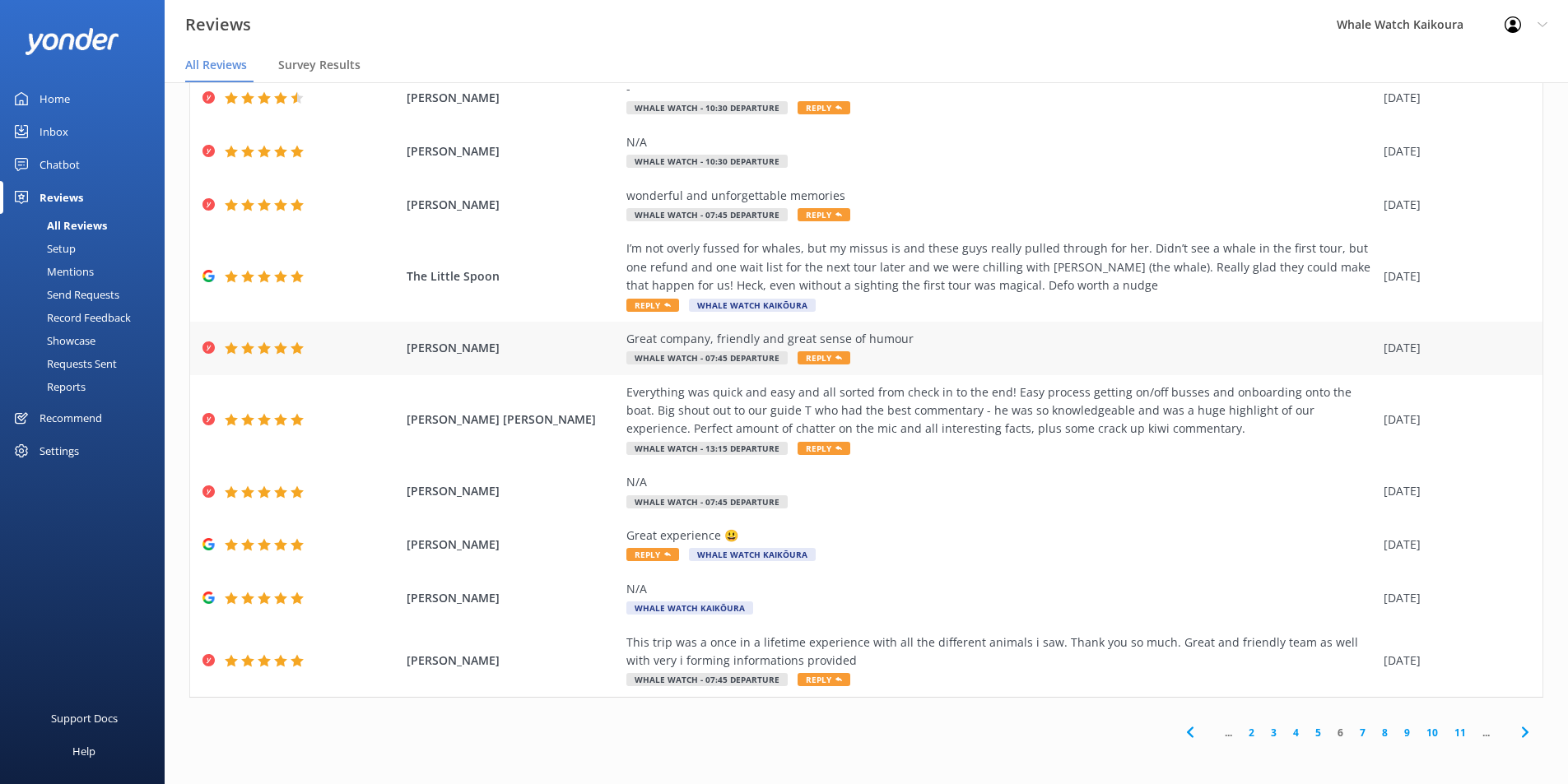
click at [957, 410] on div "Everything was quick and easy and all sorted from check in to the end! Easy pro…" at bounding box center [1001, 411] width 749 height 55
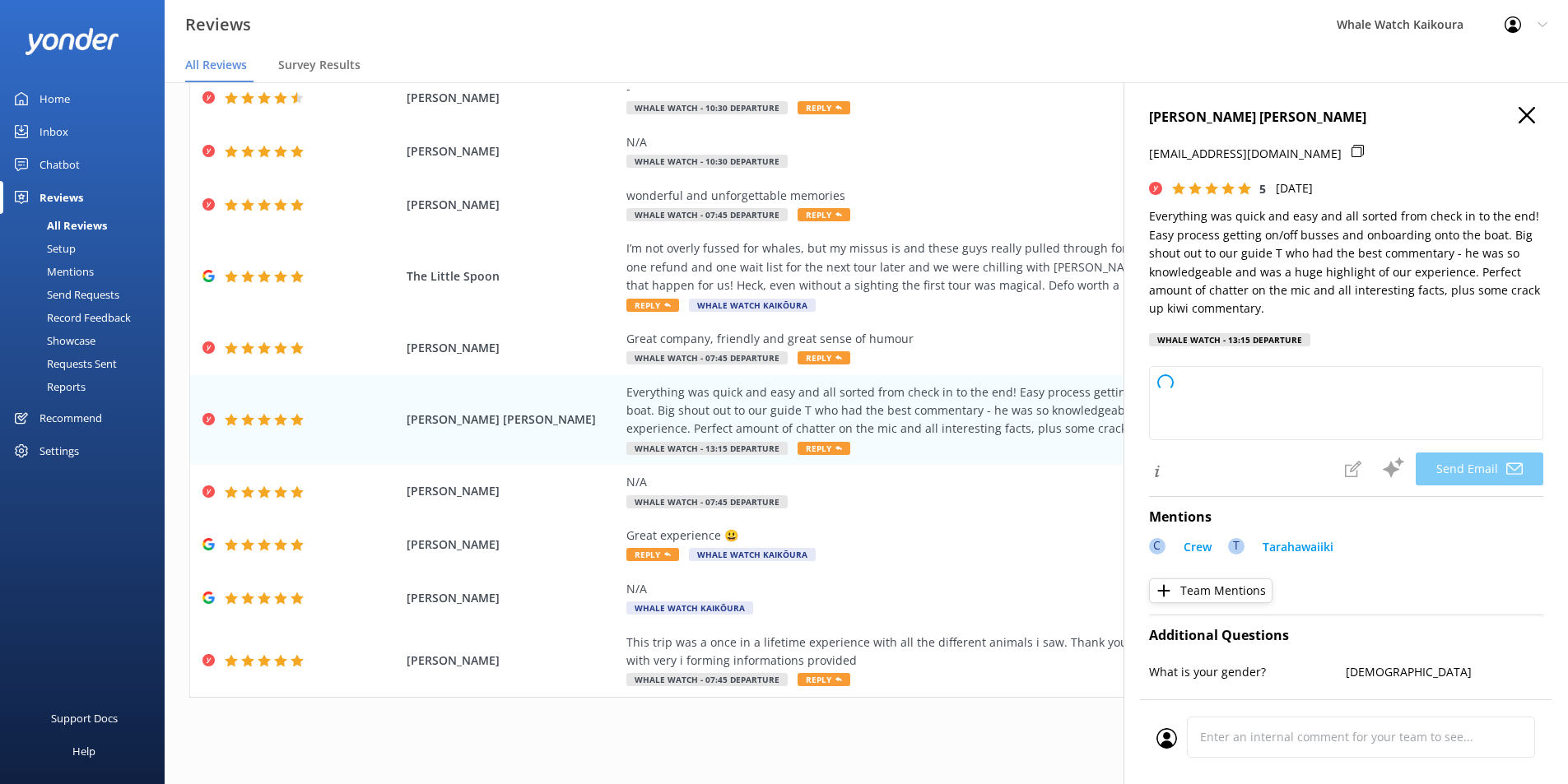
type textarea "Thank you so much for your wonderful review, [PERSON_NAME]! We're delighted to …"
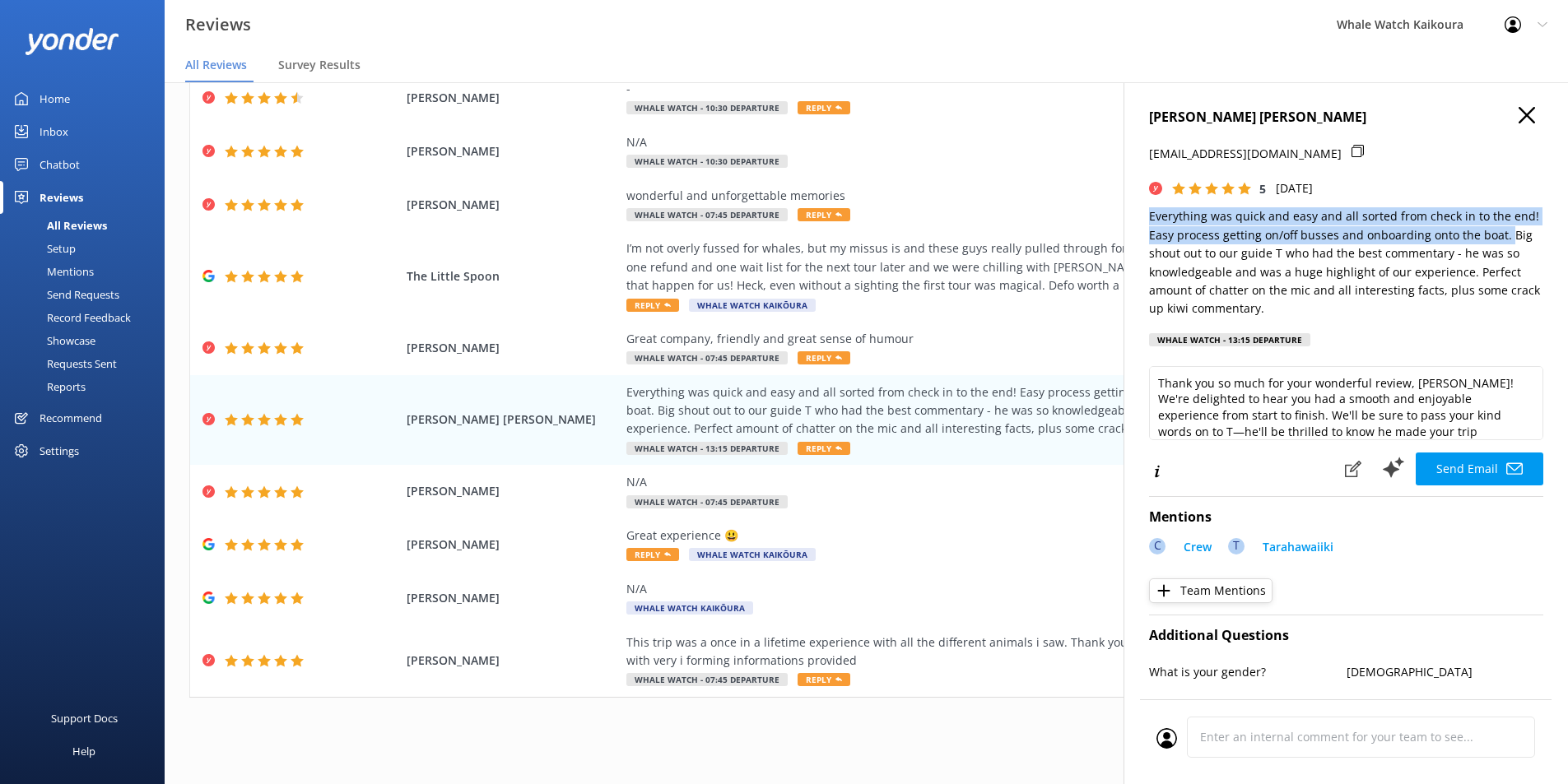
drag, startPoint x: 1151, startPoint y: 213, endPoint x: 1507, endPoint y: 230, distance: 356.4
click at [1263, 230] on p "Everything was quick and easy and all sorted from check in to the end! Easy pro…" at bounding box center [1346, 263] width 394 height 110
copy p "Everything was quick and easy and all sorted from check in to the end! Easy pro…"
click at [1263, 118] on use "button" at bounding box center [1527, 115] width 16 height 16
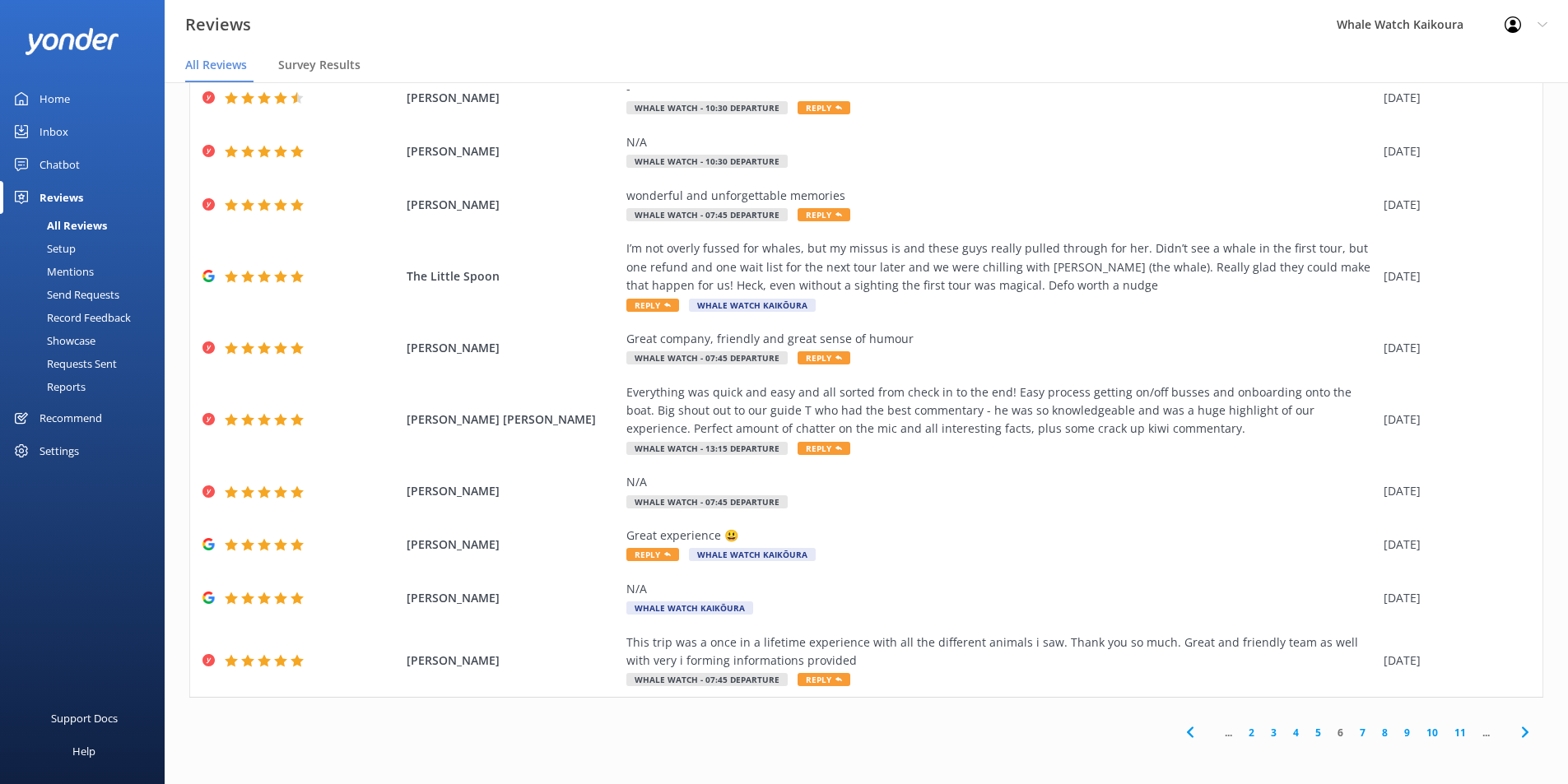
click at [1263, 606] on use at bounding box center [1524, 732] width 6 height 11
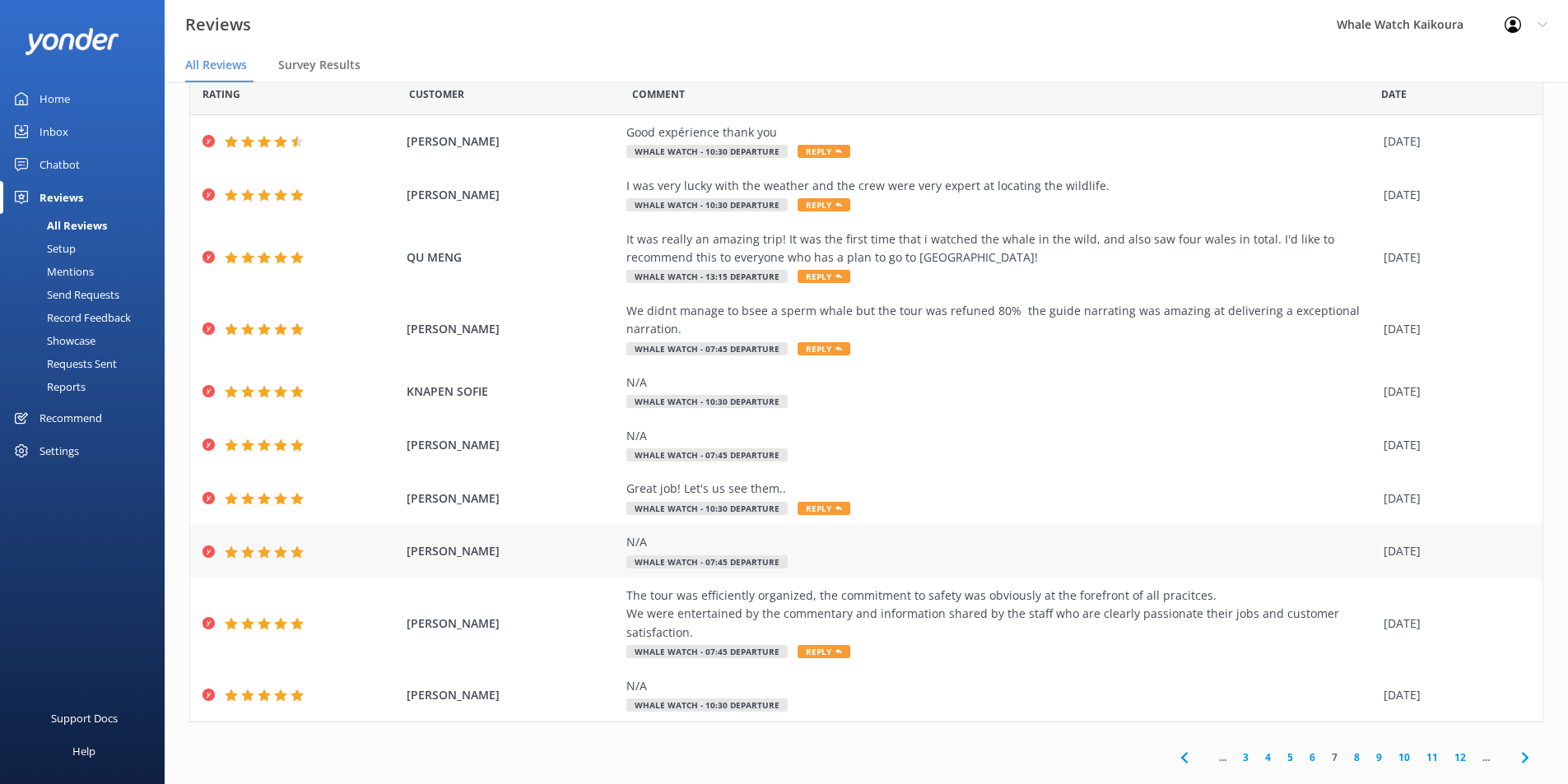
scroll to position [60, 0]
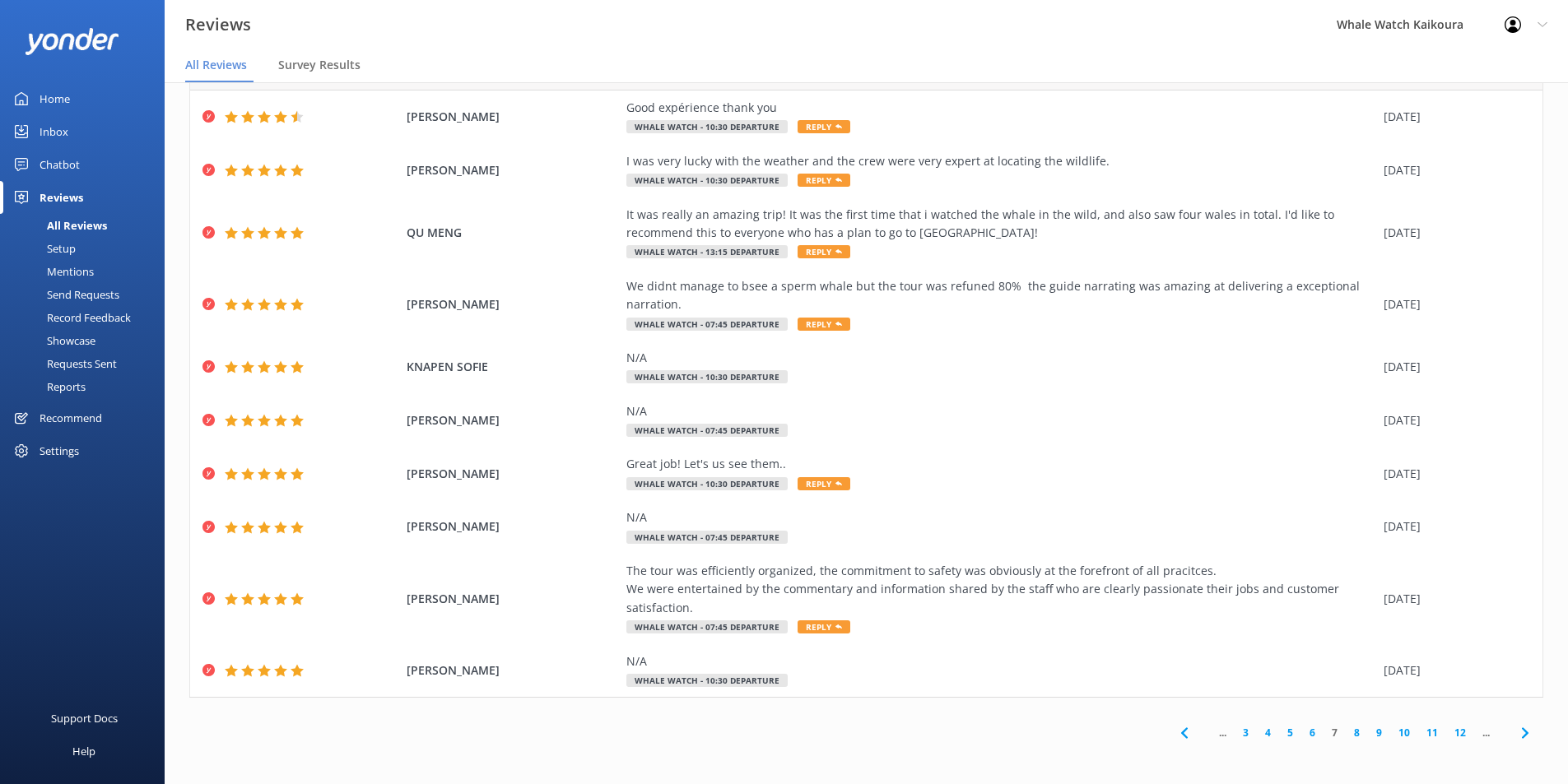
click at [1263, 606] on icon at bounding box center [1525, 733] width 20 height 20
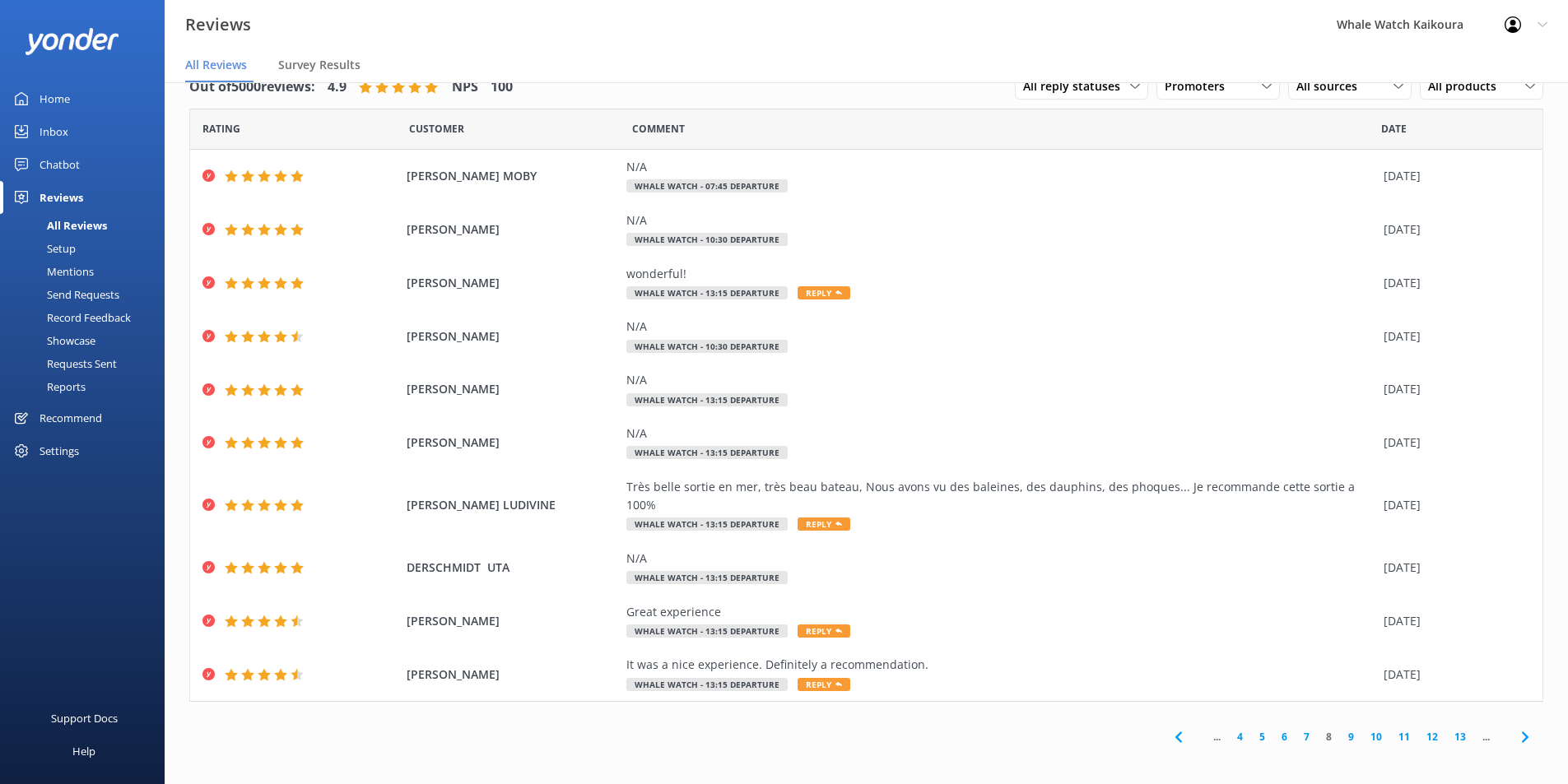
click at [1263, 606] on use at bounding box center [1524, 737] width 6 height 11
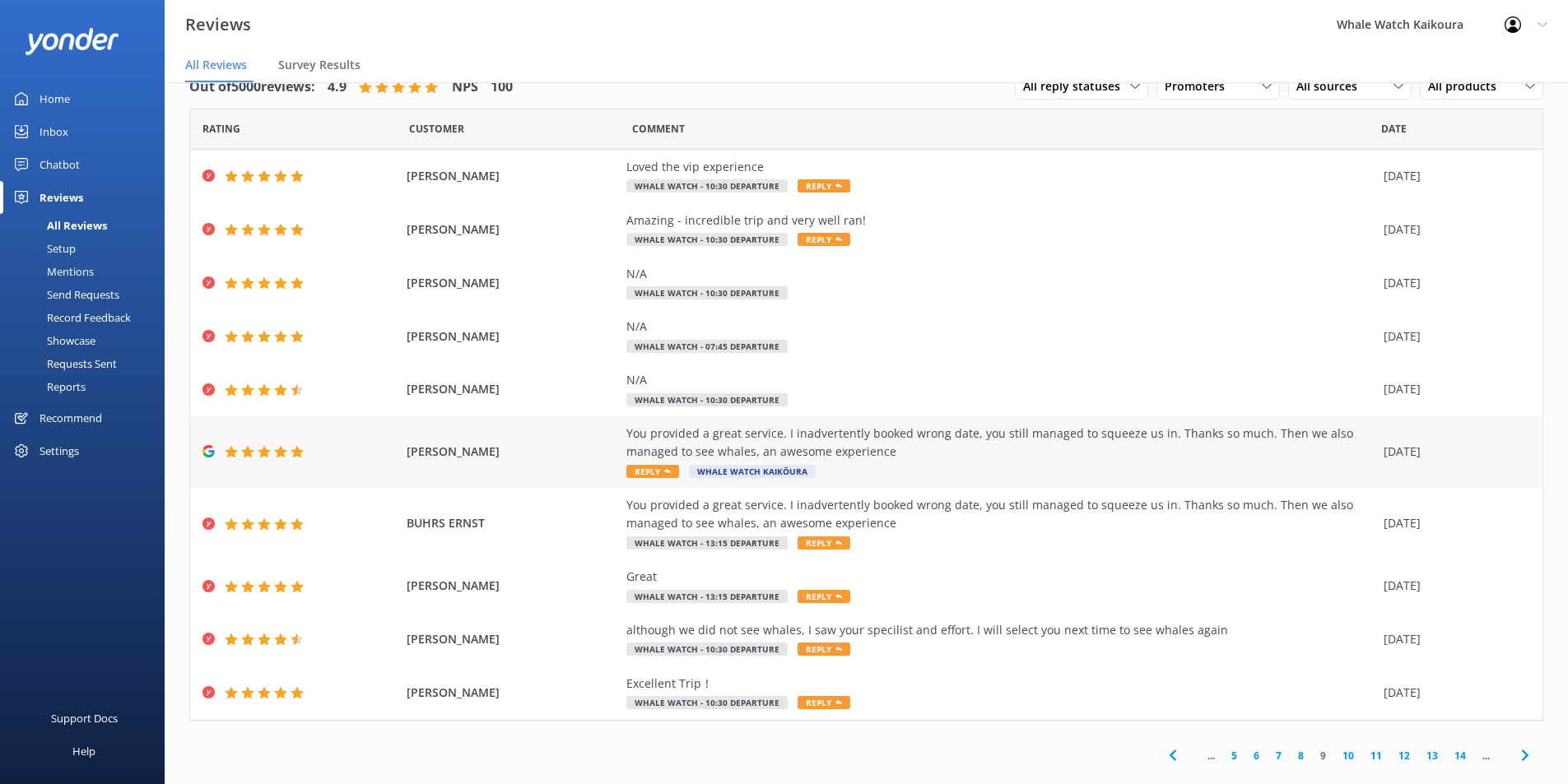
click at [1154, 451] on div "You provided a great service. I inadvertently booked wrong date, you still mana…" at bounding box center [1001, 443] width 749 height 37
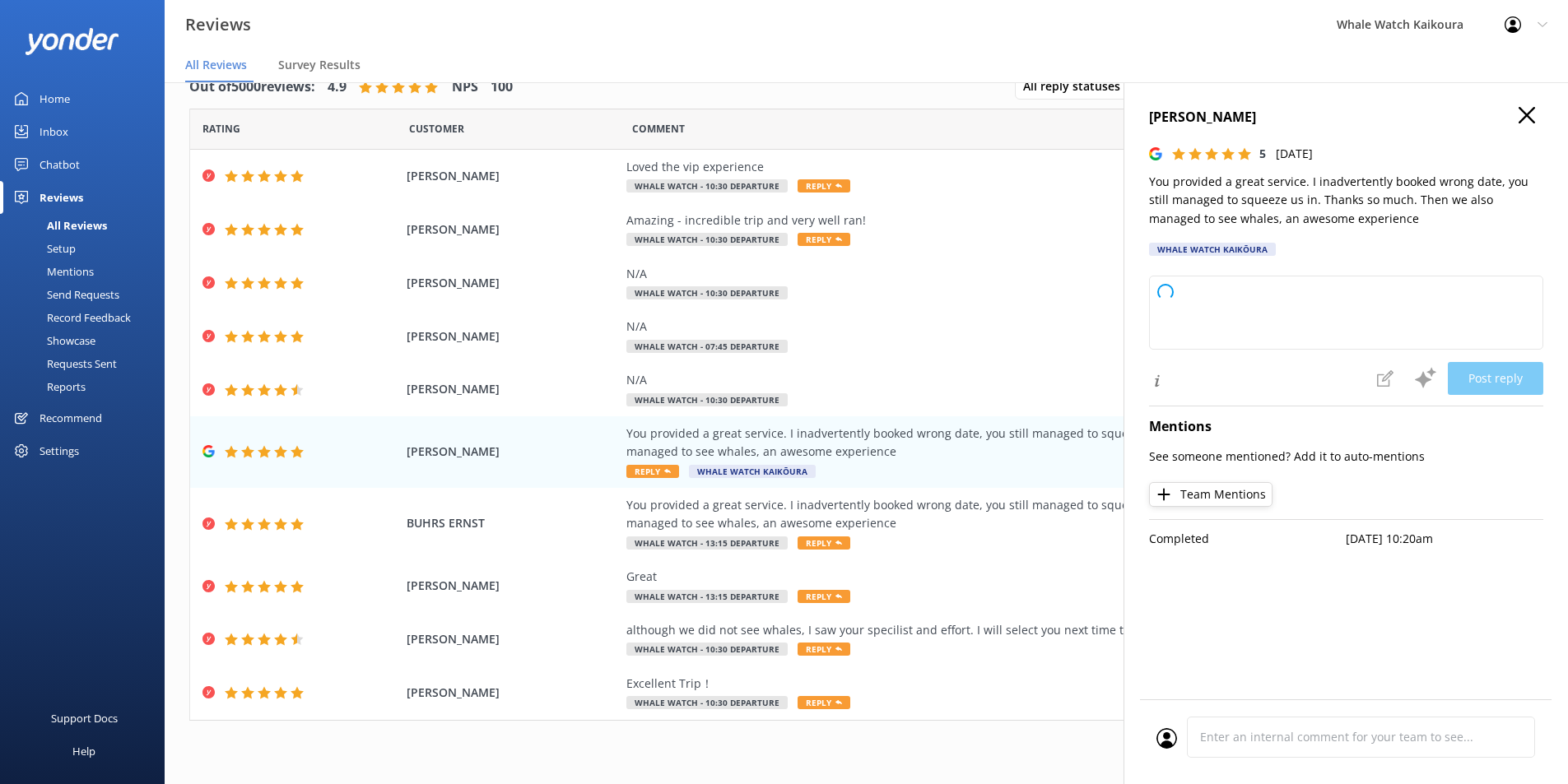
type textarea "Thank you so much for your wonderful review! We're glad we could accommodate yo…"
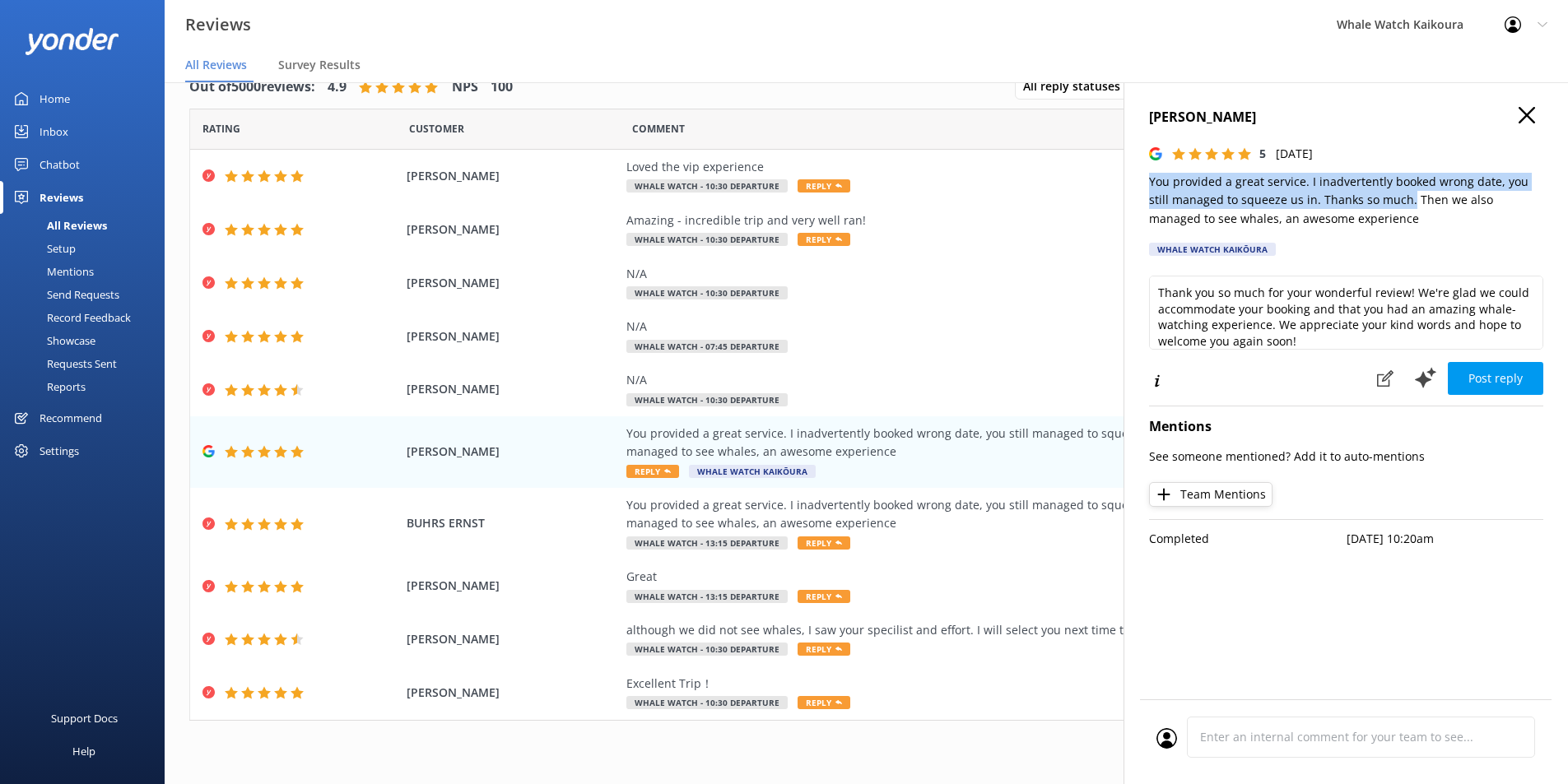
drag, startPoint x: 1152, startPoint y: 181, endPoint x: 1386, endPoint y: 199, distance: 234.7
click at [1263, 199] on p "You provided a great service. I inadvertently booked wrong date, you still mana…" at bounding box center [1346, 200] width 394 height 55
copy p "You provided a great service. I inadvertently booked wrong date, you still mana…"
click at [1263, 104] on div "[PERSON_NAME] 5 [DATE] You provided a great service. I inadvertently booked wro…" at bounding box center [1345, 473] width 444 height 784
click at [1263, 114] on use "button" at bounding box center [1527, 115] width 16 height 16
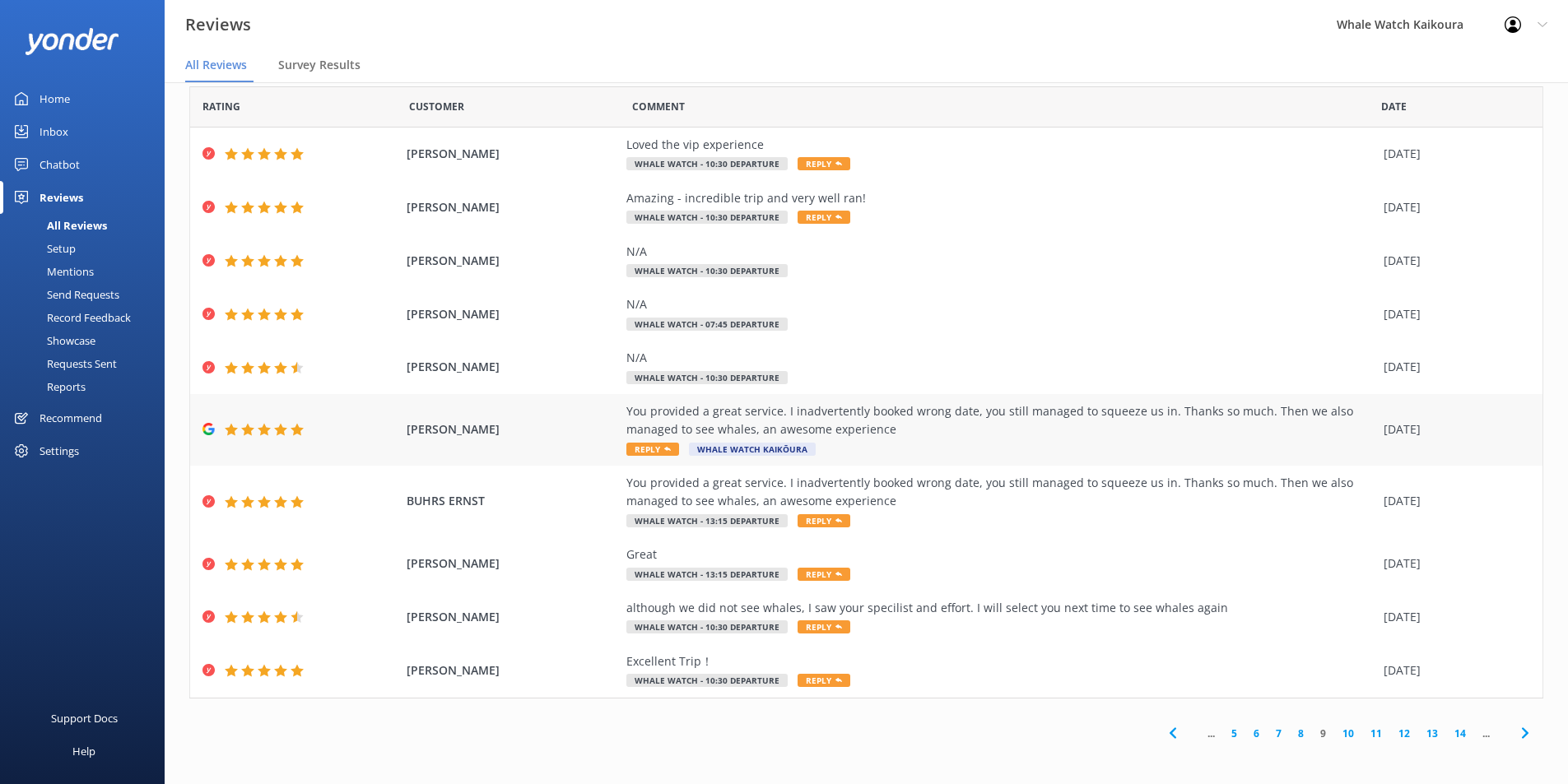
scroll to position [23, 0]
click at [1263, 606] on icon at bounding box center [1525, 732] width 20 height 20
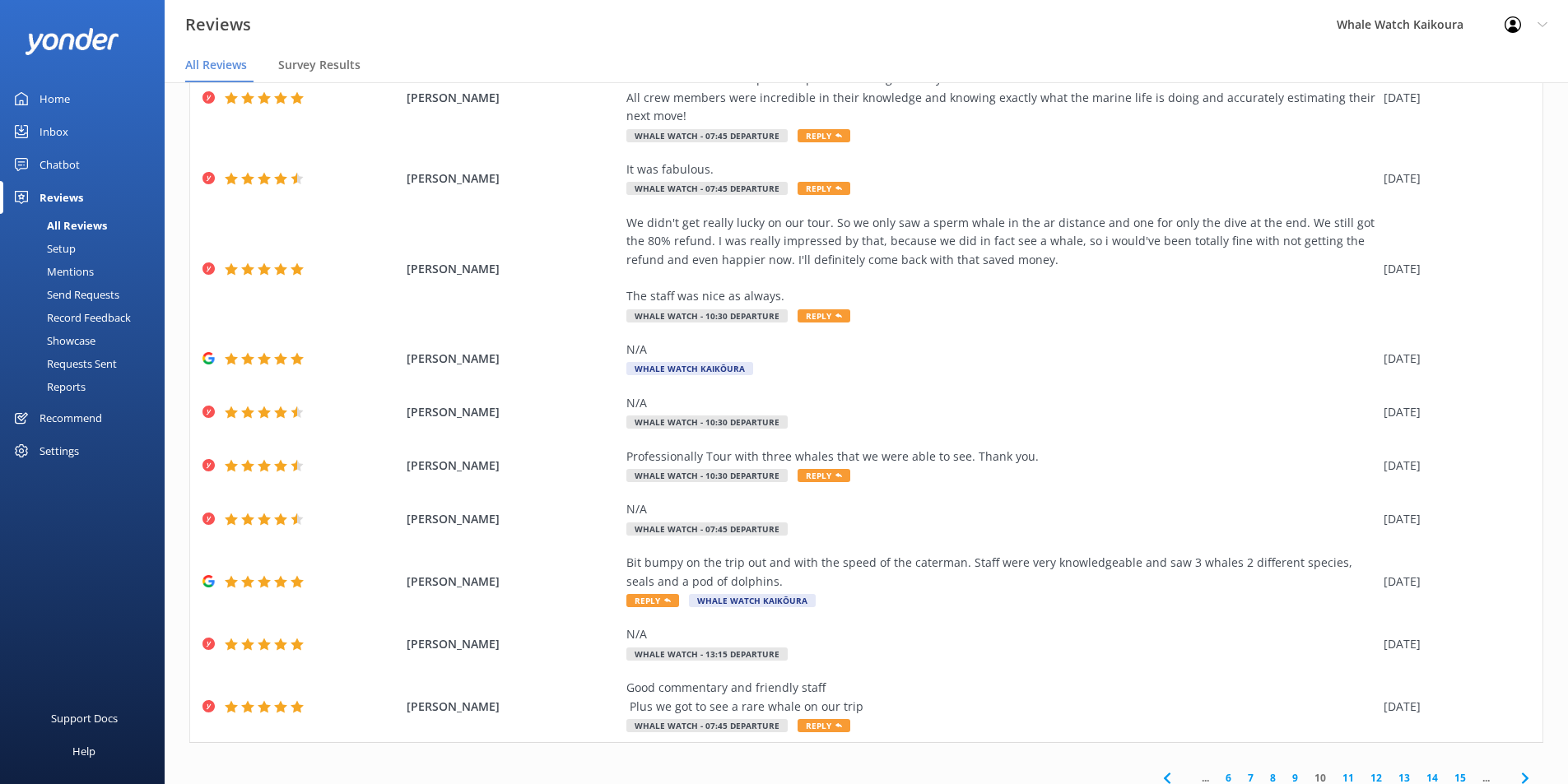
scroll to position [151, 0]
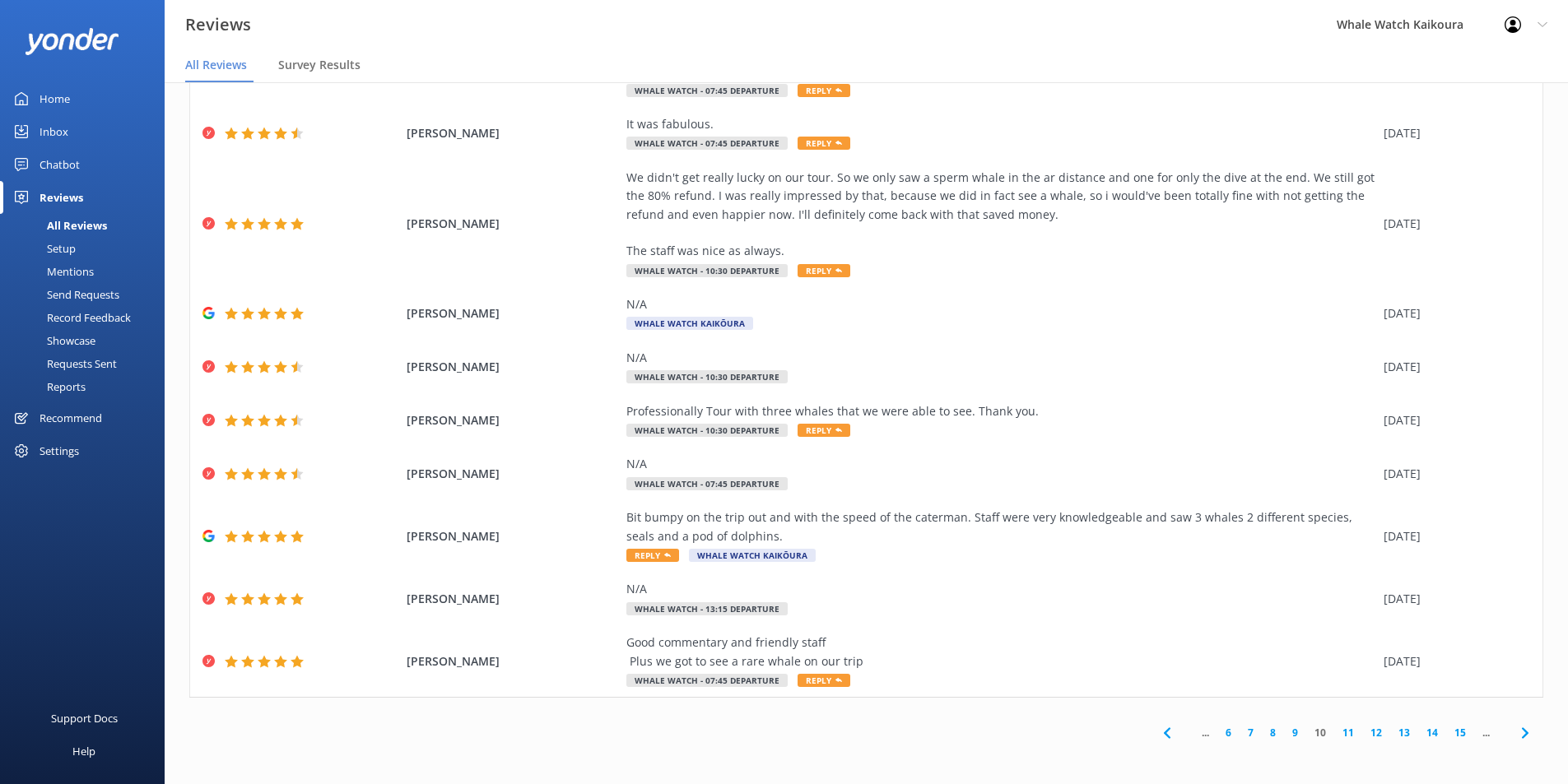
click at [1263, 606] on icon at bounding box center [1525, 733] width 20 height 20
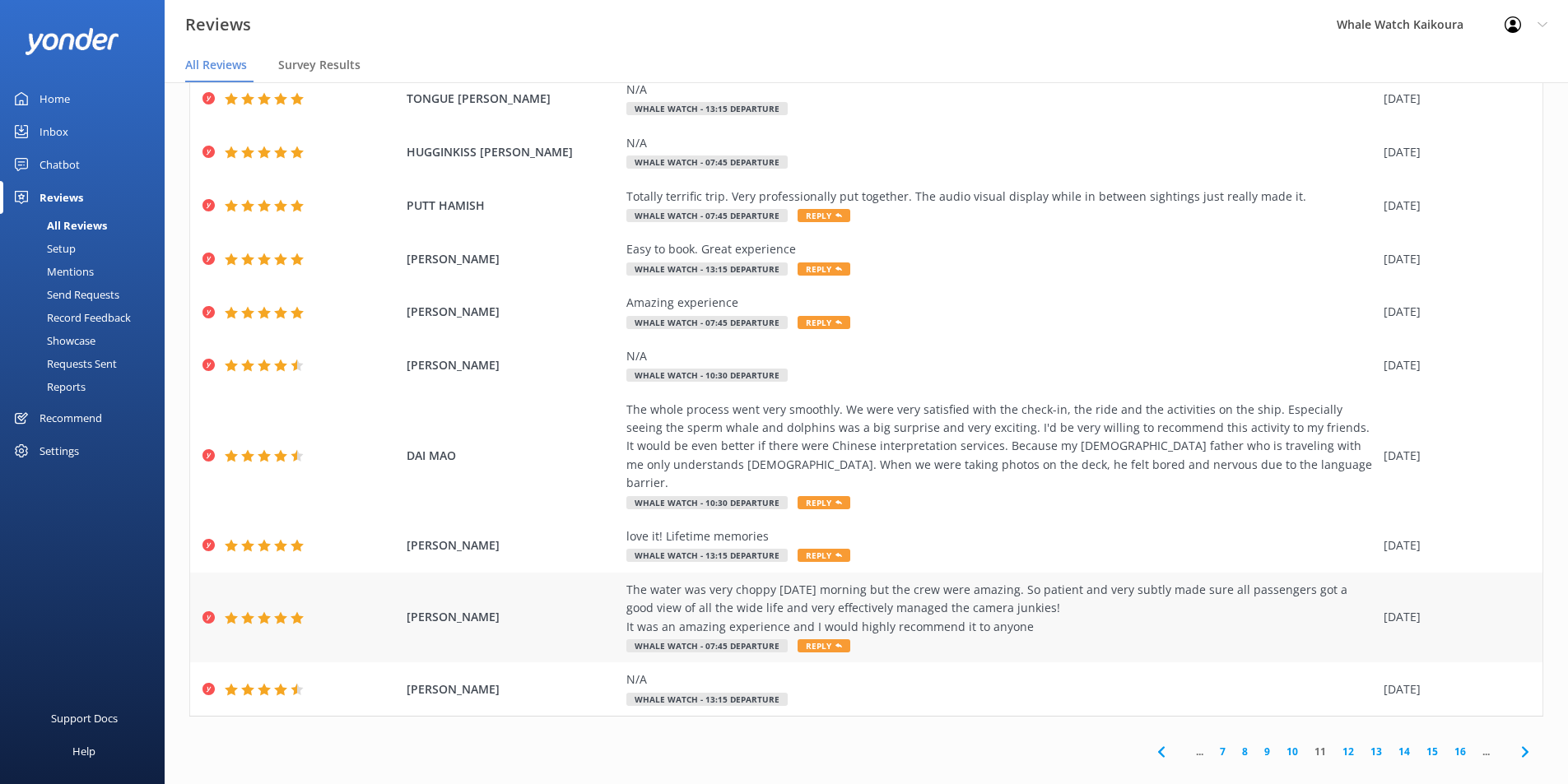
scroll to position [78, 0]
click at [910, 416] on div "The whole process went very smoothly. We were very satisfied with the check-in,…" at bounding box center [1001, 446] width 749 height 93
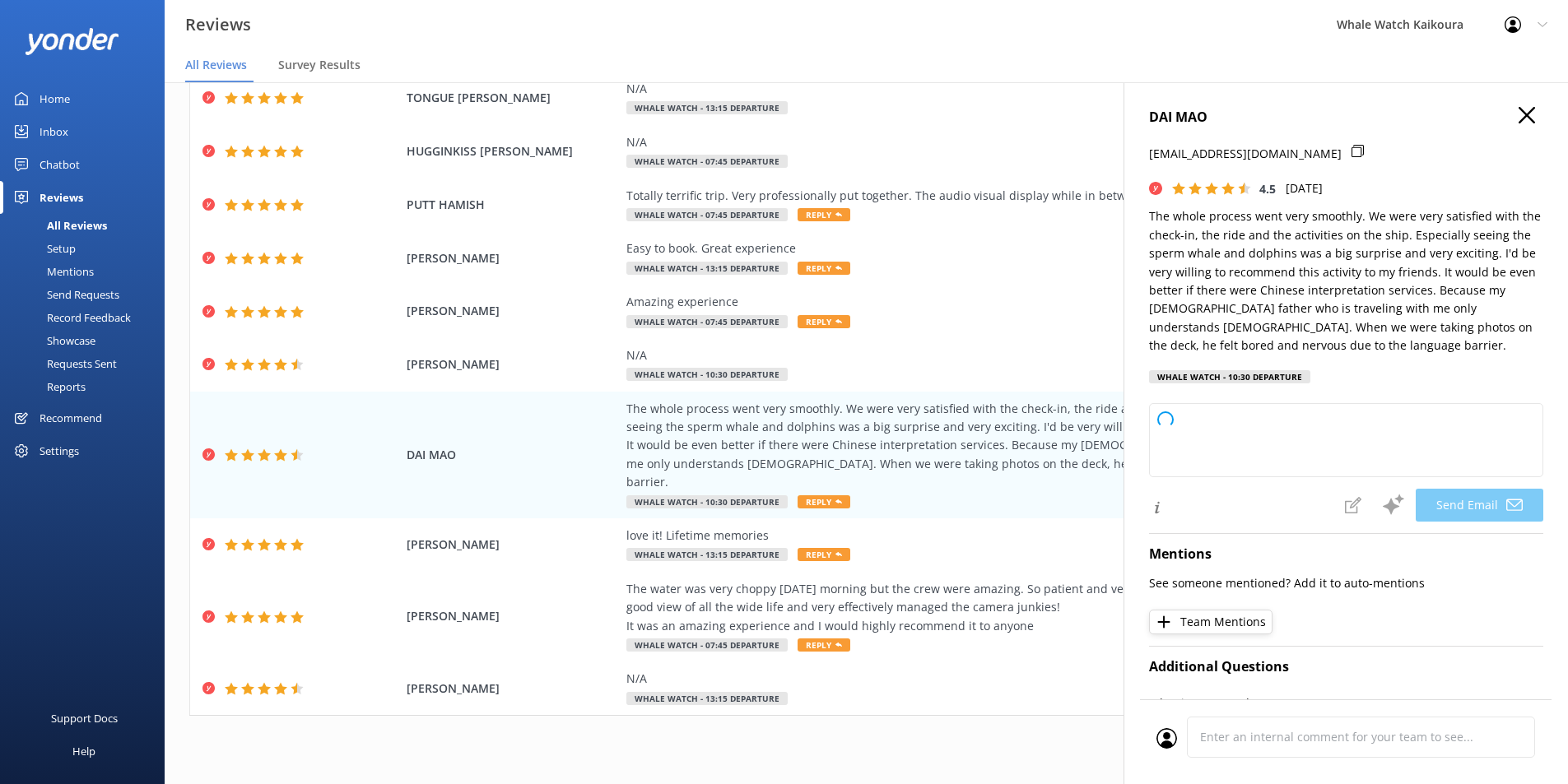
type textarea "Dear [PERSON_NAME], Thank you so much for your wonderful review! We're delighte…"
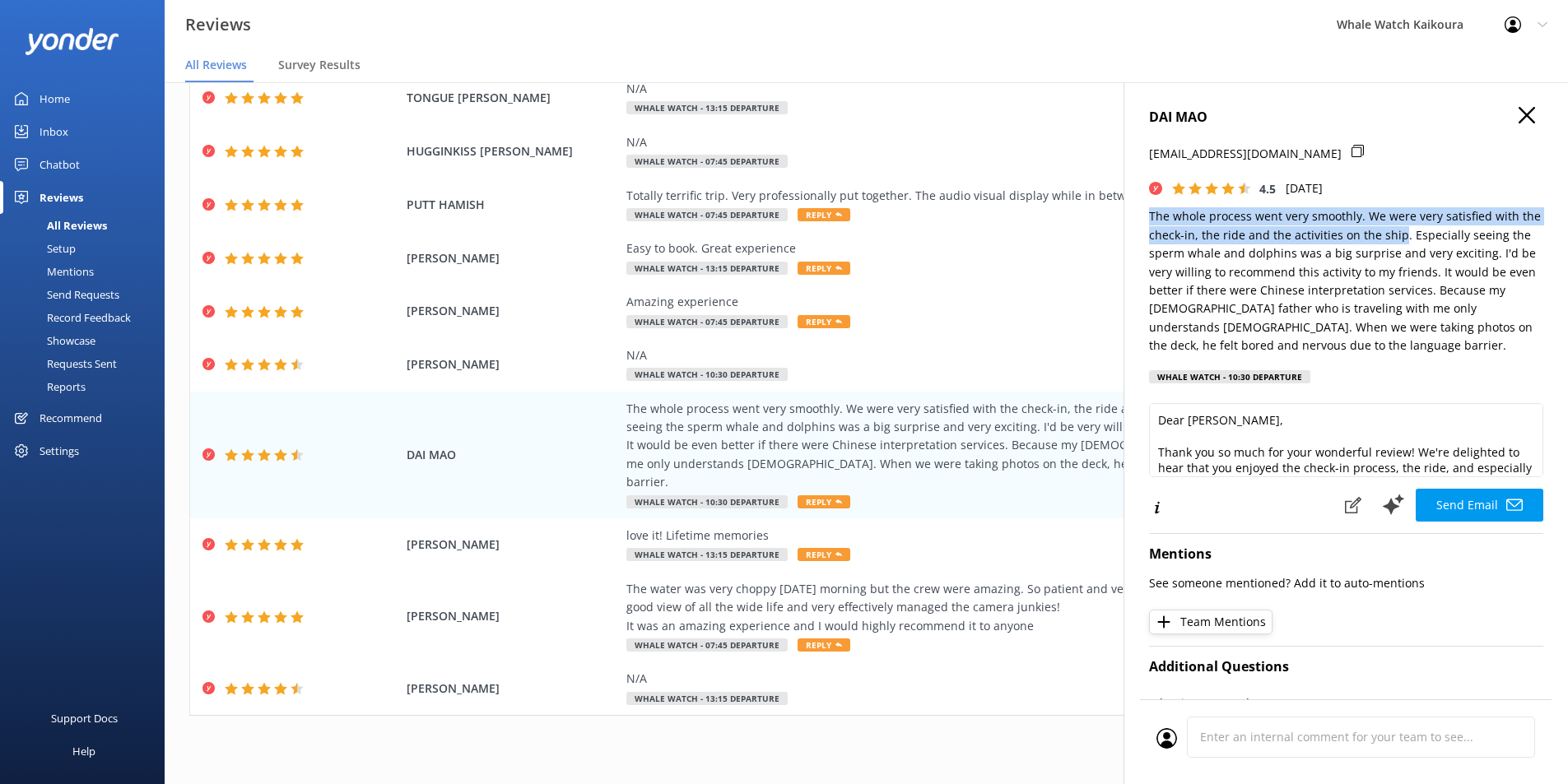
drag, startPoint x: 1150, startPoint y: 213, endPoint x: 1400, endPoint y: 233, distance: 250.8
click at [1263, 233] on p "The whole process went very smoothly. We were very satisfied with the check-in,…" at bounding box center [1346, 281] width 394 height 148
copy p "The whole process went very smoothly. We were very satisfied with the check-in,…"
click at [1263, 118] on icon "button" at bounding box center [1527, 115] width 16 height 16
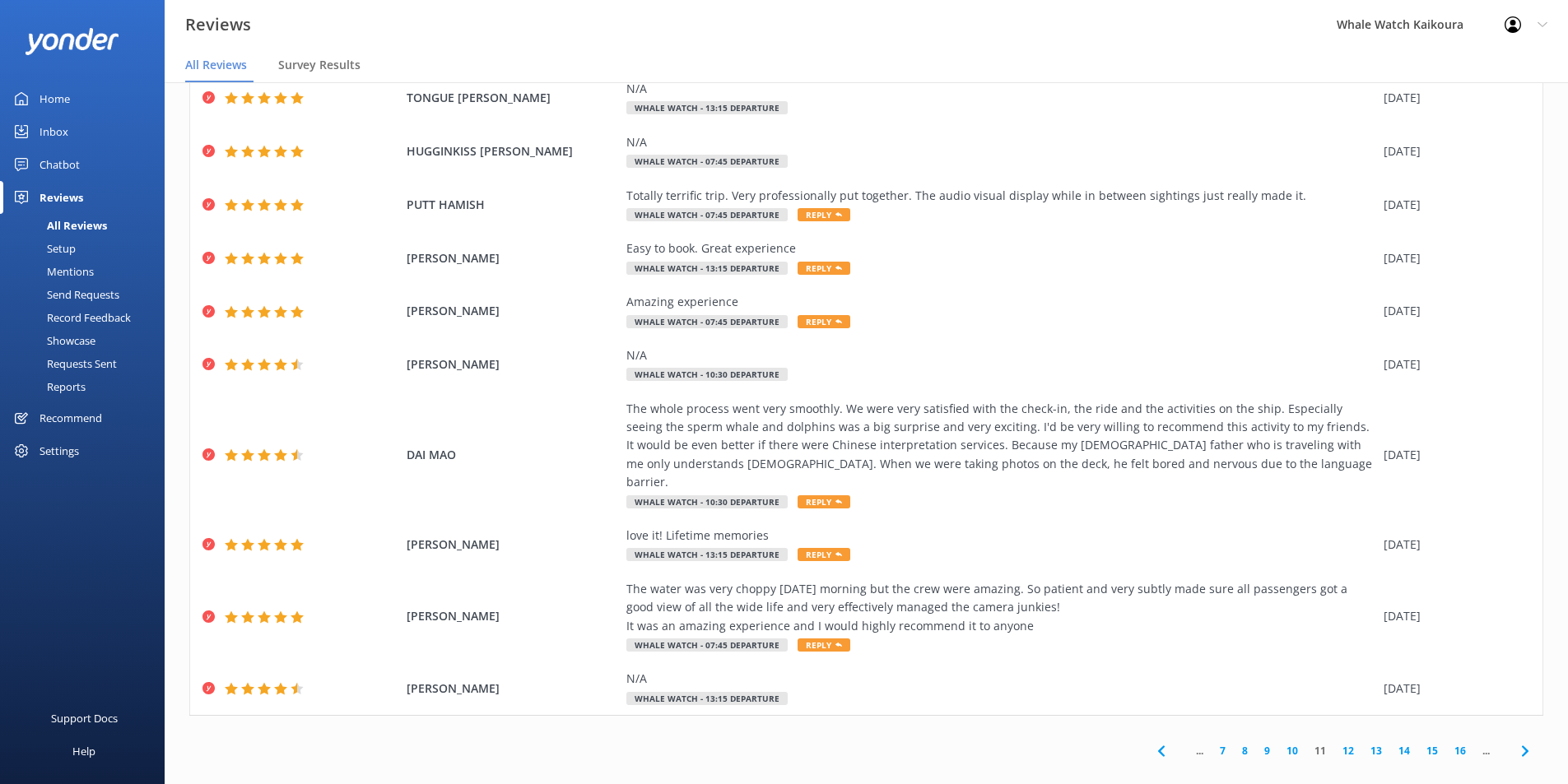
click at [1263, 606] on icon at bounding box center [1525, 751] width 20 height 20
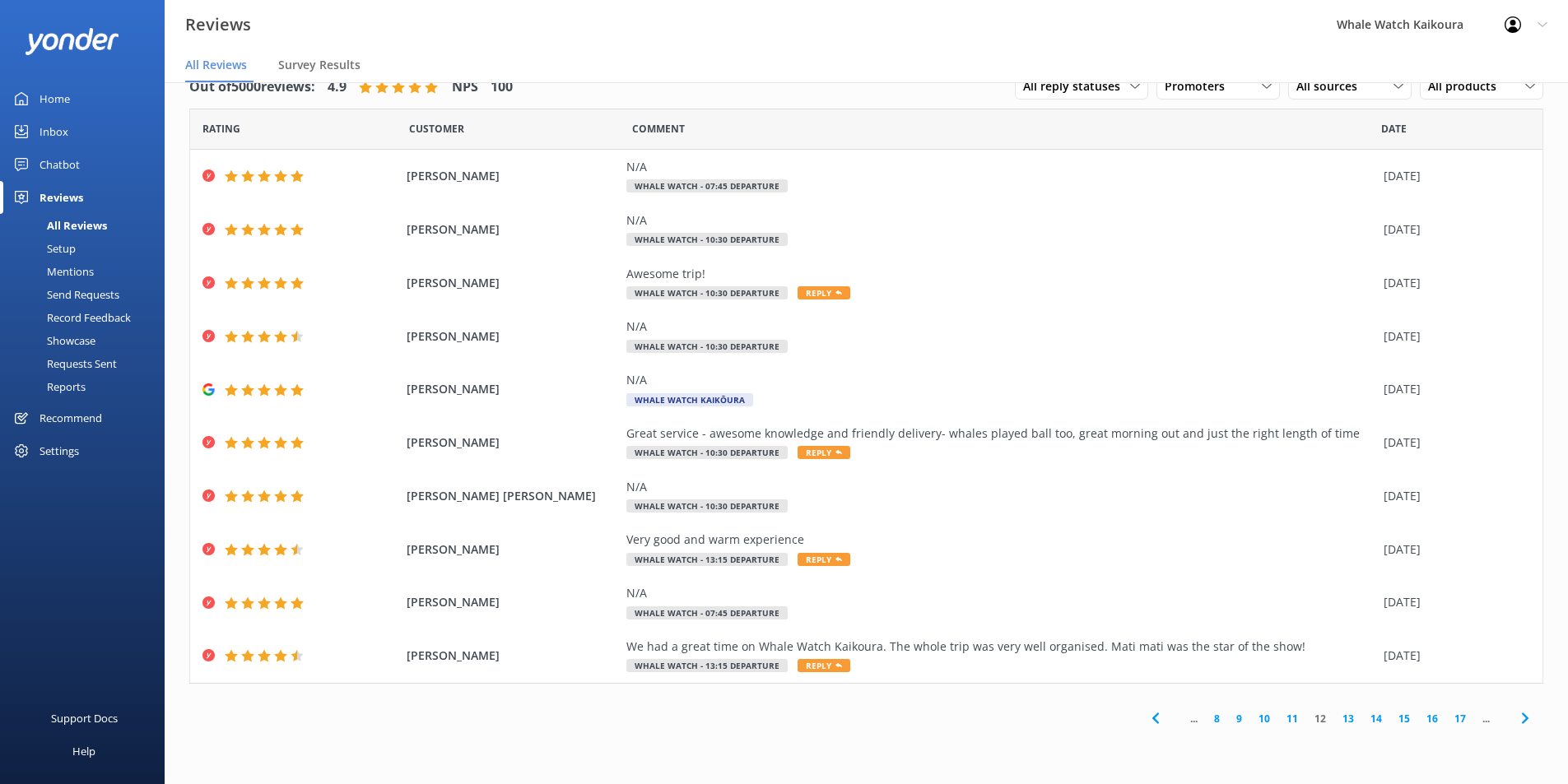
click at [1263, 606] on icon at bounding box center [1525, 718] width 20 height 20
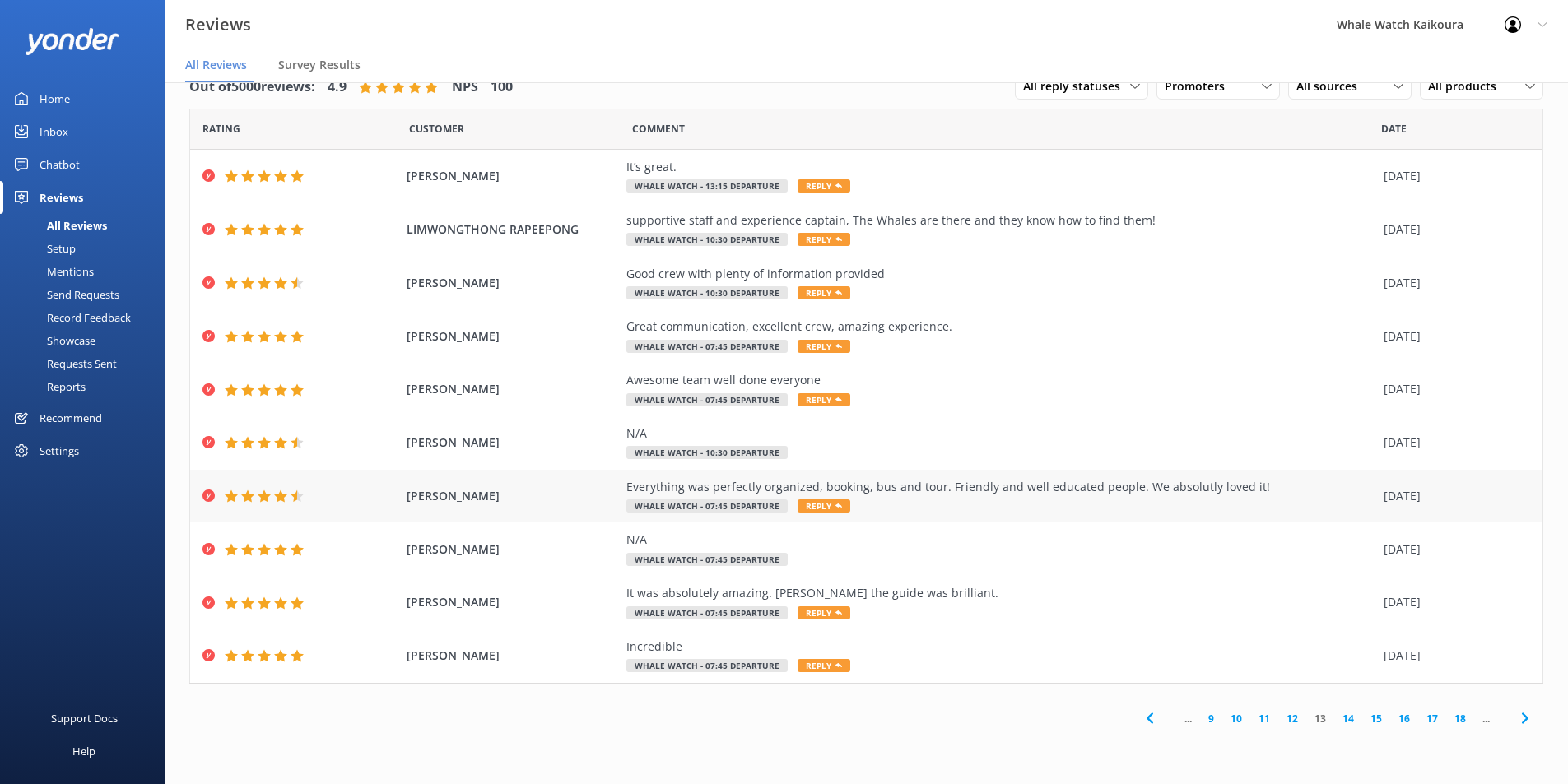
click at [965, 493] on div "Everything was perfectly organized, booking, bus and tour. Friendly and well ed…" at bounding box center [1001, 487] width 749 height 18
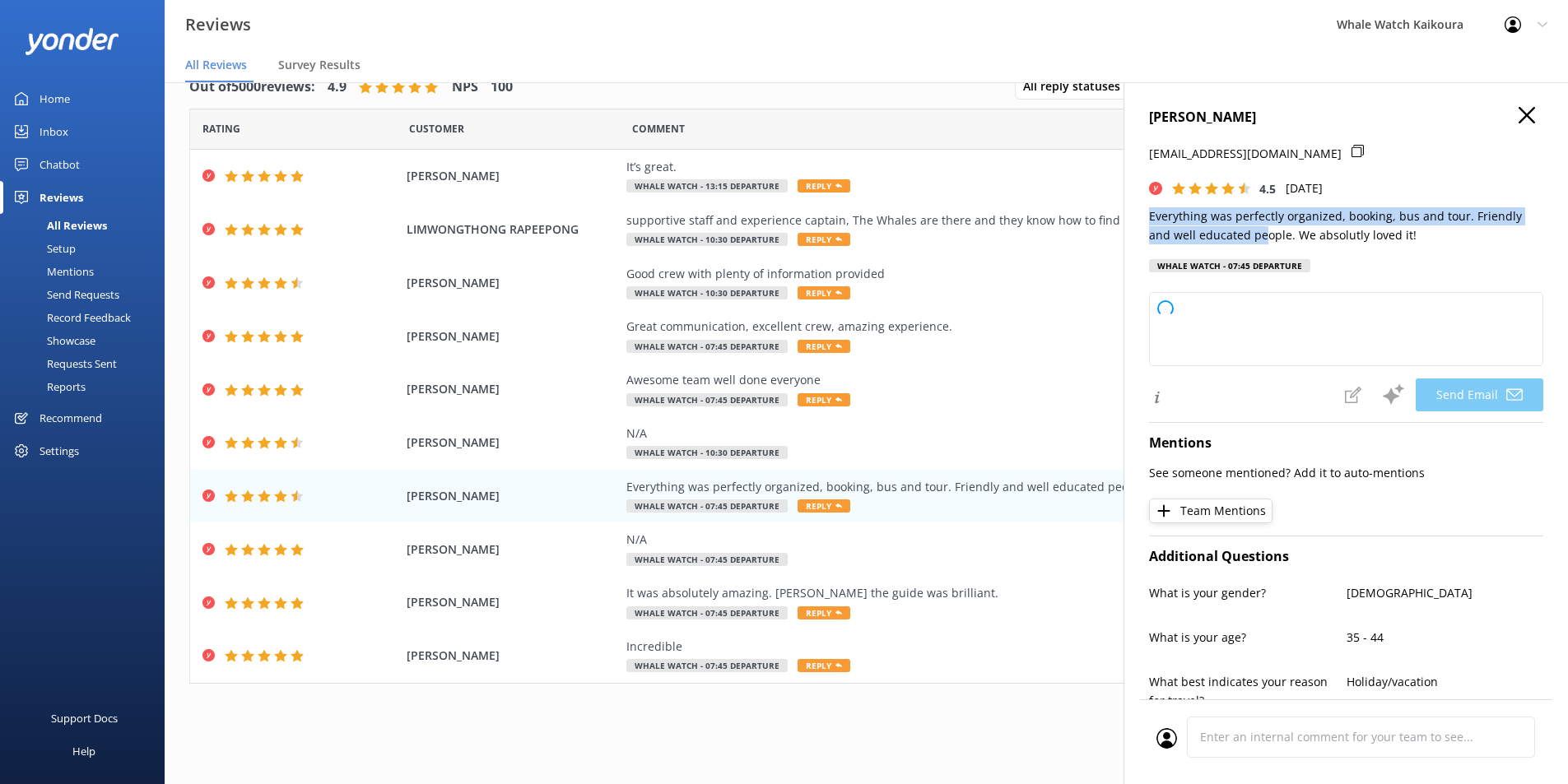
type textarea "Thank you so much for your wonderful feedback, BAUKEMA! We're delighted to hear…"
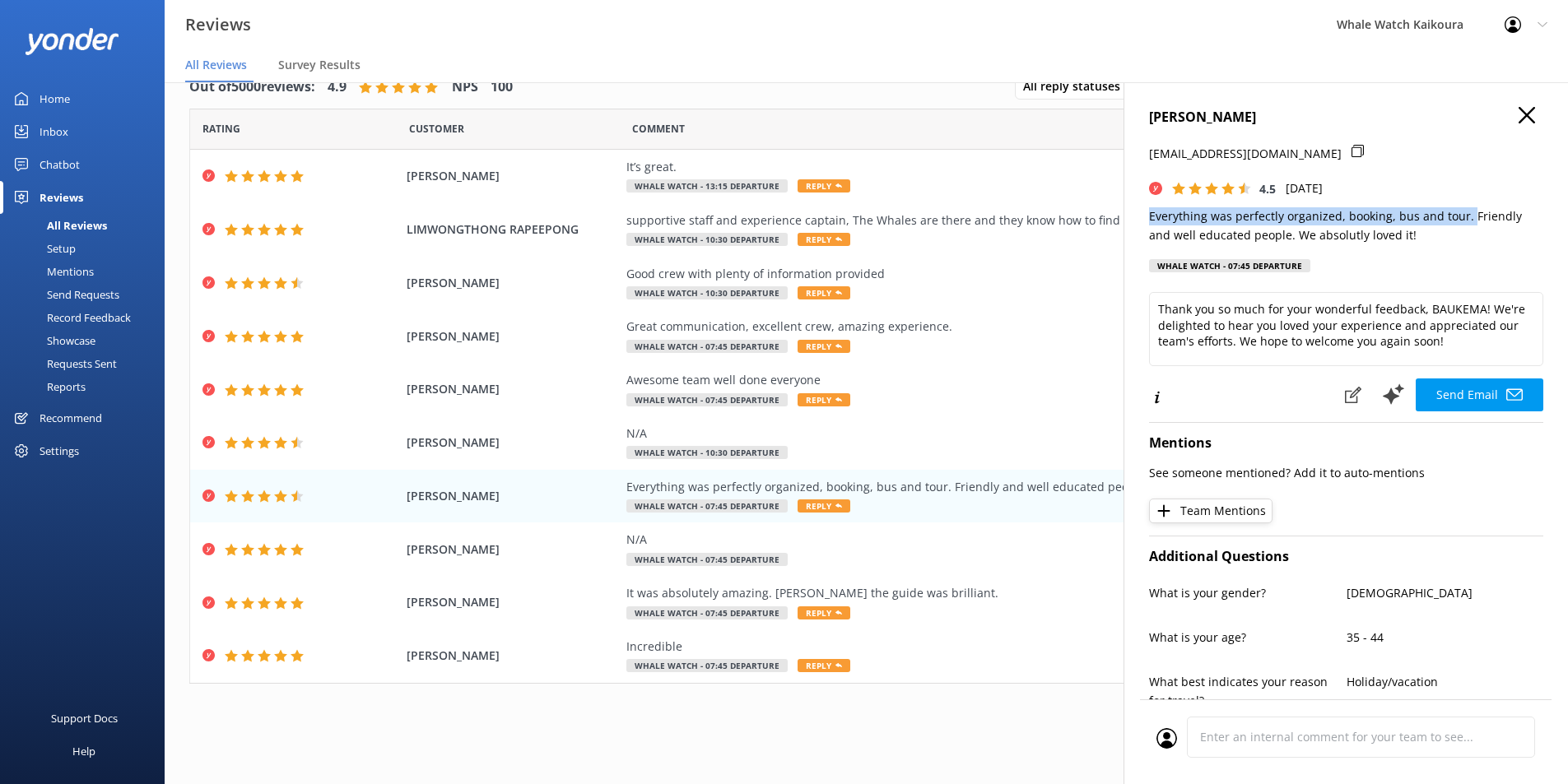
drag, startPoint x: 1150, startPoint y: 218, endPoint x: 1466, endPoint y: 212, distance: 316.1
click at [1263, 212] on p "Everything was perfectly organized, booking, bus and tour. Friendly and well ed…" at bounding box center [1346, 226] width 394 height 37
copy p "Everything was perfectly organized, booking, bus and tour."
click at [1263, 117] on use "button" at bounding box center [1527, 115] width 16 height 16
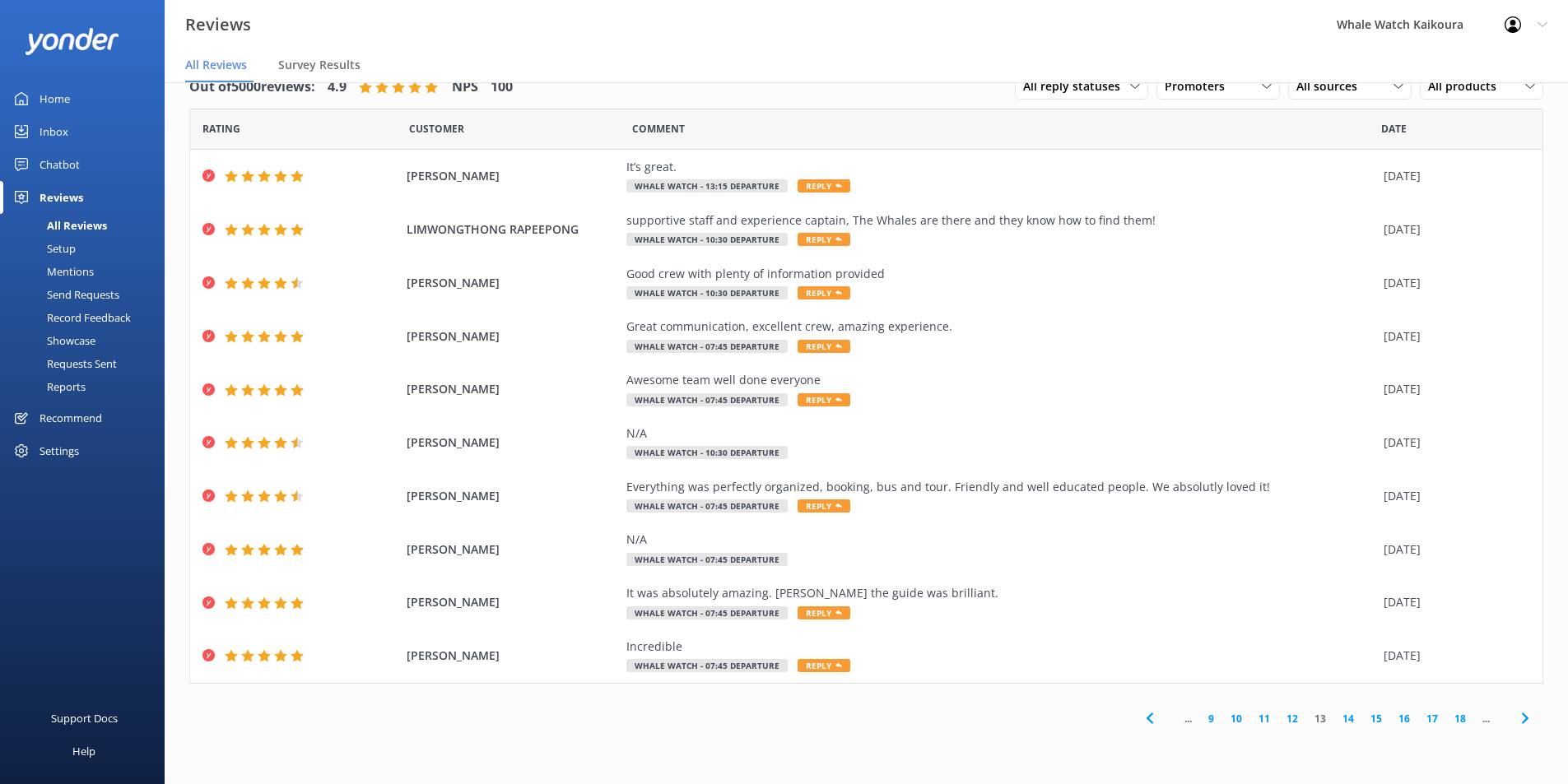
click at [1263, 606] on icon at bounding box center [1525, 718] width 20 height 20
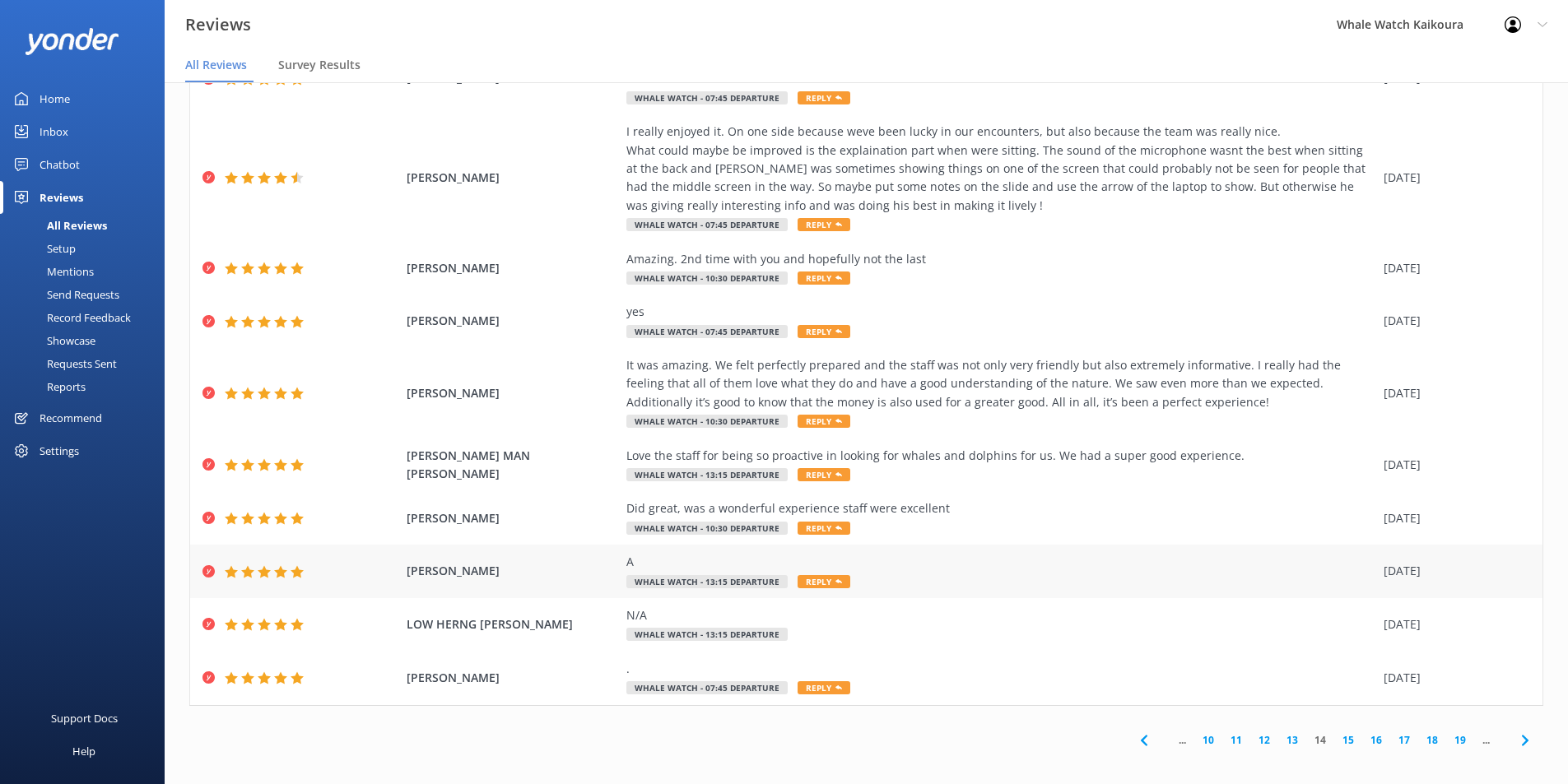
scroll to position [115, 0]
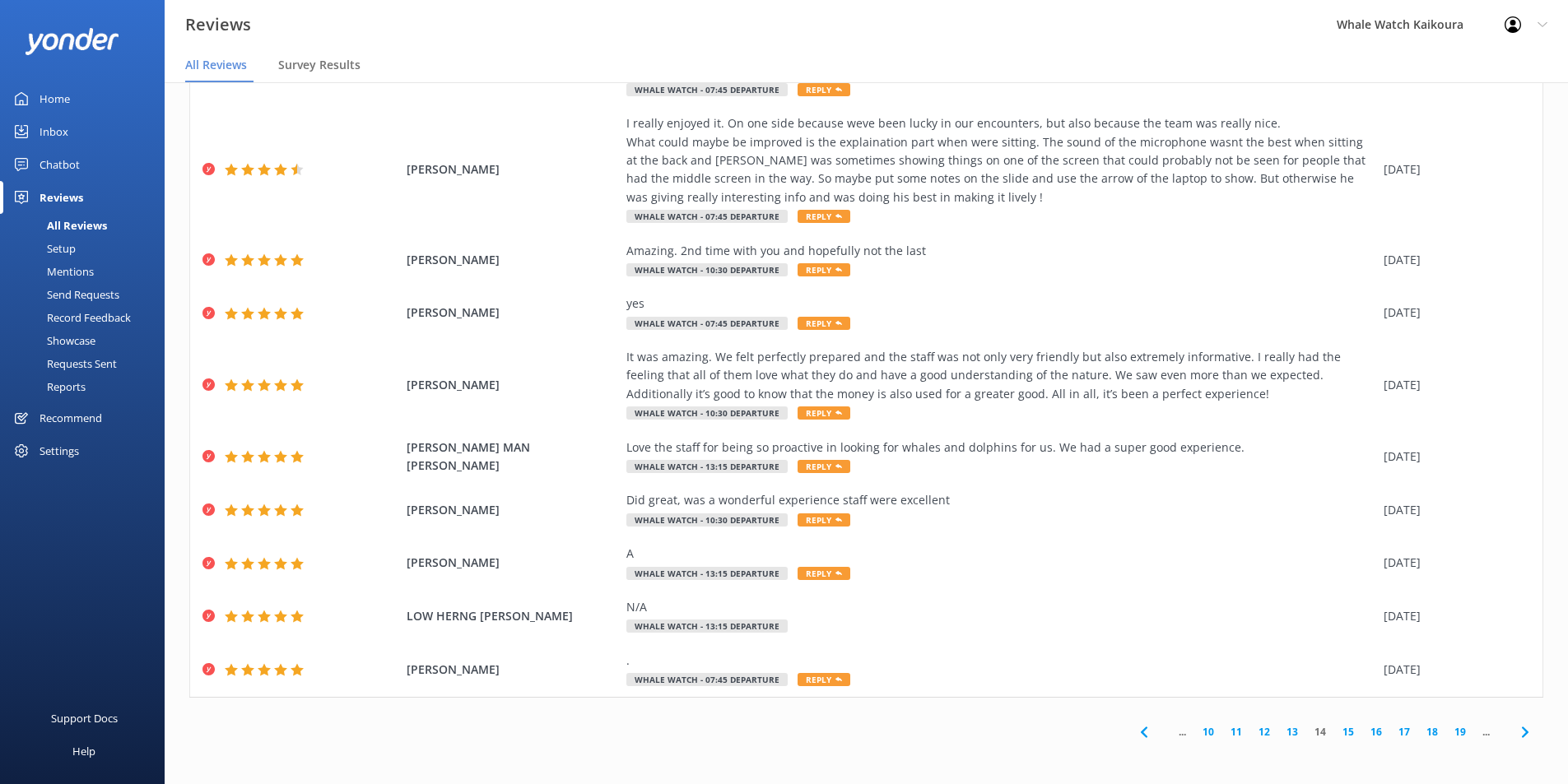
click at [1263, 606] on icon at bounding box center [1525, 732] width 20 height 20
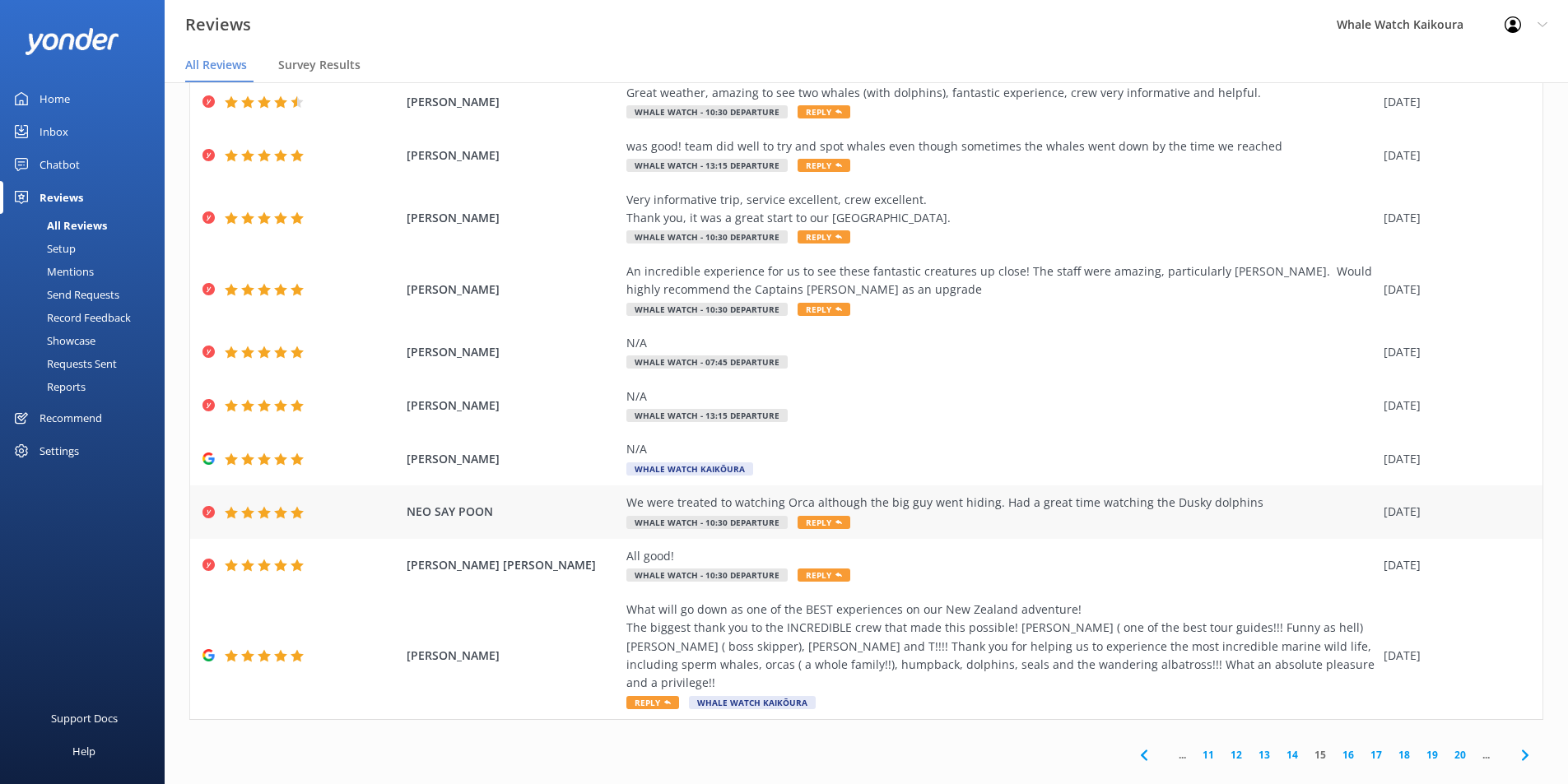
scroll to position [78, 0]
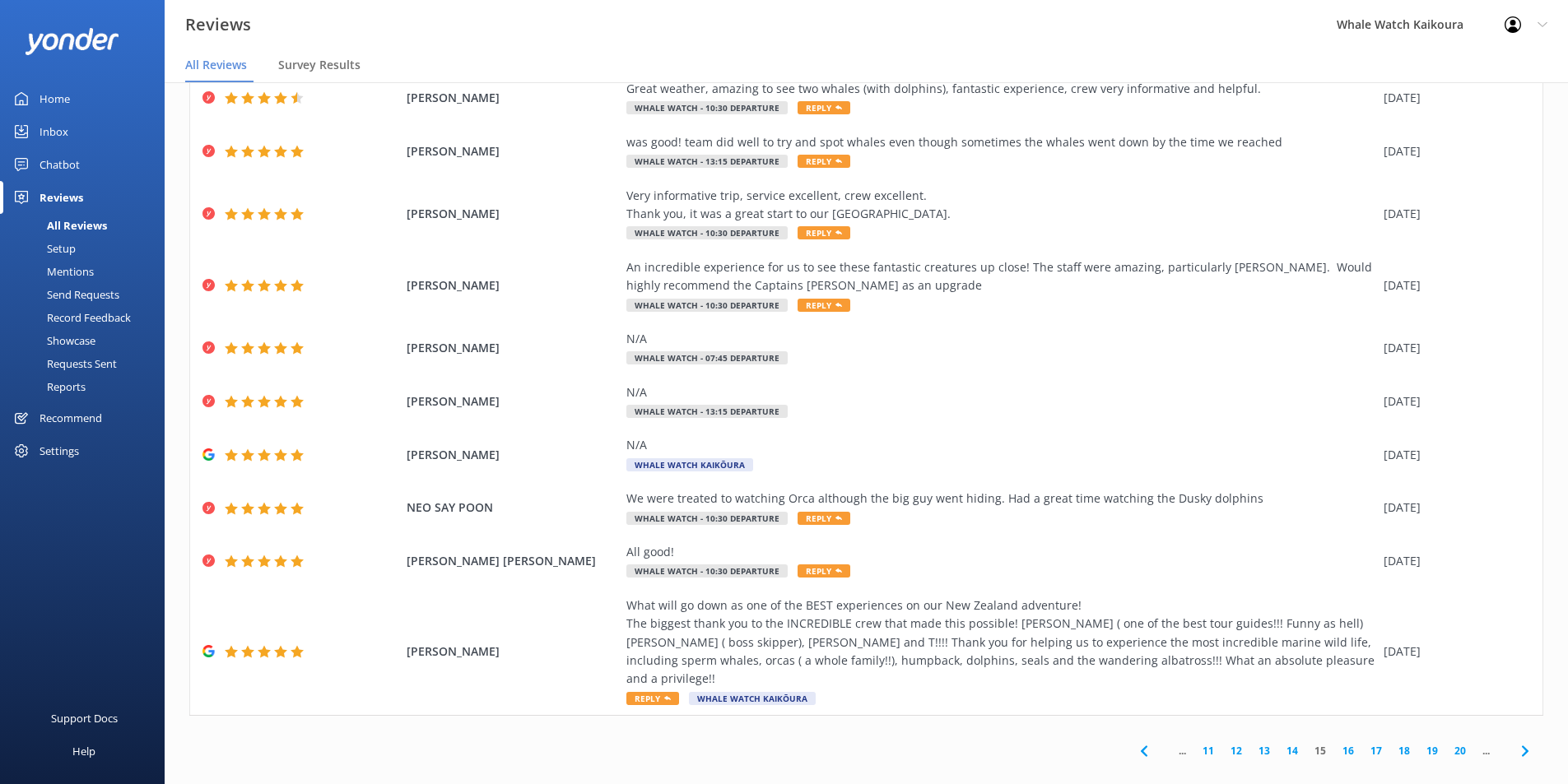
click at [1263, 606] on icon at bounding box center [1525, 751] width 20 height 20
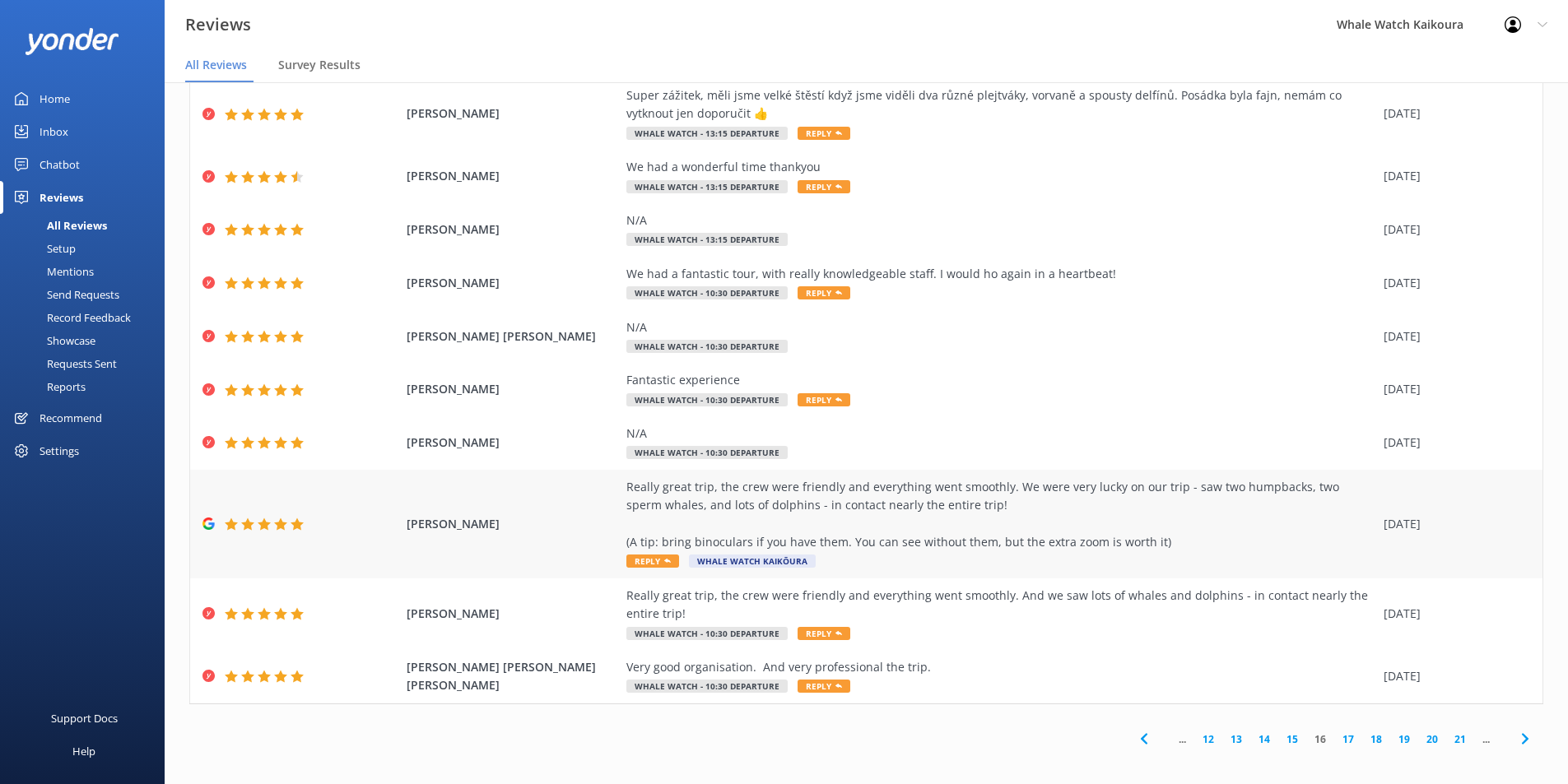
scroll to position [78, 0]
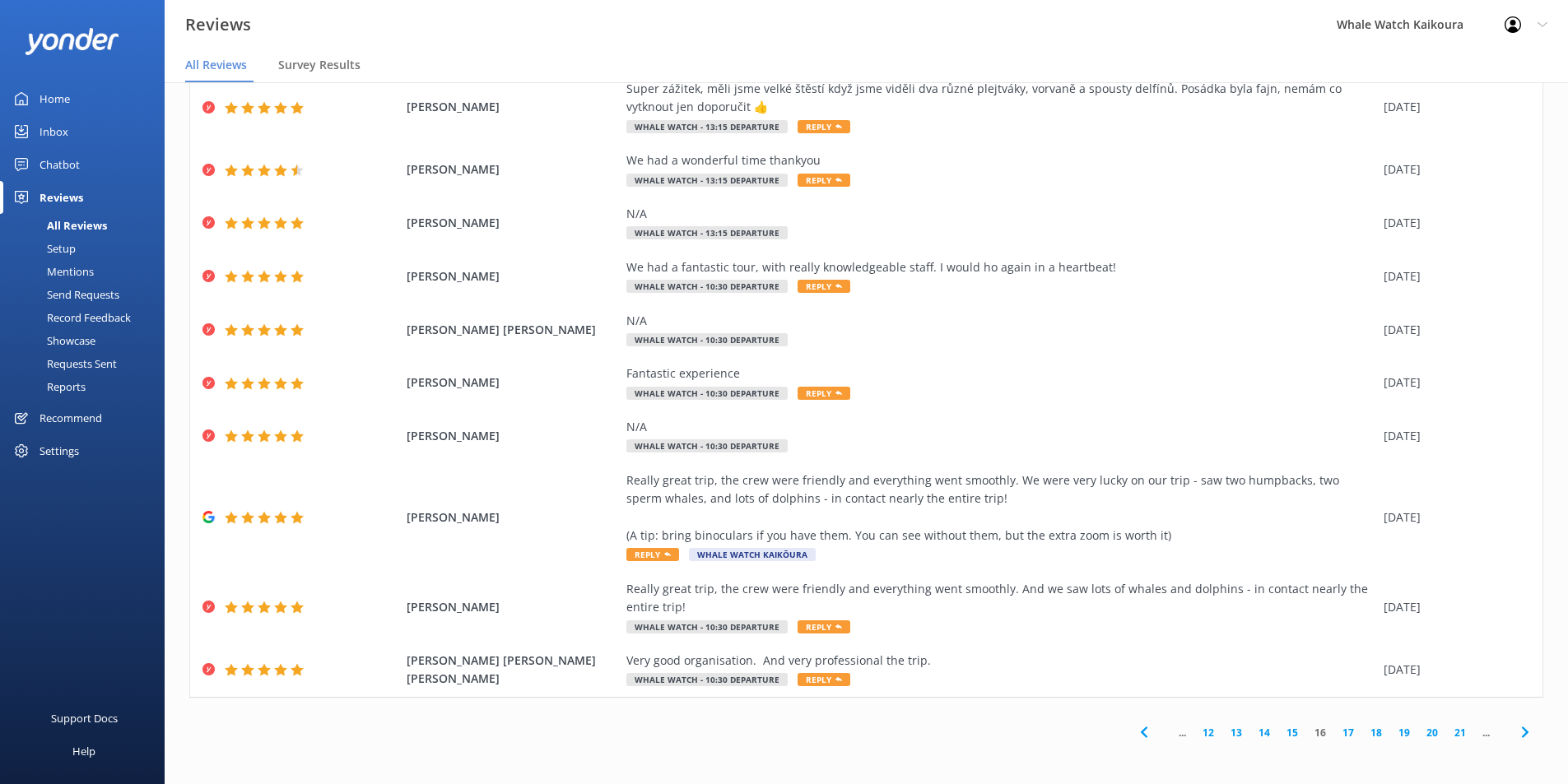
click at [1263, 606] on use at bounding box center [1524, 732] width 6 height 11
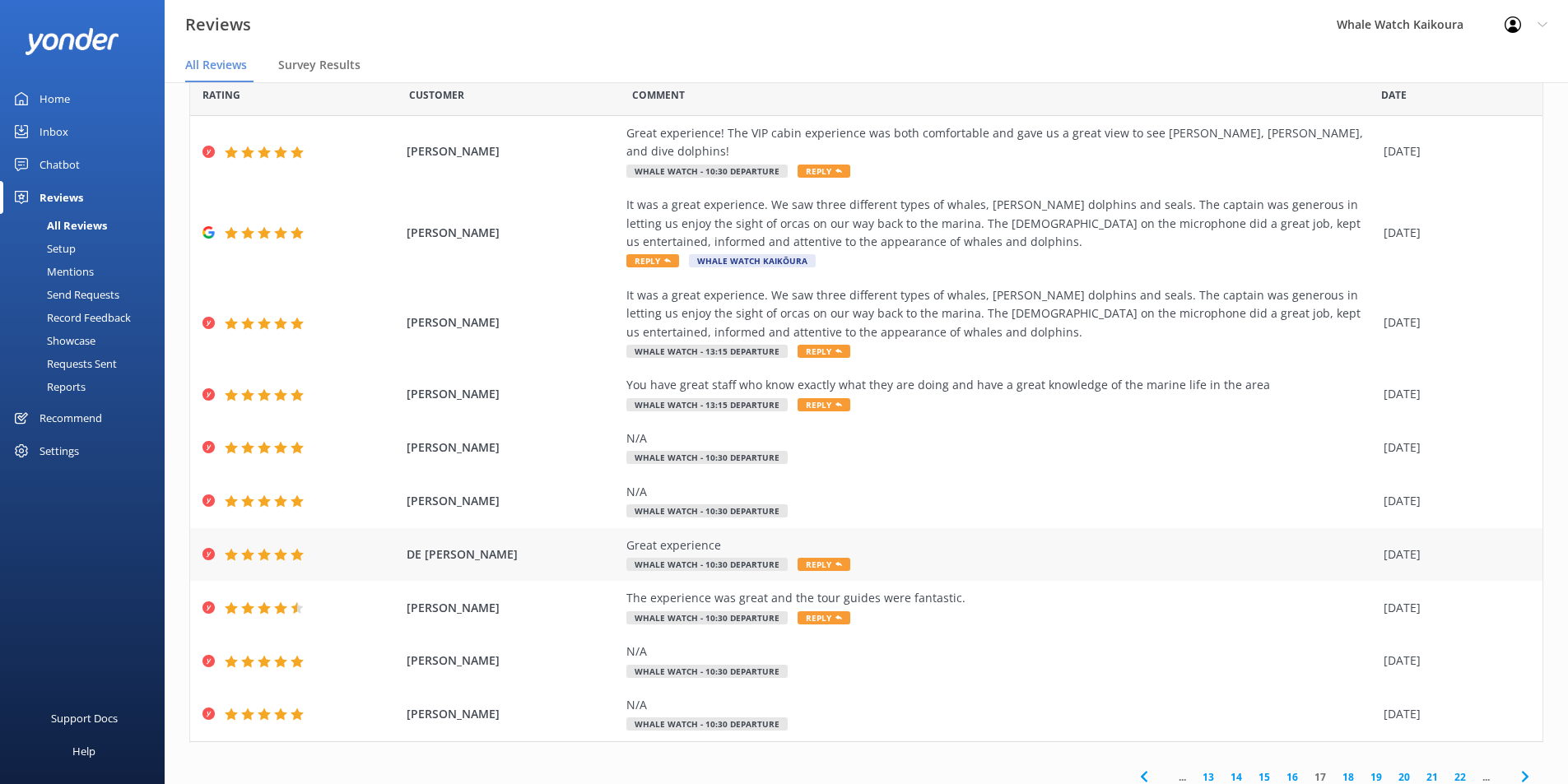
scroll to position [60, 0]
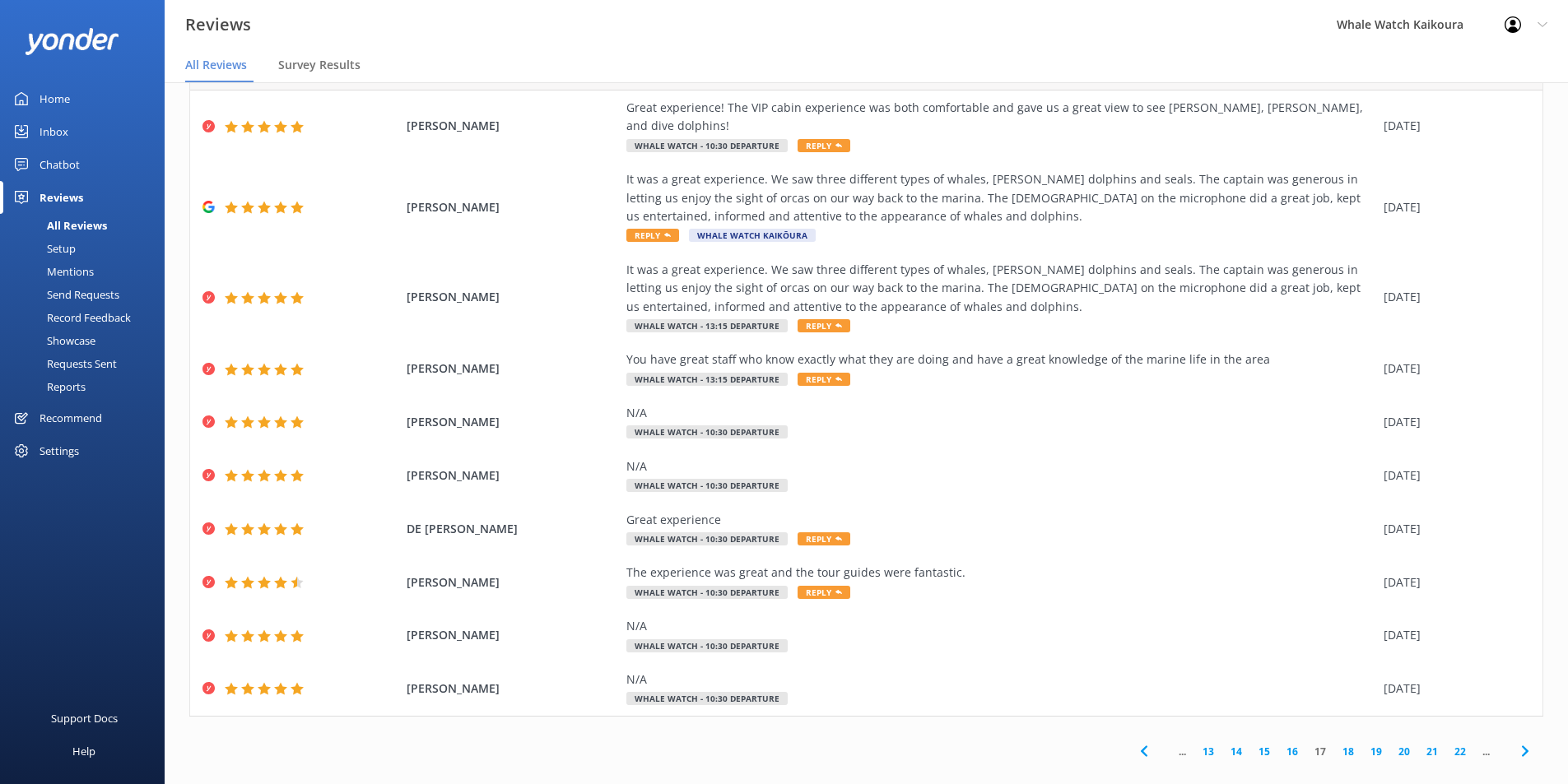
click at [1263, 606] on icon at bounding box center [1525, 751] width 20 height 20
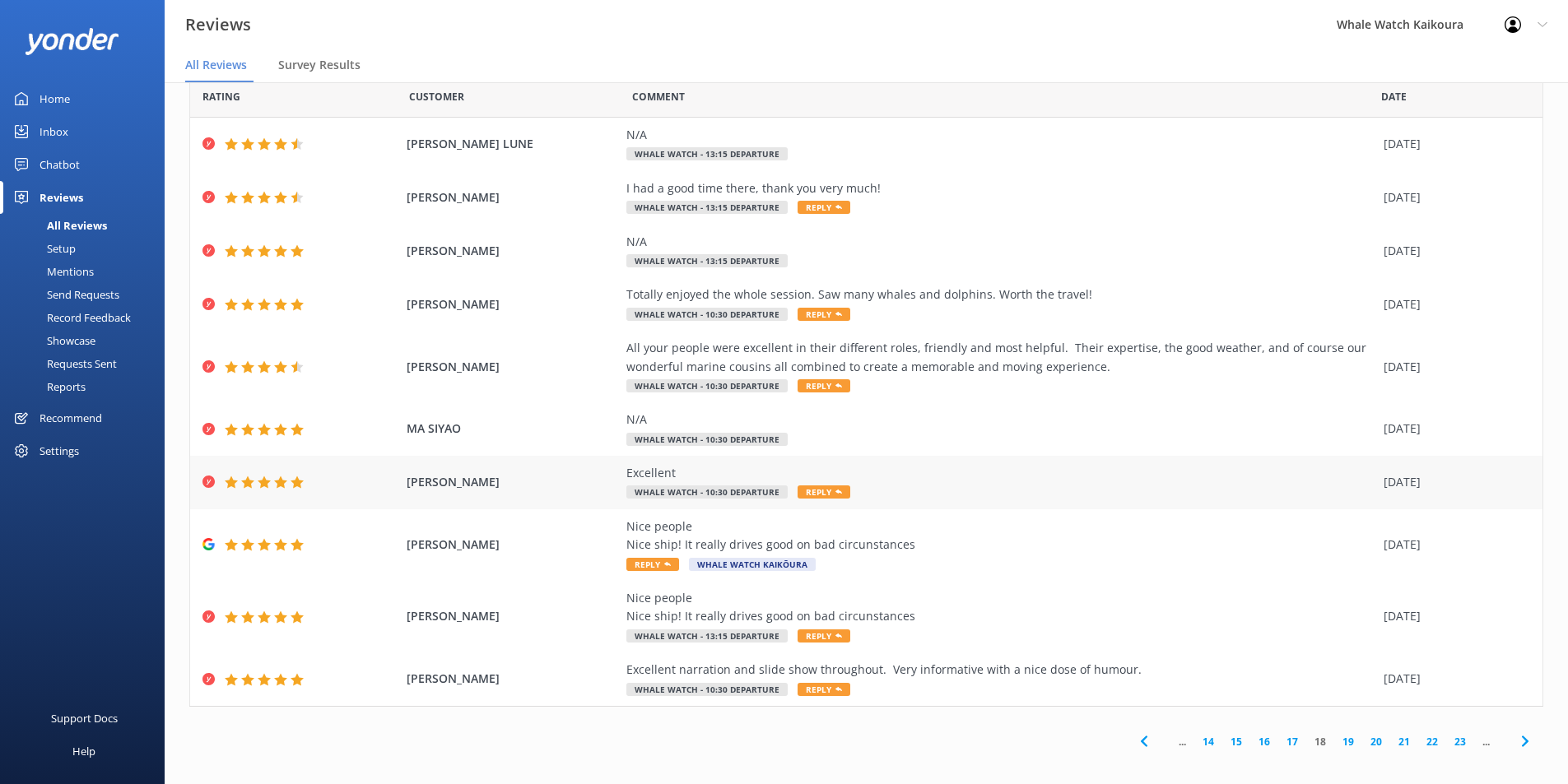
scroll to position [41, 0]
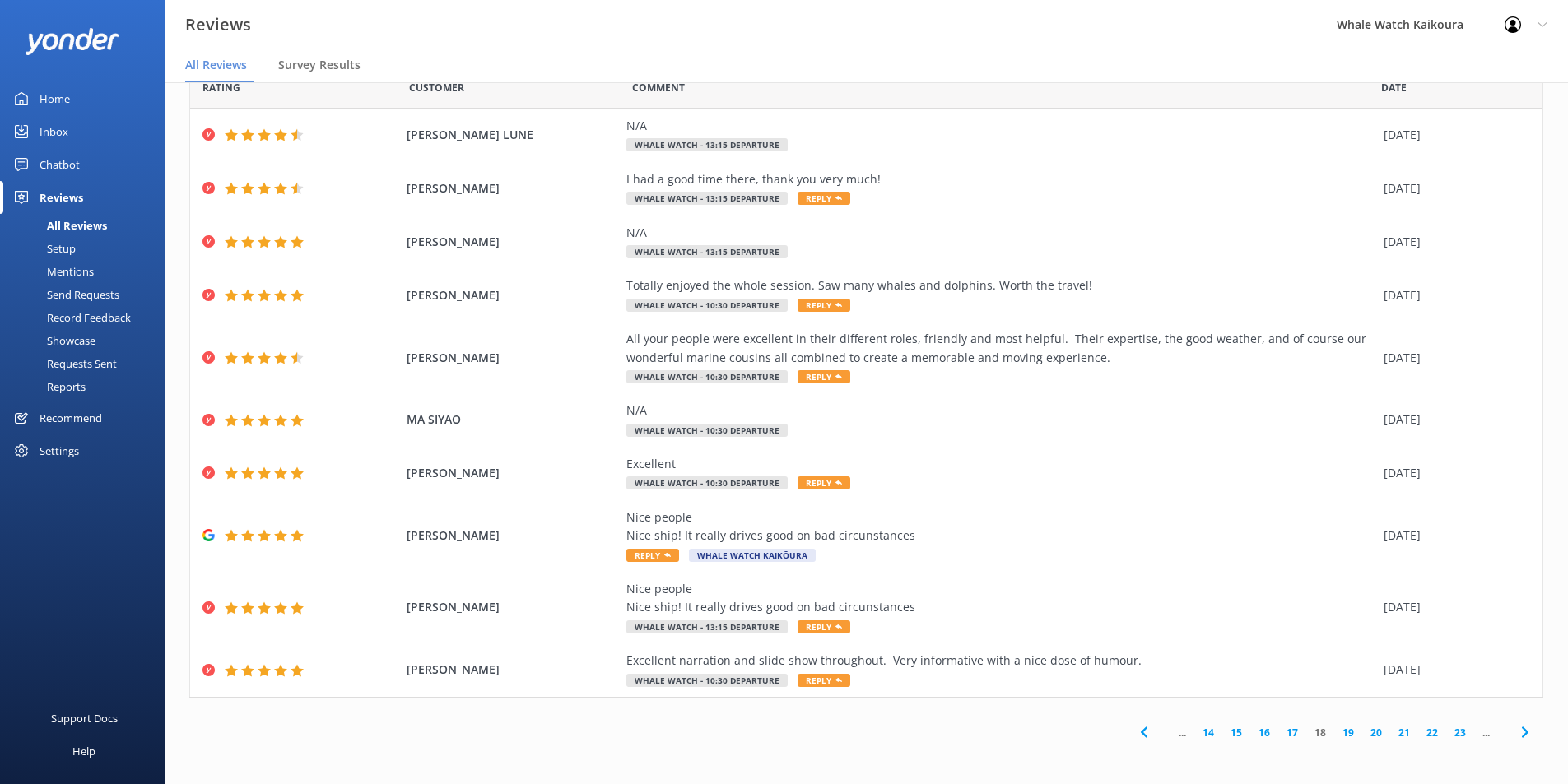
click at [1263, 606] on use at bounding box center [1524, 732] width 6 height 11
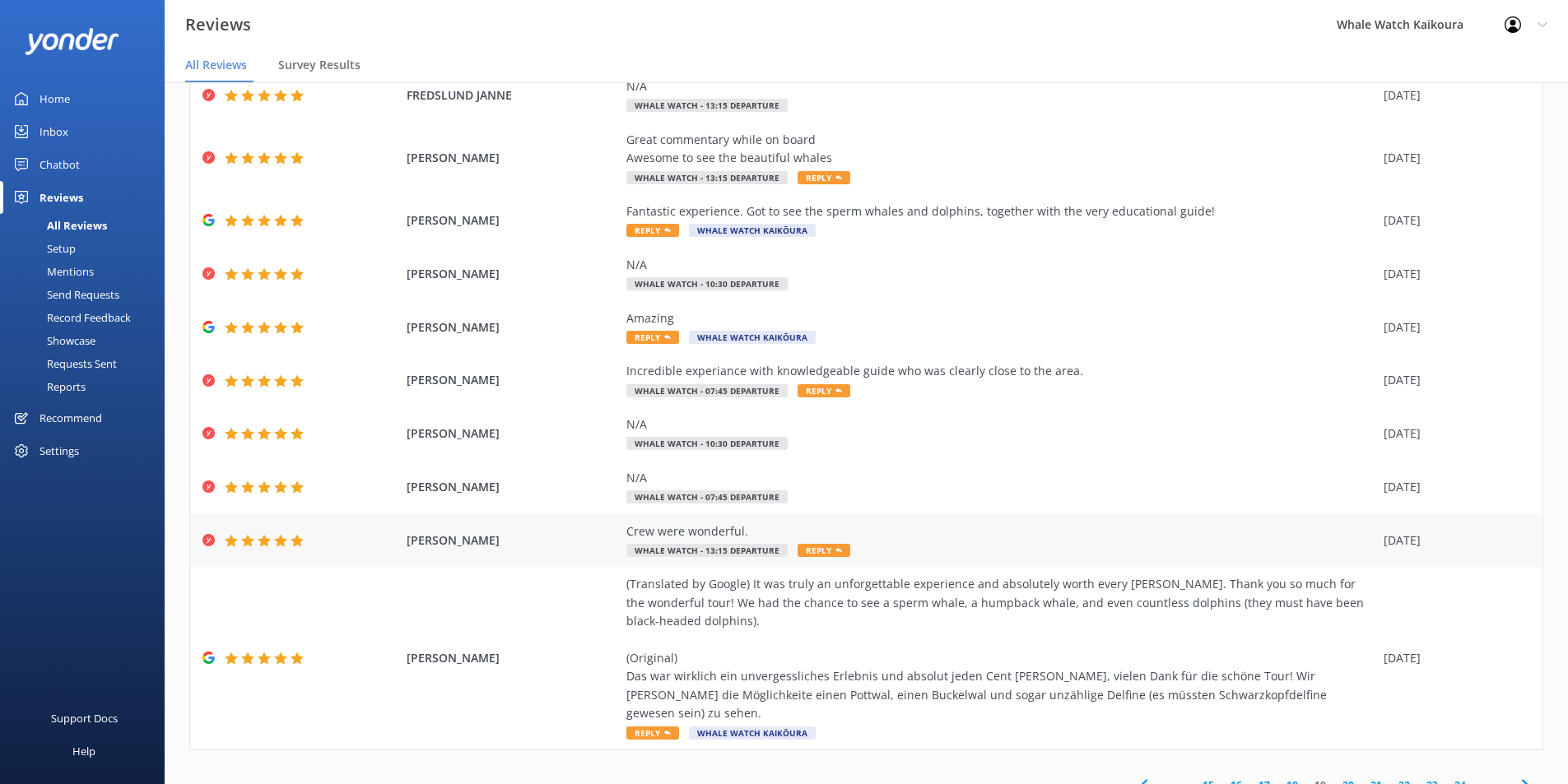
scroll to position [82, 0]
click at [1263, 606] on icon at bounding box center [1525, 784] width 20 height 20
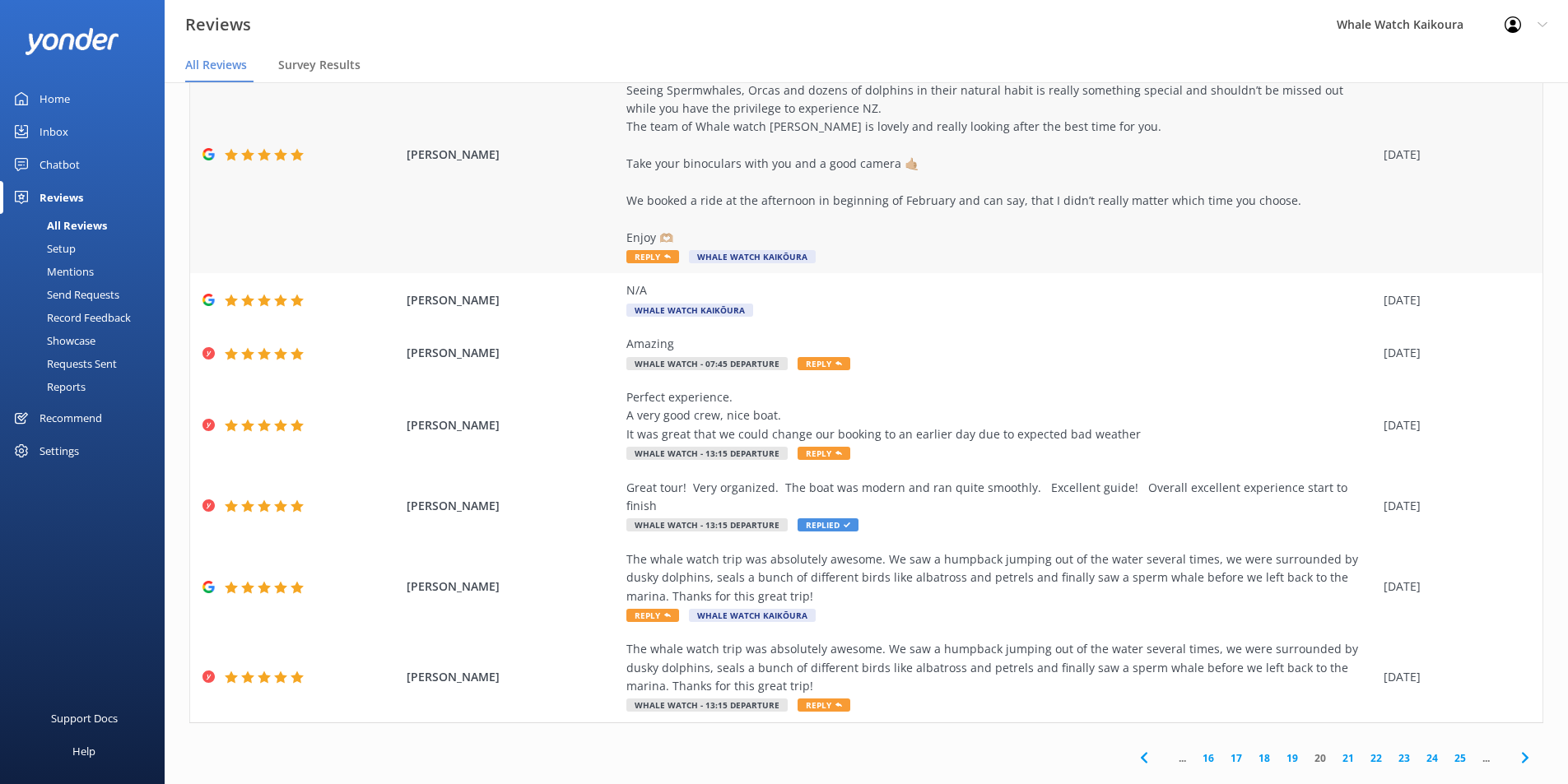
scroll to position [299, 0]
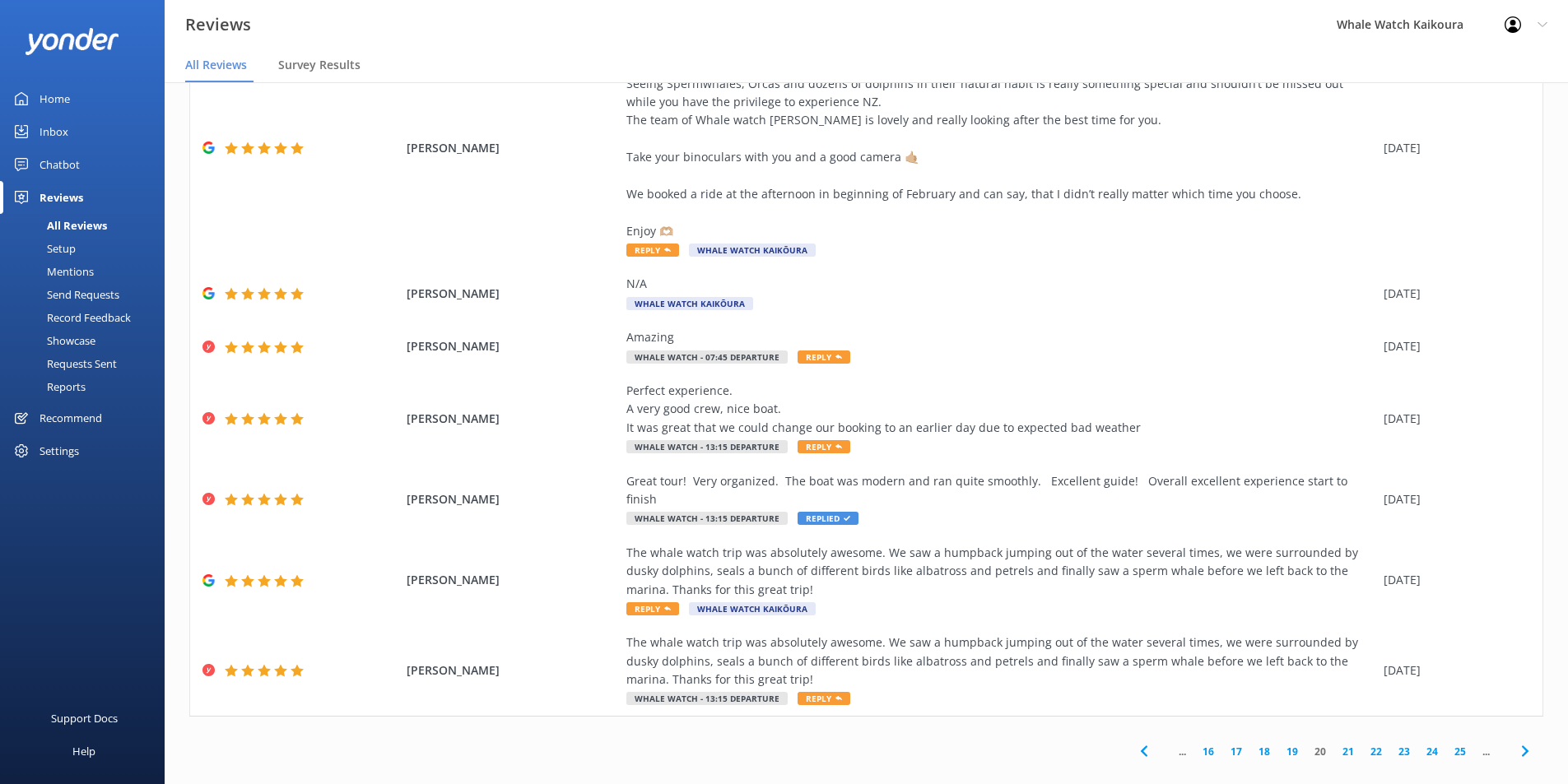
click at [1263, 606] on icon at bounding box center [1525, 751] width 20 height 20
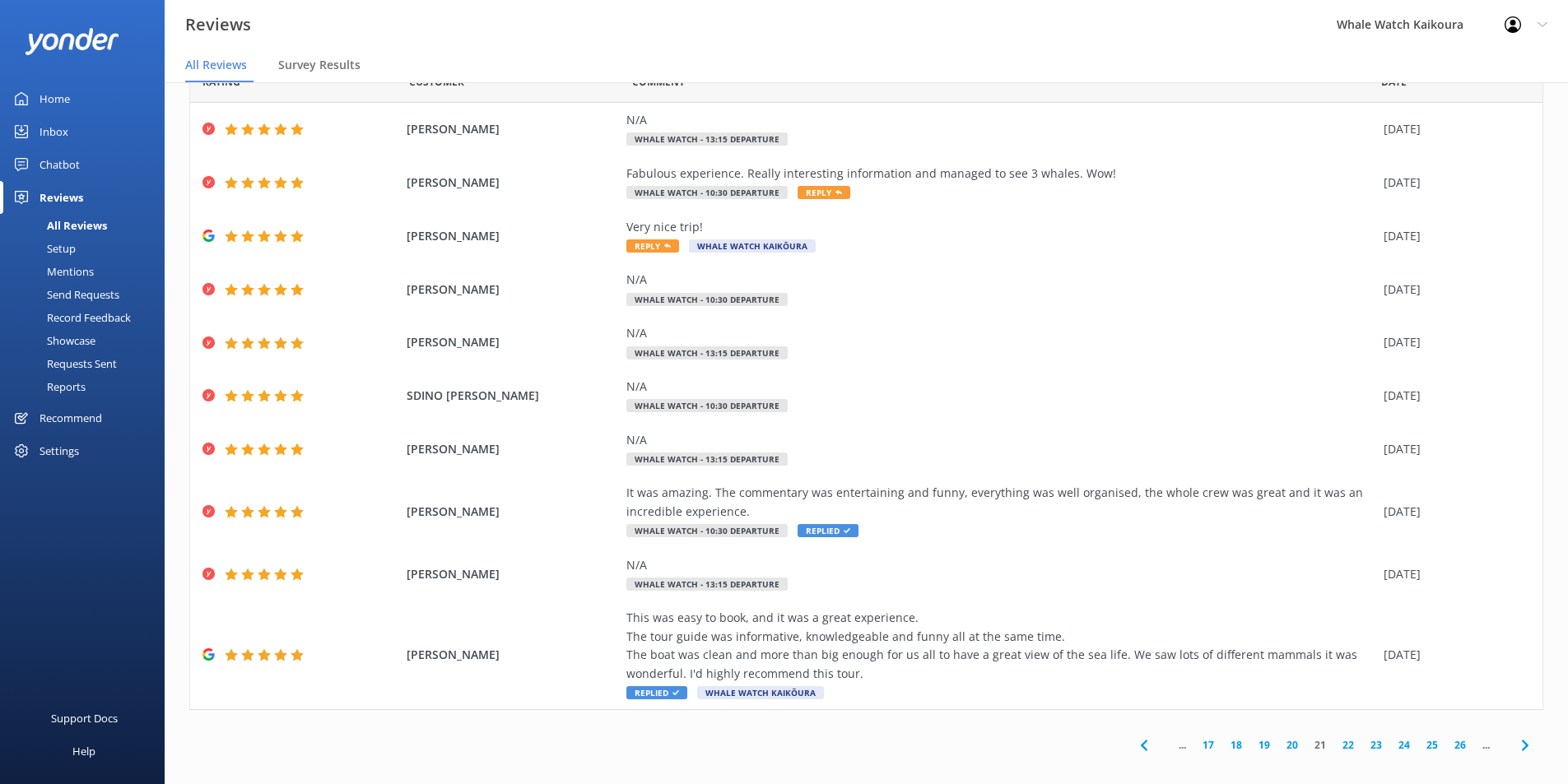
scroll to position [60, 0]
